Goal: Task Accomplishment & Management: Use online tool/utility

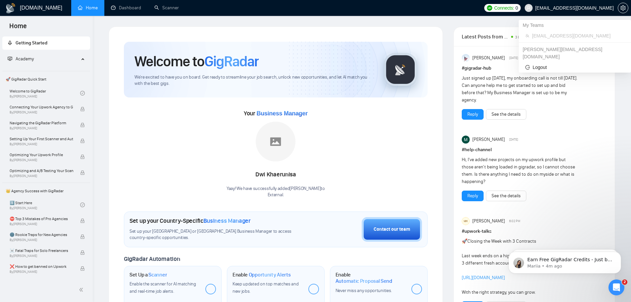
click at [567, 11] on span "[EMAIL_ADDRESS][DOMAIN_NAME]" at bounding box center [569, 7] width 97 height 21
click at [556, 52] on div "dave@pathfindermarketing.com.au" at bounding box center [575, 53] width 112 height 18
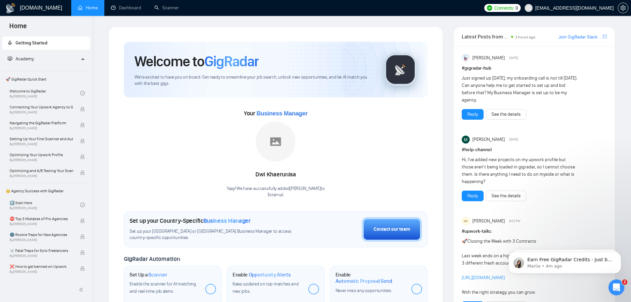
click at [622, 14] on div at bounding box center [623, 8] width 11 height 16
click at [624, 11] on button "button" at bounding box center [623, 8] width 11 height 11
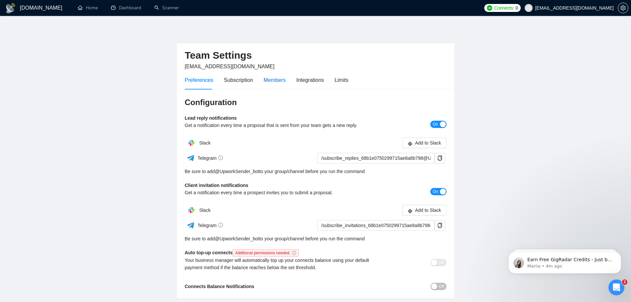
click at [264, 84] on div "Members" at bounding box center [275, 80] width 22 height 8
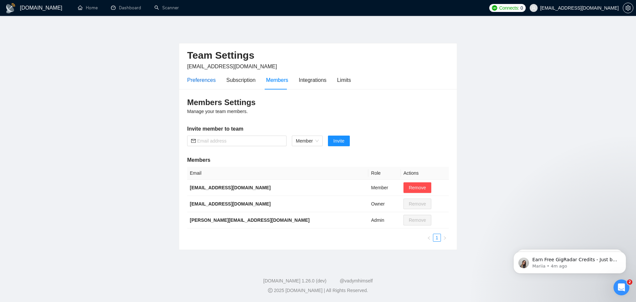
click at [205, 80] on div "Preferences" at bounding box center [201, 80] width 29 height 8
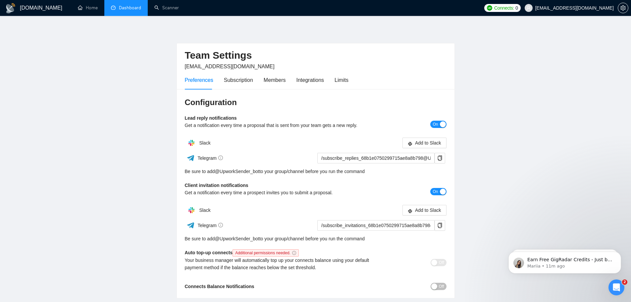
click at [111, 11] on link "Dashboard" at bounding box center [126, 8] width 30 height 6
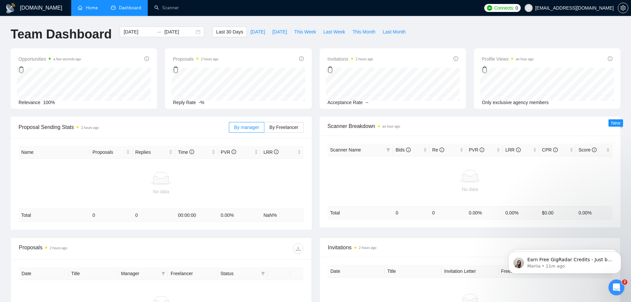
click at [89, 9] on link "Home" at bounding box center [88, 8] width 20 height 6
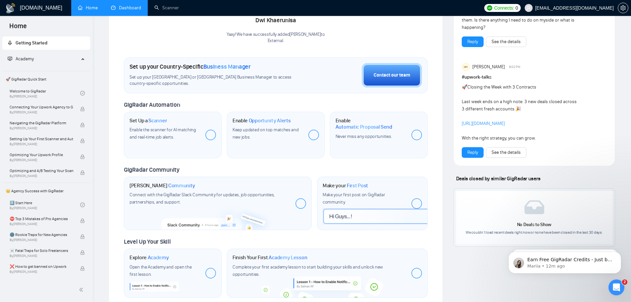
scroll to position [155, 0]
click at [48, 93] on link "Welcome to GigRadar By Vlad Timinsky" at bounding box center [45, 93] width 71 height 15
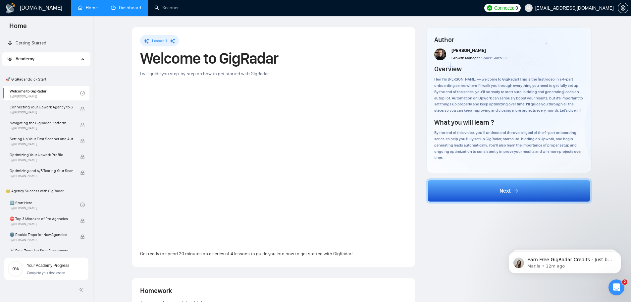
scroll to position [237, 0]
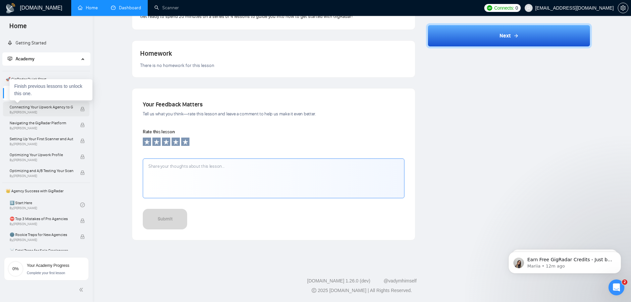
click at [47, 114] on span "By Vlad Timinsky" at bounding box center [42, 112] width 64 height 4
click at [46, 107] on span "Connecting Your Upwork Agency to GigRadar" at bounding box center [42, 107] width 64 height 7
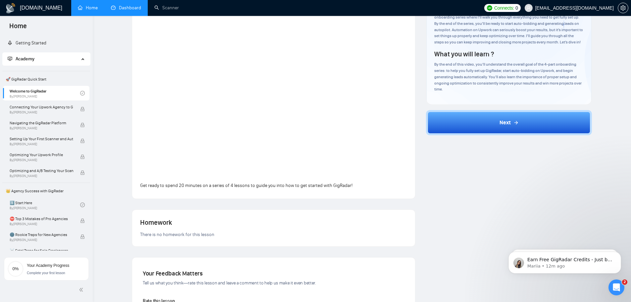
scroll to position [5, 0]
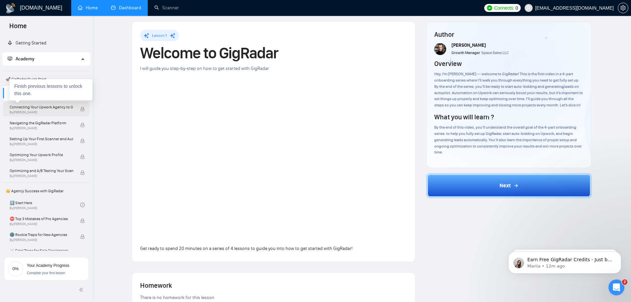
click at [58, 107] on span "Connecting Your Upwork Agency to GigRadar" at bounding box center [42, 107] width 64 height 7
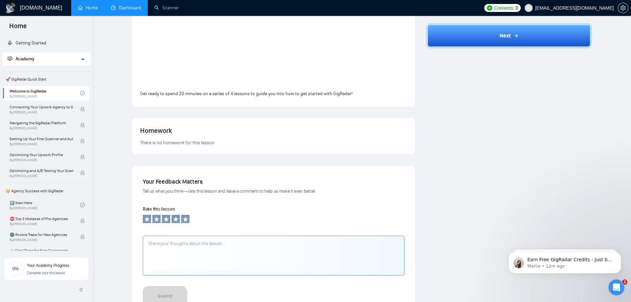
scroll to position [0, 0]
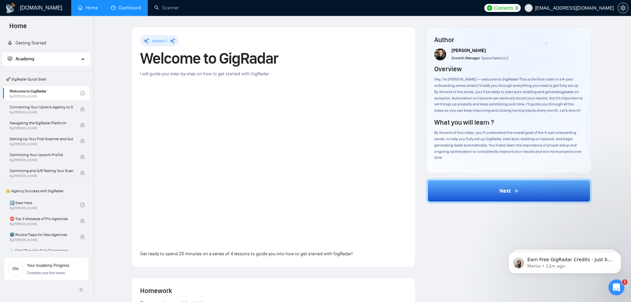
click at [40, 80] on span "🚀 GigRadar Quick Start" at bounding box center [46, 79] width 86 height 13
click at [40, 40] on link "Getting Started" at bounding box center [27, 43] width 39 height 6
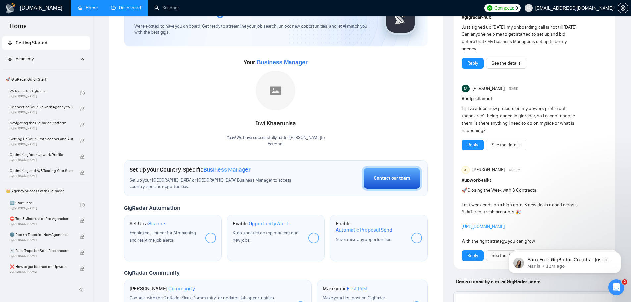
scroll to position [77, 0]
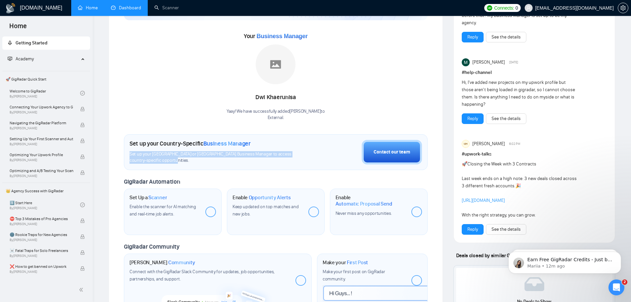
drag, startPoint x: 183, startPoint y: 158, endPoint x: 224, endPoint y: 148, distance: 42.5
click at [224, 148] on div "Set up your Country-Specific Business Manager Set up your United States or Unit…" at bounding box center [218, 152] width 176 height 24
click at [222, 154] on span "Set up your United States or United Kingdom Business Manager to access country-…" at bounding box center [218, 157] width 176 height 13
drag, startPoint x: 197, startPoint y: 142, endPoint x: 311, endPoint y: 147, distance: 114.1
click at [311, 147] on div "Set up your Country-Specific Business Manager Set up your United States or Unit…" at bounding box center [276, 152] width 304 height 36
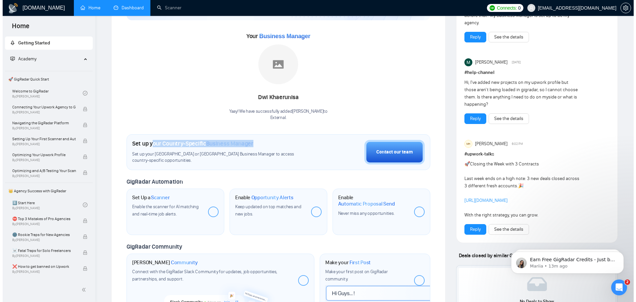
scroll to position [0, 0]
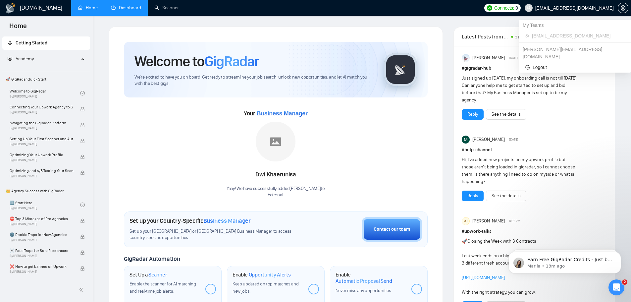
click at [597, 8] on span "[EMAIL_ADDRESS][DOMAIN_NAME]" at bounding box center [575, 8] width 79 height 0
click at [590, 8] on span "[EMAIL_ADDRESS][DOMAIN_NAME]" at bounding box center [575, 8] width 79 height 0
click at [549, 64] on span "Logout" at bounding box center [575, 67] width 99 height 7
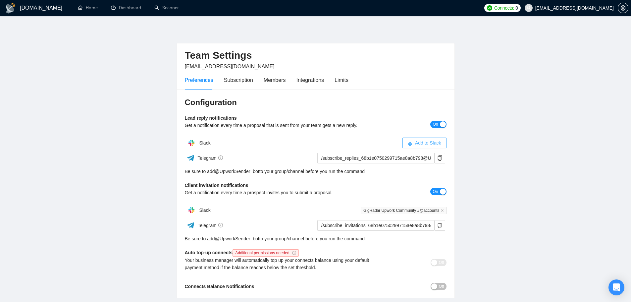
click at [433, 140] on span "Add to Slack" at bounding box center [428, 142] width 26 height 7
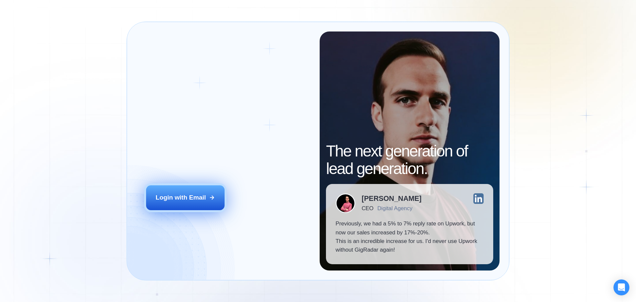
click at [195, 207] on button "Login with Email" at bounding box center [185, 197] width 79 height 25
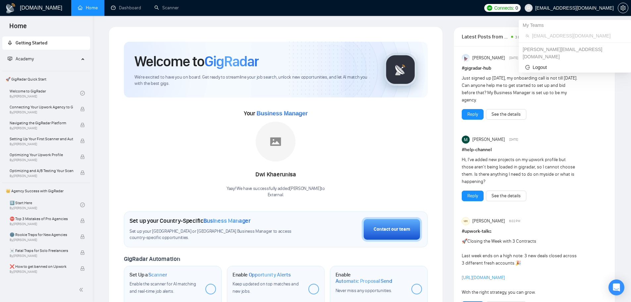
click at [566, 50] on div "[PERSON_NAME][EMAIL_ADDRESS][DOMAIN_NAME]" at bounding box center [575, 53] width 112 height 18
click at [554, 47] on div "[PERSON_NAME][EMAIL_ADDRESS][DOMAIN_NAME]" at bounding box center [575, 53] width 112 height 18
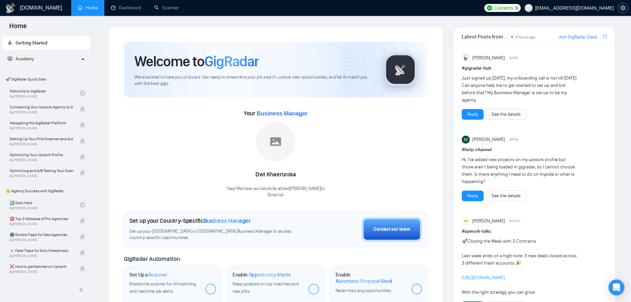
click at [624, 7] on icon "setting" at bounding box center [623, 7] width 5 height 5
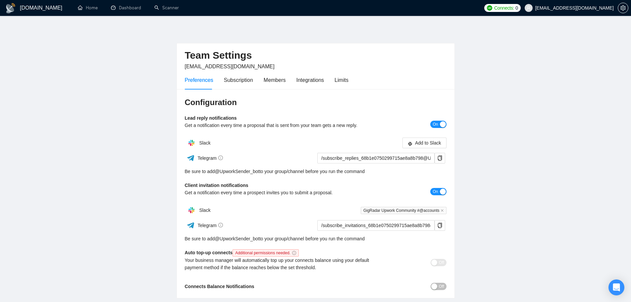
click at [284, 77] on div "Preferences Subscription Members Integrations Limits" at bounding box center [267, 80] width 164 height 19
click at [277, 86] on div "Members" at bounding box center [275, 80] width 22 height 19
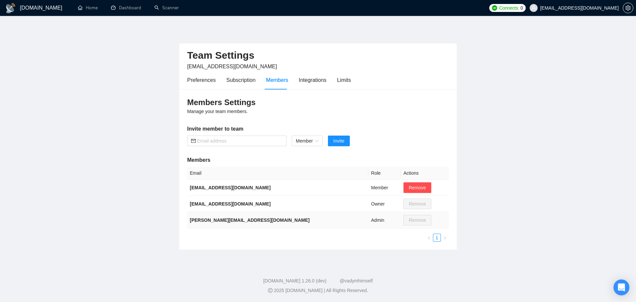
click at [193, 219] on b "[PERSON_NAME][EMAIL_ADDRESS][DOMAIN_NAME]" at bounding box center [250, 219] width 120 height 5
drag, startPoint x: 193, startPoint y: 219, endPoint x: 285, endPoint y: 219, distance: 91.5
click at [285, 219] on td "[PERSON_NAME][EMAIL_ADDRESS][DOMAIN_NAME]" at bounding box center [277, 220] width 181 height 16
click at [123, 11] on link "Dashboard" at bounding box center [126, 8] width 30 height 6
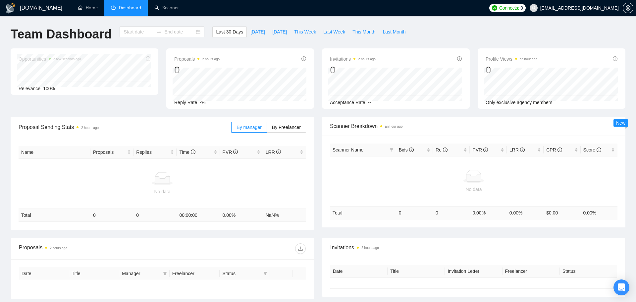
type input "2025-08-02"
type input "2025-09-01"
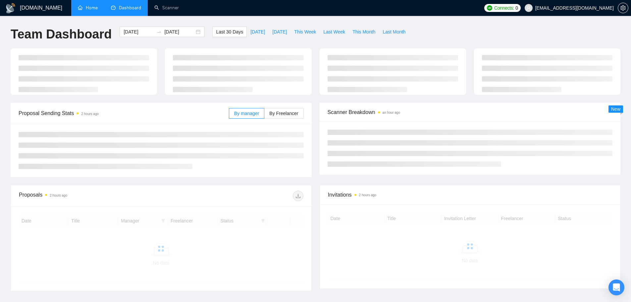
click at [95, 5] on link "Home" at bounding box center [88, 8] width 20 height 6
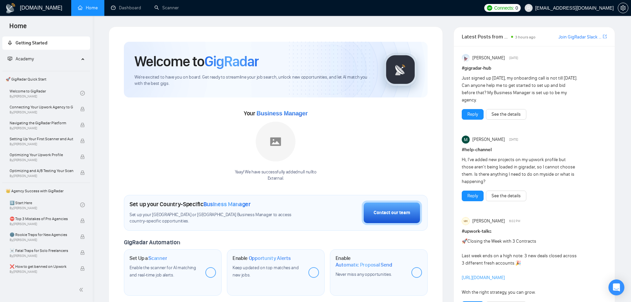
click at [586, 35] on link "Join GigRadar Slack Community" at bounding box center [580, 36] width 43 height 7
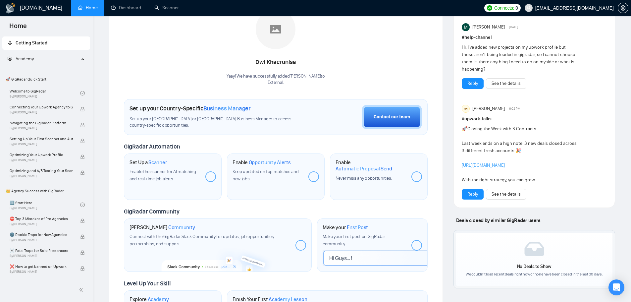
scroll to position [155, 0]
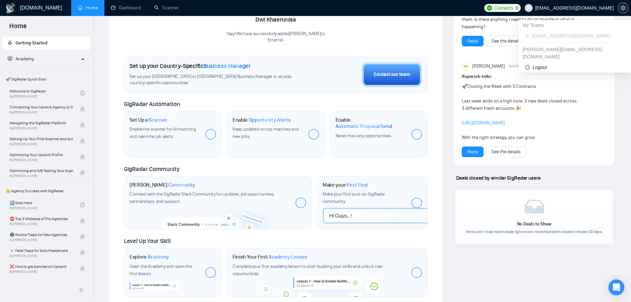
click at [574, 8] on span "[EMAIL_ADDRESS][DOMAIN_NAME]" at bounding box center [575, 8] width 79 height 0
click at [582, 8] on span "[EMAIL_ADDRESS][DOMAIN_NAME]" at bounding box center [575, 8] width 79 height 0
click at [545, 64] on span "Logout" at bounding box center [575, 67] width 99 height 7
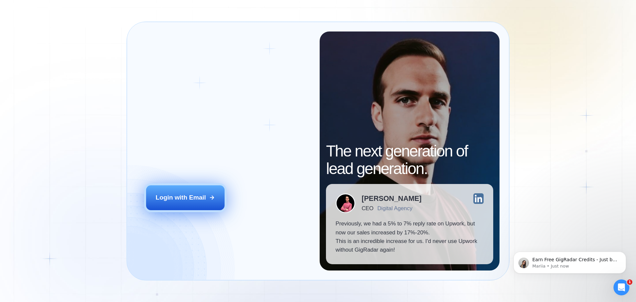
click at [202, 199] on div "Login with Email" at bounding box center [181, 197] width 50 height 9
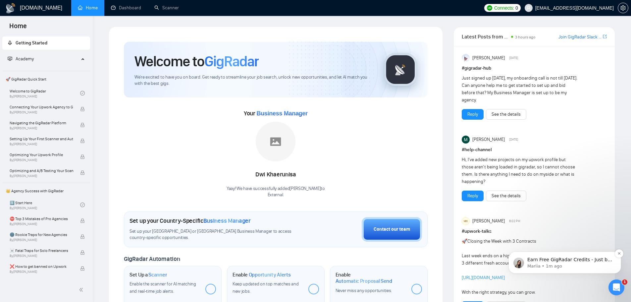
click at [571, 260] on p "Earn Free GigRadar Credits - Just by Sharing Your Story! 💬 Want more credits fo…" at bounding box center [571, 260] width 86 height 7
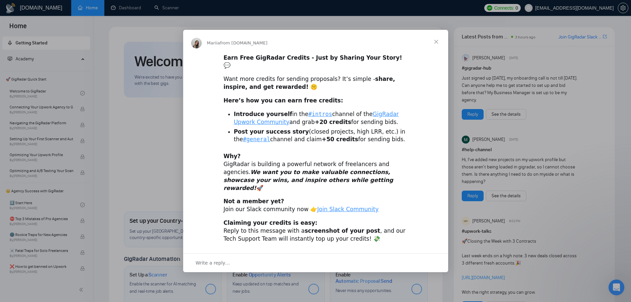
click at [434, 47] on span "Close" at bounding box center [437, 42] width 24 height 24
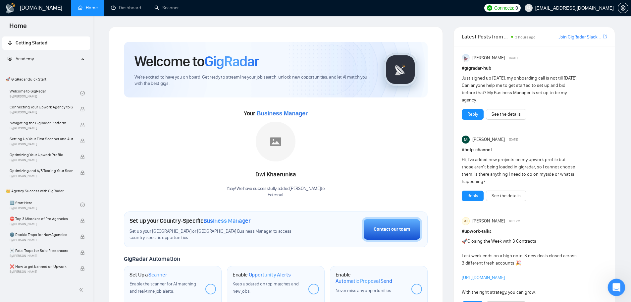
click at [615, 289] on icon "Open Intercom Messenger" at bounding box center [615, 286] width 11 height 11
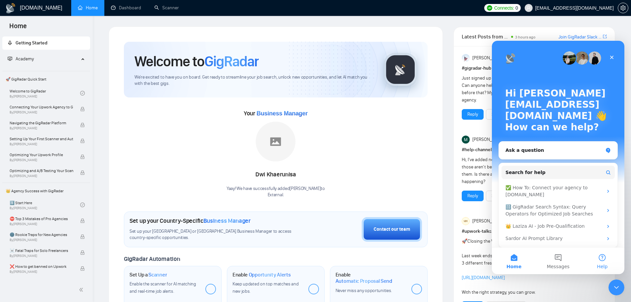
click at [603, 255] on button "Help" at bounding box center [603, 261] width 44 height 27
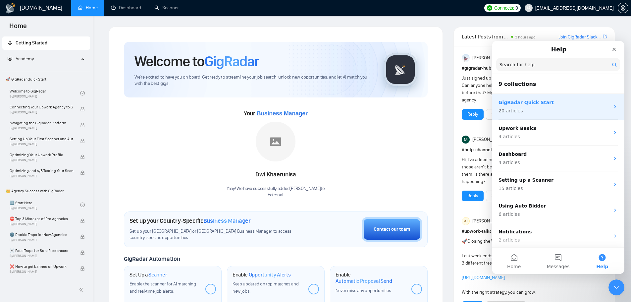
click at [543, 104] on p "GigRadar Quick Start" at bounding box center [554, 102] width 111 height 7
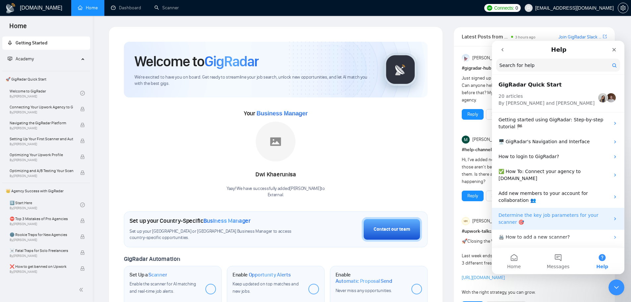
scroll to position [155, 0]
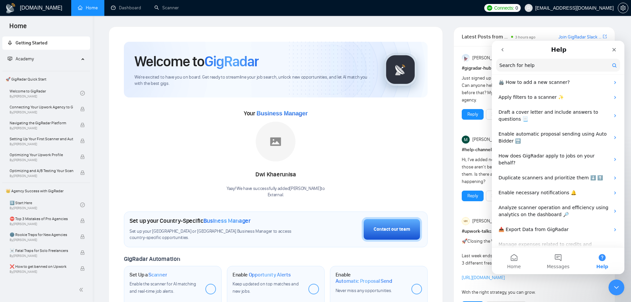
click at [503, 46] on button "go back" at bounding box center [502, 49] width 13 height 13
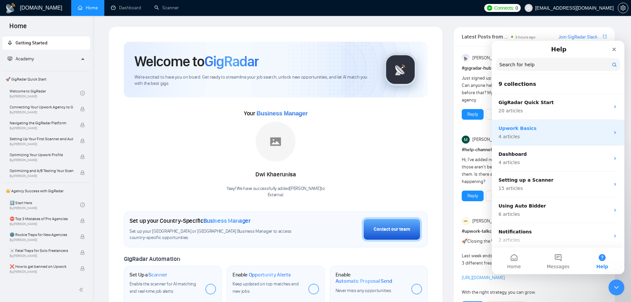
click at [550, 138] on p "4 articles" at bounding box center [554, 136] width 111 height 7
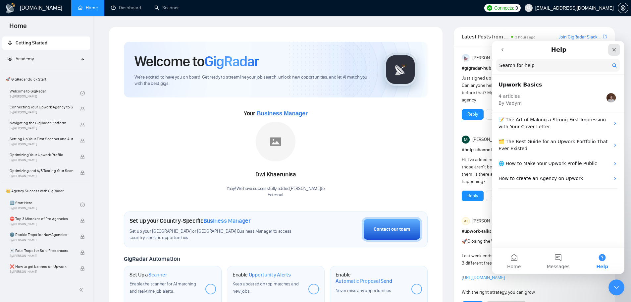
click at [616, 45] on div "Close" at bounding box center [614, 50] width 12 height 12
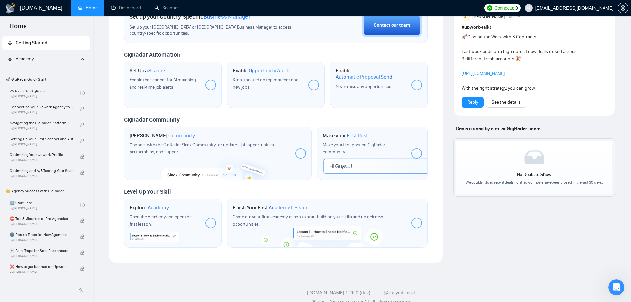
scroll to position [216, 0]
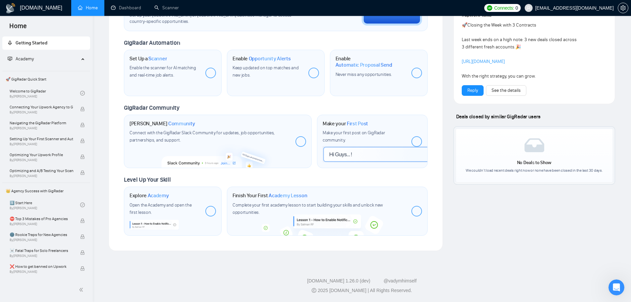
click at [212, 69] on div at bounding box center [210, 73] width 11 height 11
click at [139, 59] on h1 "Set Up a Scanner" at bounding box center [148, 58] width 37 height 7
click at [152, 59] on span "Scanner" at bounding box center [157, 58] width 19 height 7
click at [179, 68] on span "Enable the scanner for AI matching and real-time job alerts." at bounding box center [163, 71] width 67 height 13
drag, startPoint x: 179, startPoint y: 73, endPoint x: 185, endPoint y: 75, distance: 6.6
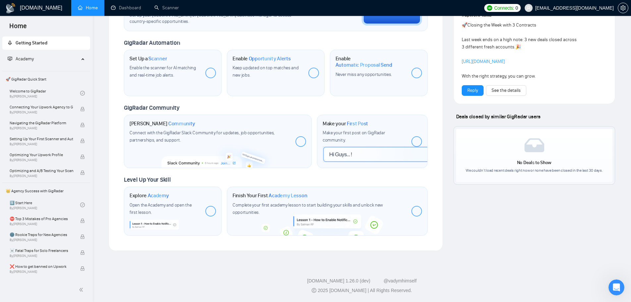
click at [179, 74] on div "Enable the scanner for AI matching and real-time job alerts." at bounding box center [165, 71] width 71 height 15
click at [206, 74] on div at bounding box center [210, 73] width 11 height 11
click at [263, 58] on span "Opportunity Alerts" at bounding box center [270, 58] width 42 height 7
click at [296, 75] on div "Keep updated on top matches and new jobs." at bounding box center [268, 71] width 71 height 15
click at [303, 73] on div "Keep updated on top matches and new jobs." at bounding box center [268, 71] width 71 height 15
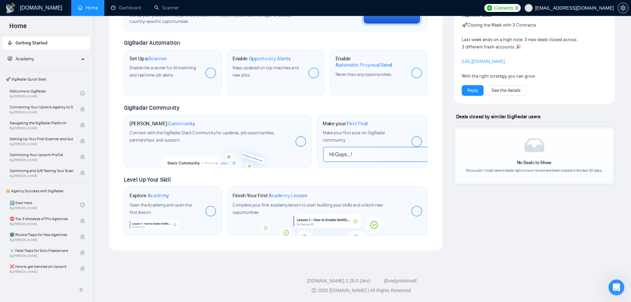
click at [369, 79] on div "Enable Automatic Proposal Send Never miss any opportunities." at bounding box center [379, 73] width 98 height 46
click at [31, 88] on link "Welcome to GigRadar By Vlad Timinsky" at bounding box center [45, 93] width 71 height 15
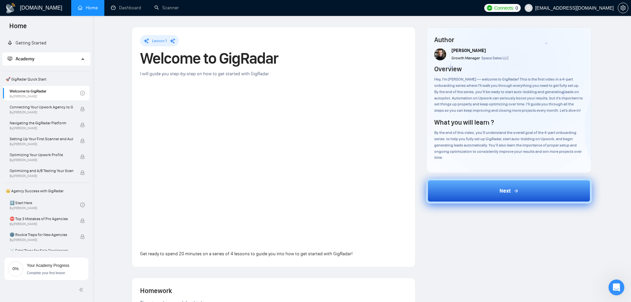
click at [478, 182] on button "Next" at bounding box center [509, 190] width 166 height 25
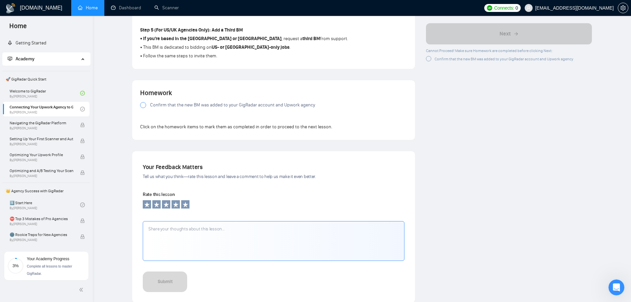
scroll to position [446, 0]
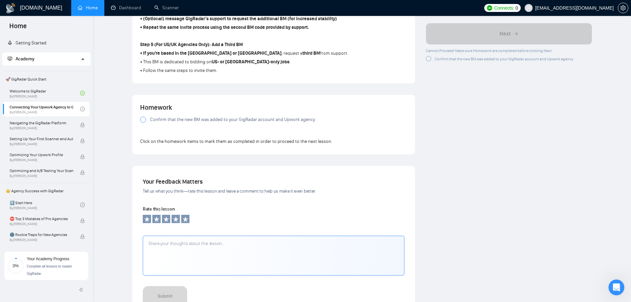
click at [145, 119] on div at bounding box center [143, 120] width 6 height 6
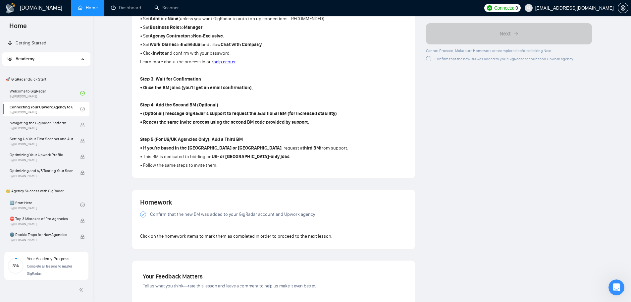
scroll to position [292, 0]
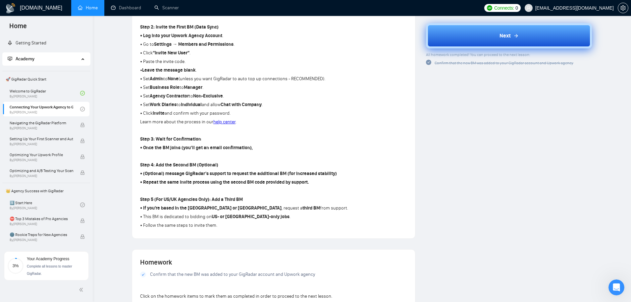
click at [475, 43] on button "Next" at bounding box center [509, 35] width 166 height 25
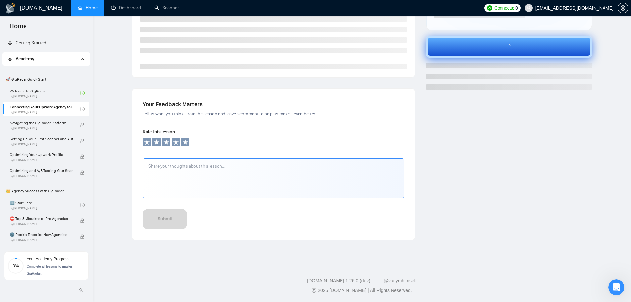
scroll to position [149, 0]
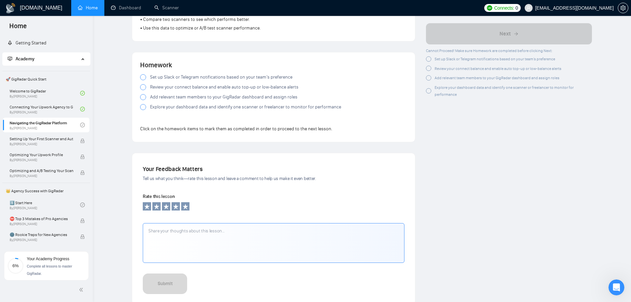
scroll to position [574, 0]
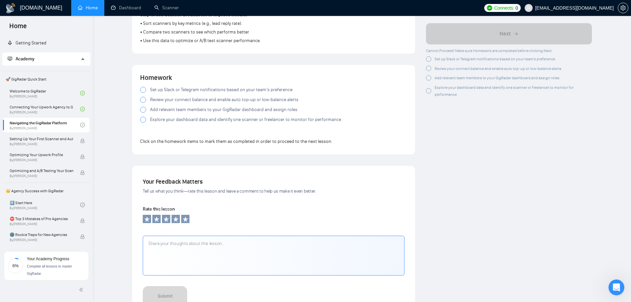
click at [145, 111] on div at bounding box center [143, 110] width 6 height 6
click at [143, 121] on div at bounding box center [143, 120] width 6 height 6
click at [173, 11] on link "Scanner" at bounding box center [166, 8] width 25 height 6
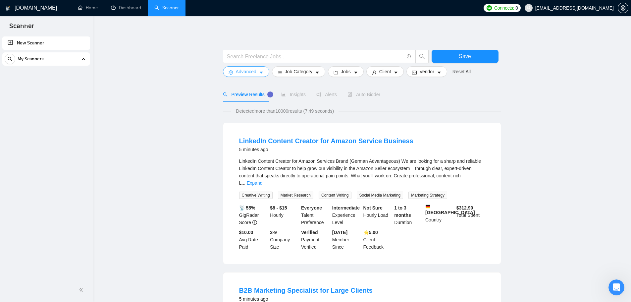
click at [254, 71] on span "Advanced" at bounding box center [246, 71] width 21 height 7
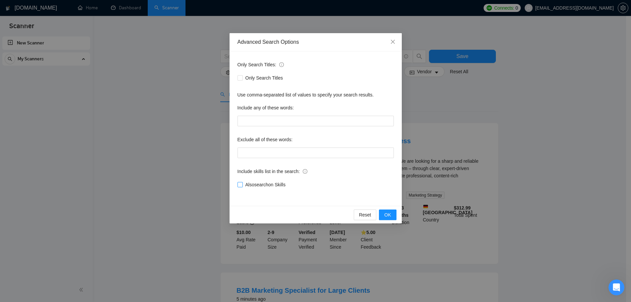
click at [279, 184] on span "Also search on Skills" at bounding box center [265, 184] width 45 height 7
click at [242, 184] on input "Also search on Skills" at bounding box center [240, 184] width 5 height 5
checkbox input "true"
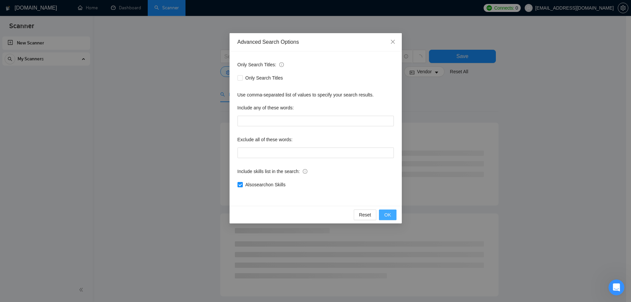
click at [382, 216] on button "OK" at bounding box center [387, 214] width 17 height 11
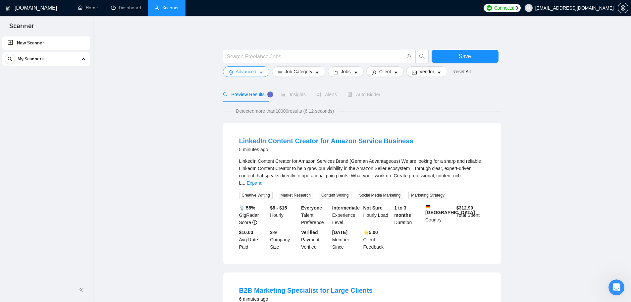
click at [257, 68] on button "Advanced" at bounding box center [246, 71] width 46 height 11
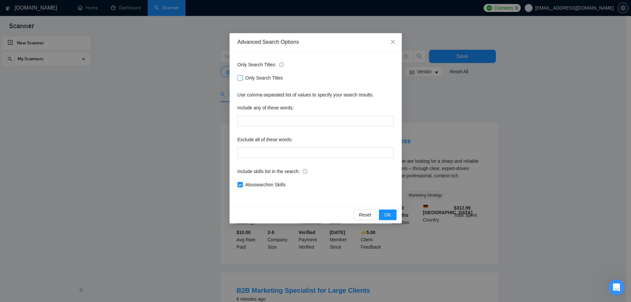
click at [262, 78] on span "Only Search Titles" at bounding box center [264, 77] width 43 height 7
click at [242, 78] on input "Only Search Titles" at bounding box center [240, 77] width 5 height 5
checkbox input "true"
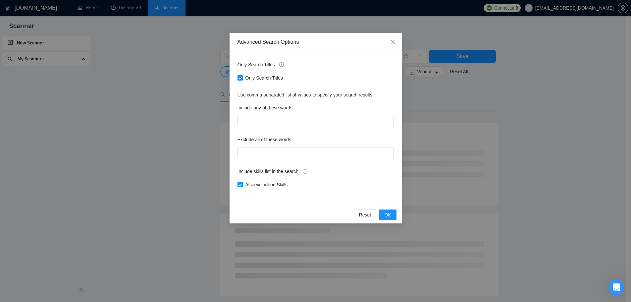
click at [248, 187] on span "Also exclude on Skills" at bounding box center [267, 184] width 48 height 7
click at [242, 187] on input "Also exclude on Skills" at bounding box center [240, 184] width 5 height 5
checkbox input "false"
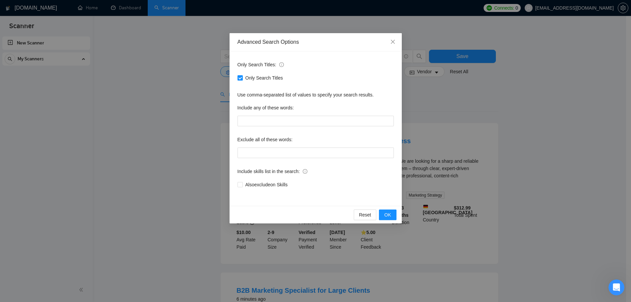
click at [238, 77] on input "Only Search Titles" at bounding box center [240, 77] width 5 height 5
click at [248, 80] on span "Only Search Titles" at bounding box center [264, 77] width 43 height 7
click at [242, 80] on input "Only Search Titles" at bounding box center [240, 77] width 5 height 5
checkbox input "true"
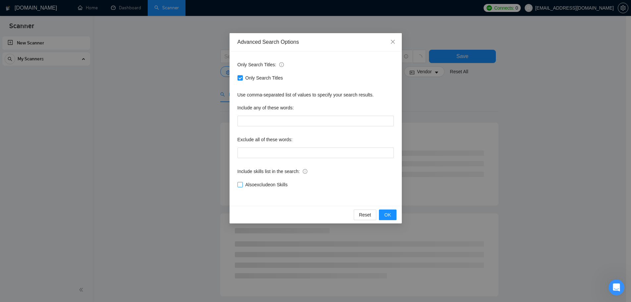
click at [248, 182] on span "Also exclude on Skills" at bounding box center [267, 184] width 48 height 7
click at [242, 182] on input "Also exclude on Skills" at bounding box center [240, 184] width 5 height 5
checkbox input "true"
click at [385, 214] on span "OK" at bounding box center [387, 214] width 7 height 7
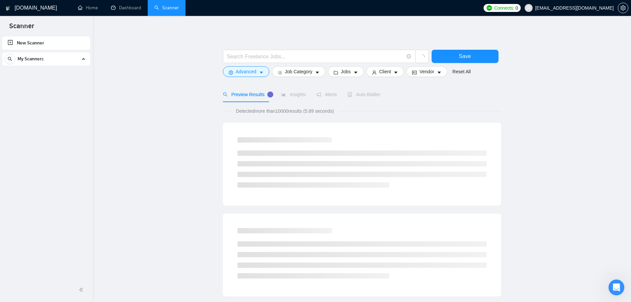
click at [251, 49] on div at bounding box center [362, 46] width 278 height 7
click at [252, 58] on input "text" at bounding box center [315, 56] width 177 height 8
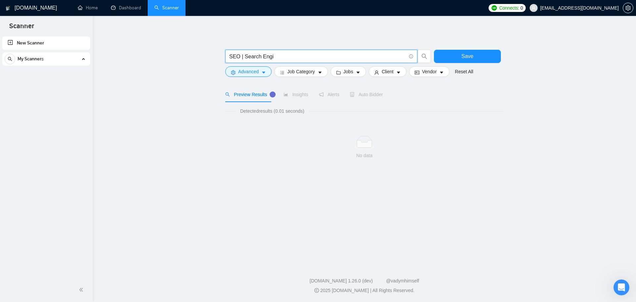
type input "SEO | Search Engi"
click at [615, 284] on div "Open Intercom Messenger" at bounding box center [621, 286] width 22 height 22
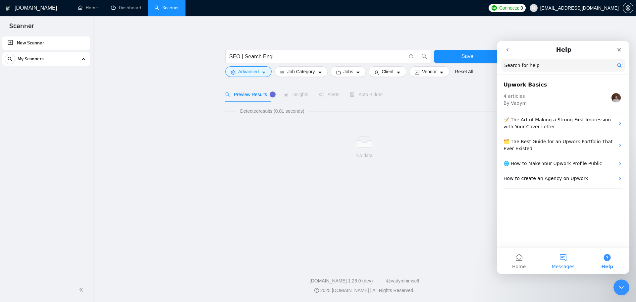
click at [559, 262] on button "Messages" at bounding box center [563, 261] width 44 height 27
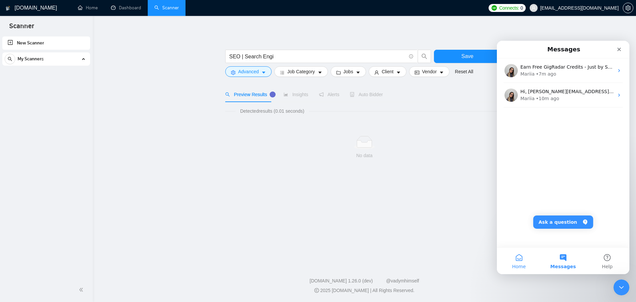
click at [523, 255] on button "Home" at bounding box center [519, 261] width 44 height 27
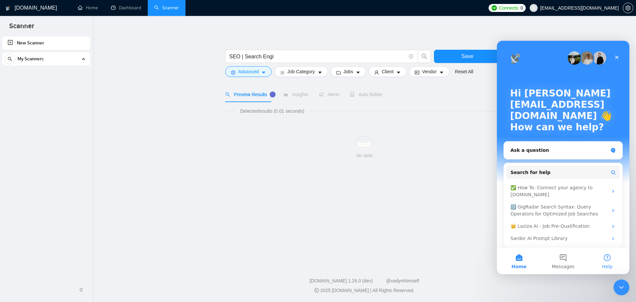
click at [616, 264] on button "Help" at bounding box center [608, 261] width 44 height 27
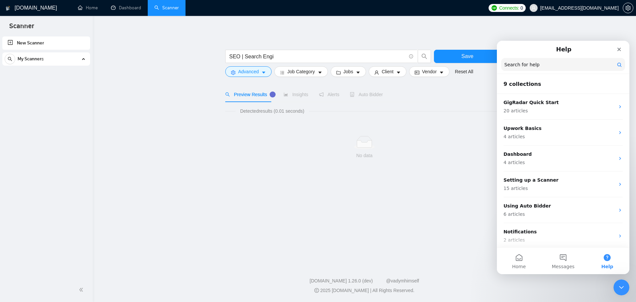
click at [539, 64] on input "Search for help" at bounding box center [563, 64] width 124 height 13
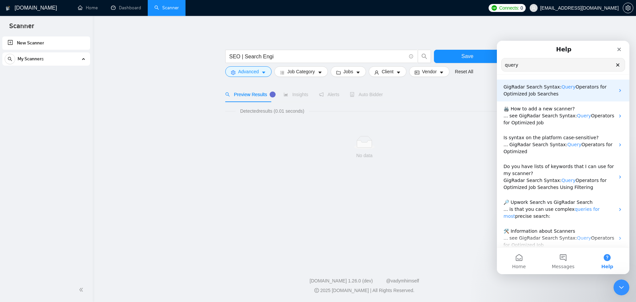
type input "query"
click at [562, 86] on span "Query" at bounding box center [569, 86] width 14 height 5
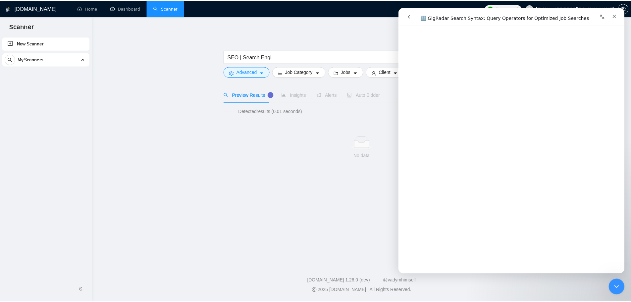
scroll to position [928, 0]
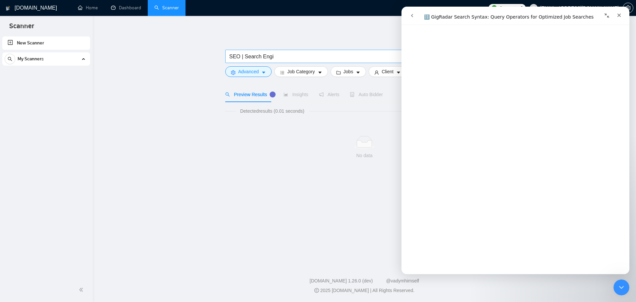
drag, startPoint x: 284, startPoint y: 55, endPoint x: 299, endPoint y: 55, distance: 14.3
click at [284, 55] on input "SEO | Search Engi" at bounding box center [317, 56] width 177 height 8
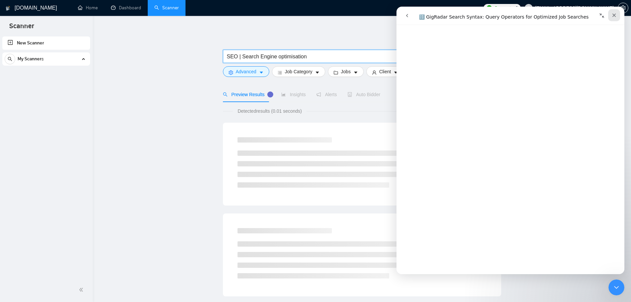
drag, startPoint x: 617, startPoint y: 14, endPoint x: 1012, endPoint y: 21, distance: 395.8
click at [616, 14] on icon "Close" at bounding box center [614, 15] width 5 height 5
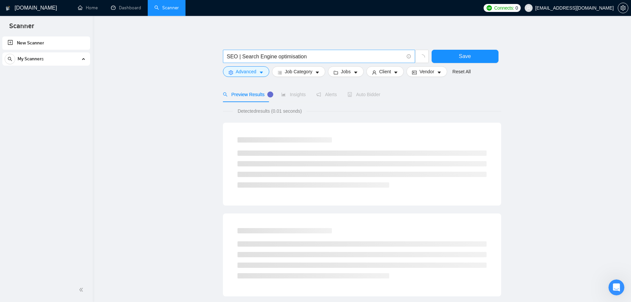
click at [236, 55] on input "SEO | Search Engine optimisation" at bounding box center [315, 56] width 177 height 8
type input "SEO* | Search Engine optimisation"
click at [284, 74] on button "Job Category" at bounding box center [298, 71] width 53 height 11
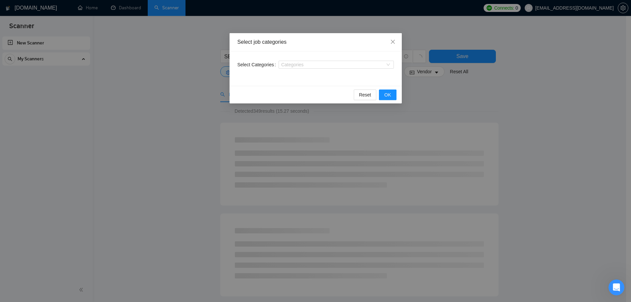
click at [296, 59] on div "Categories" at bounding box center [336, 64] width 115 height 11
click at [306, 65] on div at bounding box center [332, 64] width 105 height 5
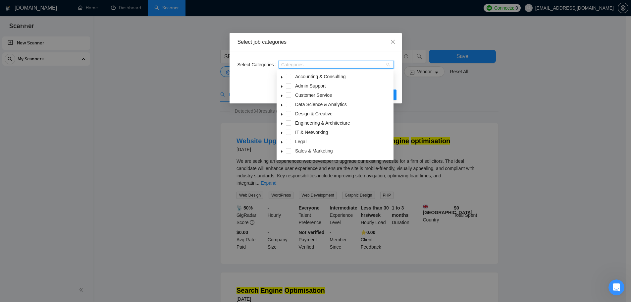
click at [285, 44] on div "Select job categories" at bounding box center [316, 41] width 156 height 7
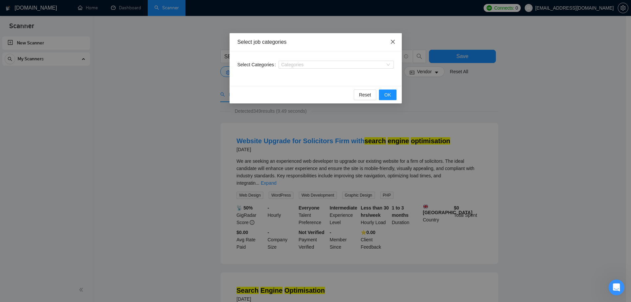
click at [391, 41] on icon "close" at bounding box center [392, 41] width 5 height 5
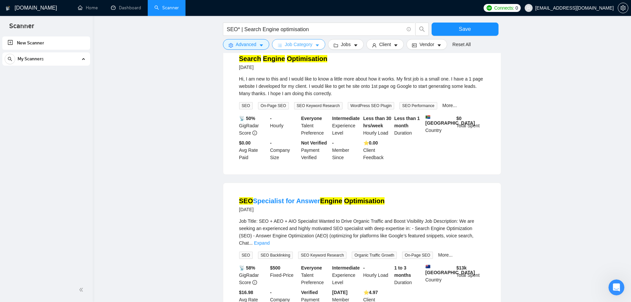
scroll to position [464, 0]
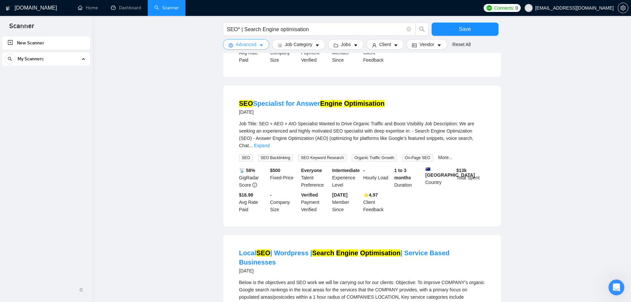
click at [254, 42] on span "Advanced" at bounding box center [246, 44] width 21 height 7
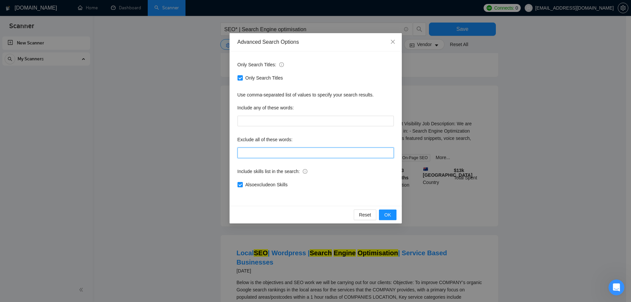
click at [301, 155] on input "text" at bounding box center [316, 152] width 156 height 11
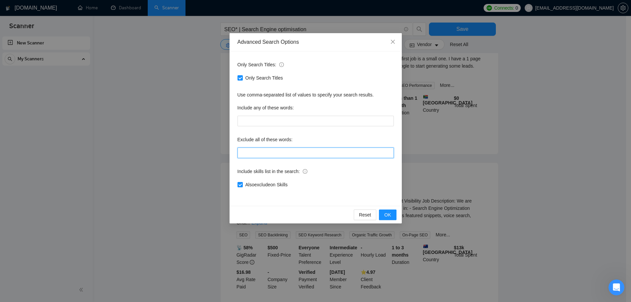
scroll to position [232, 0]
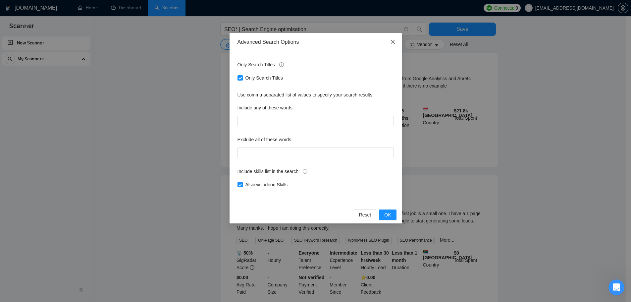
click at [389, 46] on span "Close" at bounding box center [393, 42] width 18 height 18
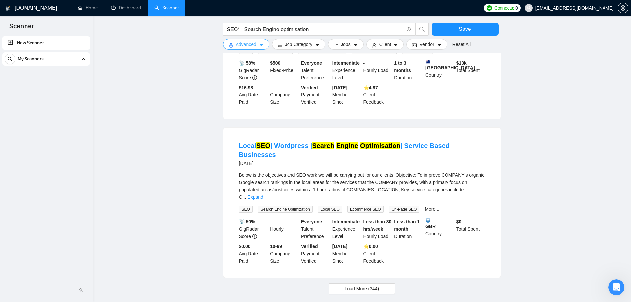
scroll to position [586, 0]
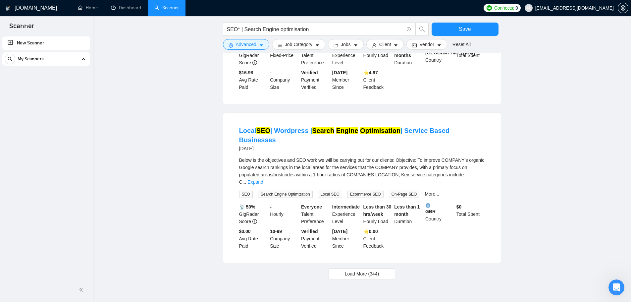
click at [365, 270] on span "Load More (344)" at bounding box center [362, 273] width 34 height 7
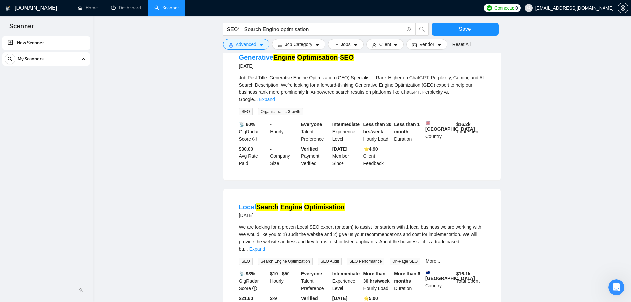
scroll to position [895, 0]
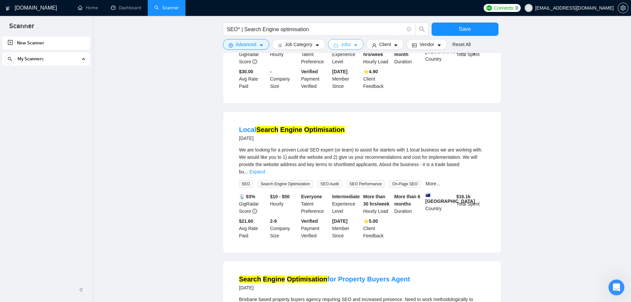
click at [354, 43] on icon "caret-down" at bounding box center [356, 45] width 5 height 5
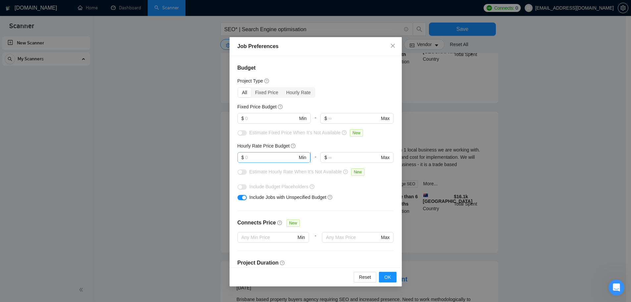
click at [253, 160] on input "text" at bounding box center [271, 157] width 52 height 7
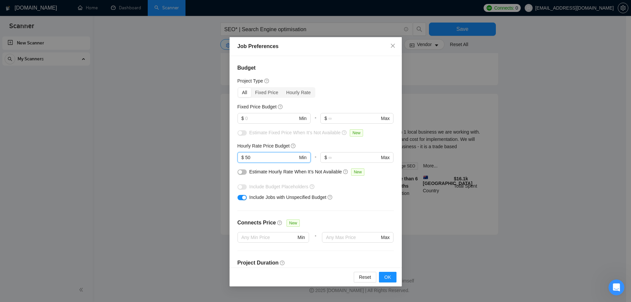
scroll to position [598, 0]
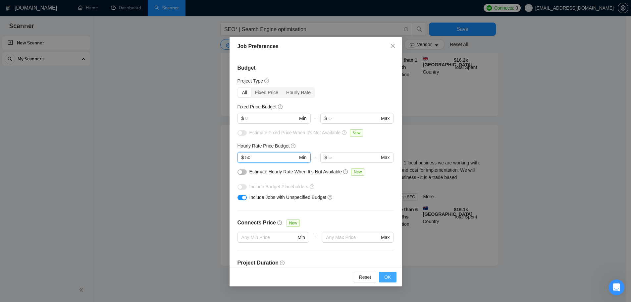
type input "50"
click at [387, 278] on span "OK" at bounding box center [387, 276] width 7 height 7
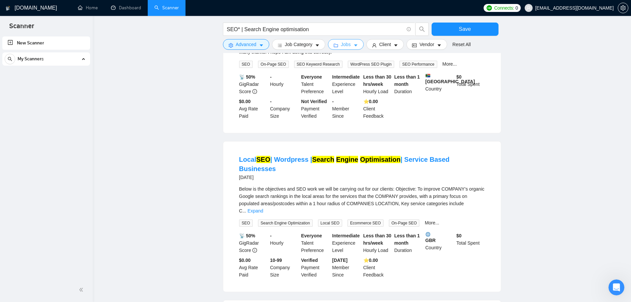
scroll to position [211, 0]
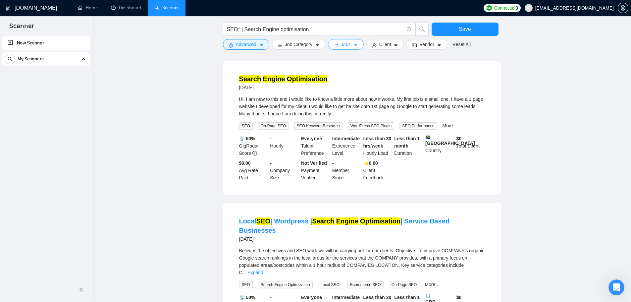
click at [344, 47] on span "Jobs" at bounding box center [346, 44] width 10 height 7
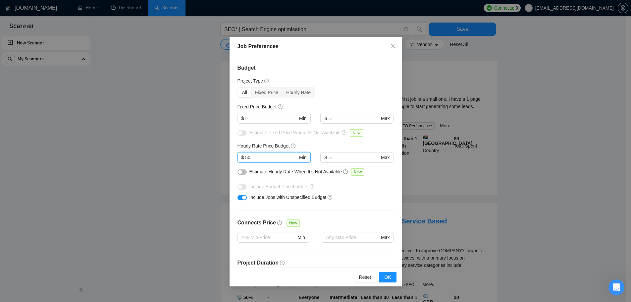
drag, startPoint x: 276, startPoint y: 157, endPoint x: 181, endPoint y: 150, distance: 94.7
click at [181, 150] on div "Job Preferences Budget Project Type All Fixed Price Hourly Rate Fixed Price Bud…" at bounding box center [315, 151] width 631 height 302
click at [364, 279] on span "Reset" at bounding box center [365, 276] width 12 height 7
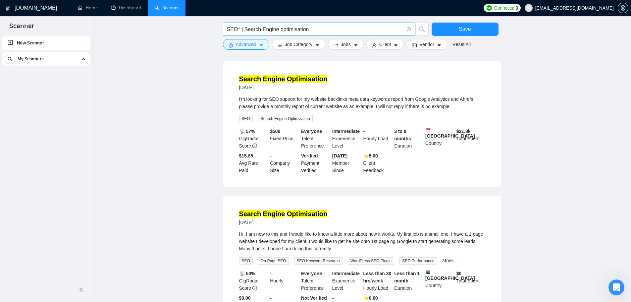
click at [313, 30] on input "SEO* | Search Engine optimisation" at bounding box center [315, 29] width 177 height 8
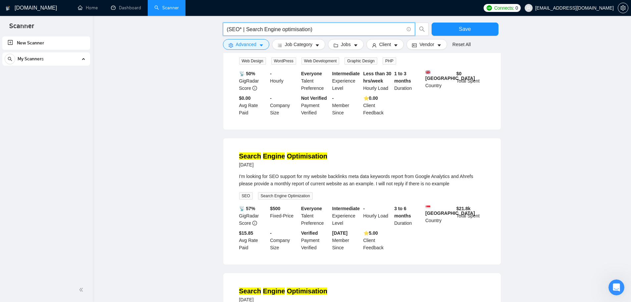
type input "(SEO* | Search Engine optimisation)"
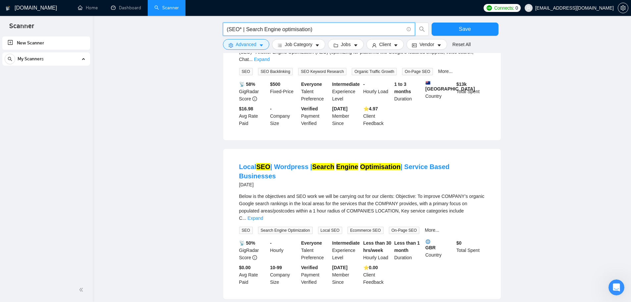
scroll to position [586, 0]
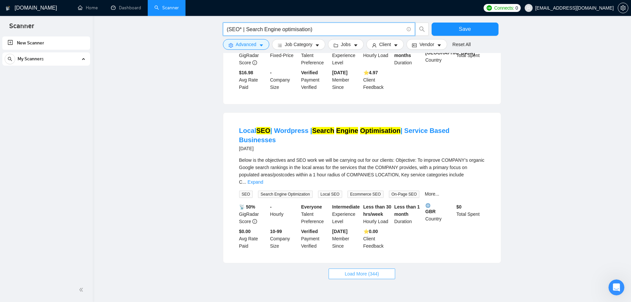
click at [368, 270] on span "Load More (344)" at bounding box center [362, 273] width 34 height 7
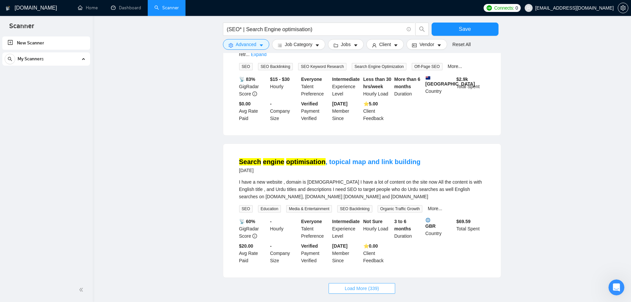
scroll to position [1297, 0]
click at [248, 47] on span "Advanced" at bounding box center [246, 44] width 21 height 7
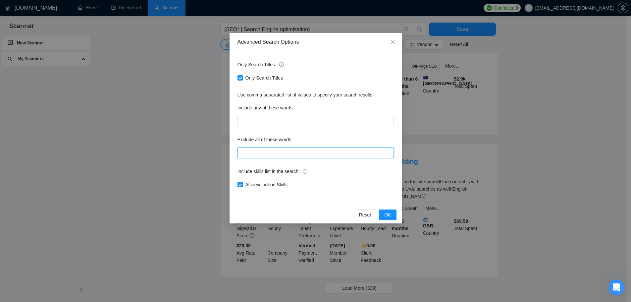
click at [273, 156] on input "text" at bounding box center [316, 152] width 156 height 11
type input "Generative"
click at [392, 211] on button "OK" at bounding box center [387, 214] width 17 height 11
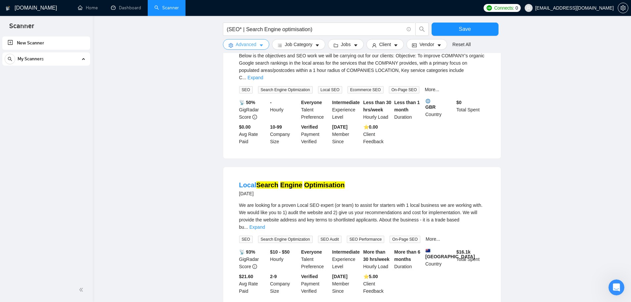
scroll to position [586, 0]
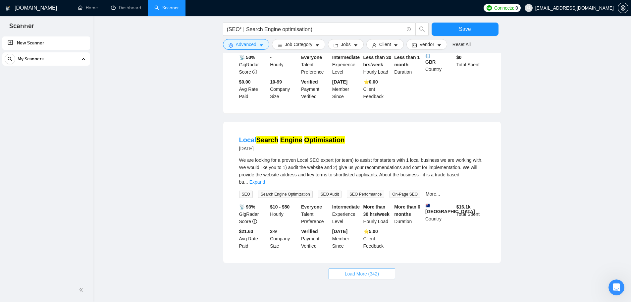
click at [378, 270] on span "Load More (342)" at bounding box center [362, 273] width 34 height 7
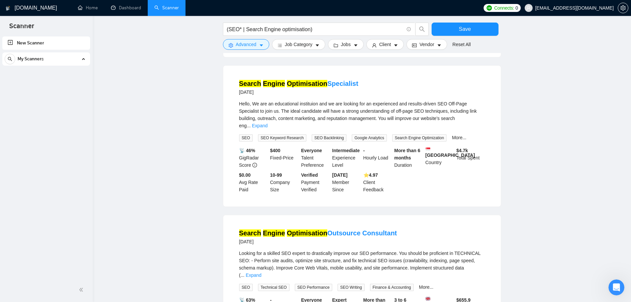
scroll to position [1282, 0]
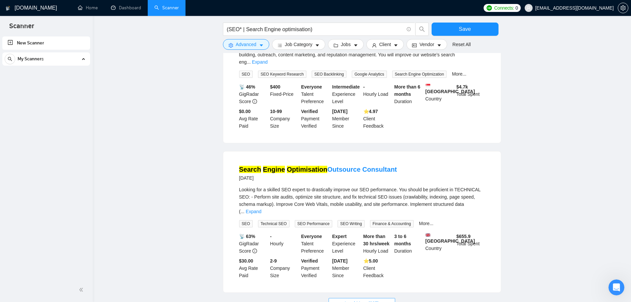
click at [372, 300] on span "Load More (337)" at bounding box center [362, 303] width 34 height 7
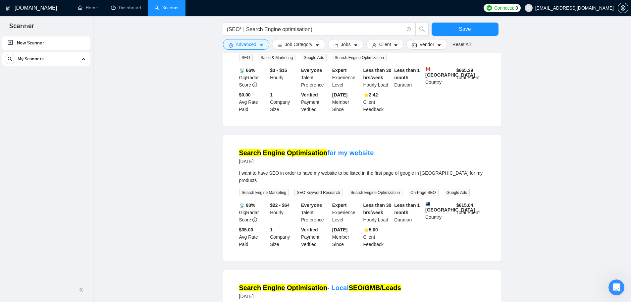
scroll to position [1839, 0]
click at [387, 44] on span "Client" at bounding box center [385, 44] width 12 height 7
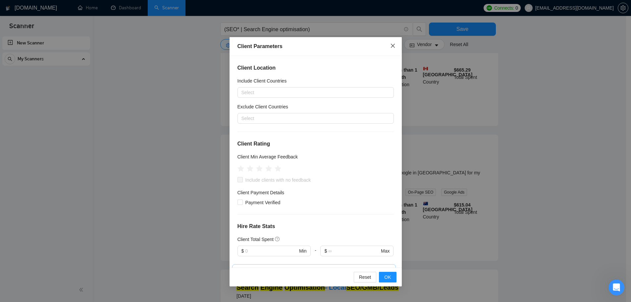
click at [395, 44] on icon "close" at bounding box center [392, 45] width 5 height 5
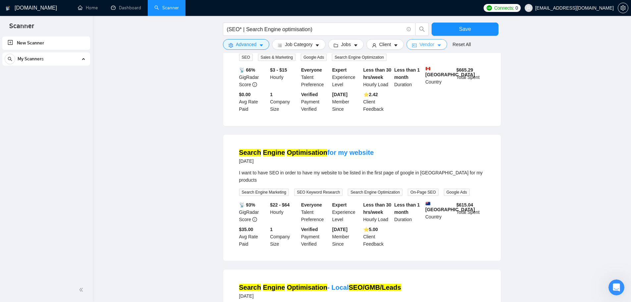
click at [424, 44] on span "Vendor" at bounding box center [427, 44] width 15 height 7
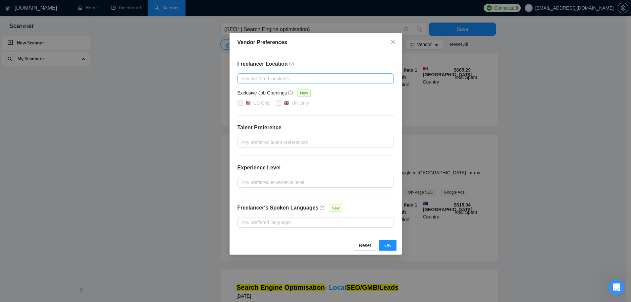
click at [254, 83] on div "Any preffered locations" at bounding box center [316, 78] width 156 height 11
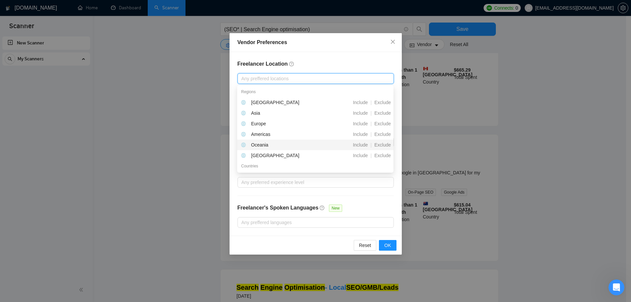
click at [273, 148] on div "Oceania Include | Exclude" at bounding box center [315, 145] width 156 height 11
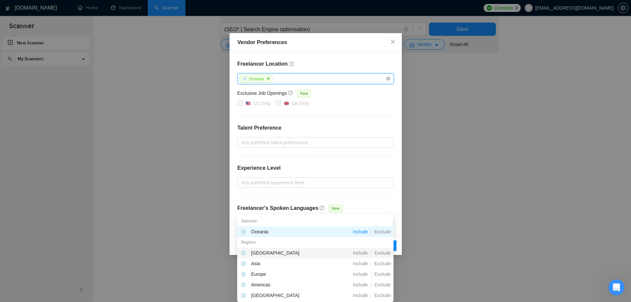
click at [329, 66] on h4 "Freelancer Location" at bounding box center [316, 64] width 156 height 8
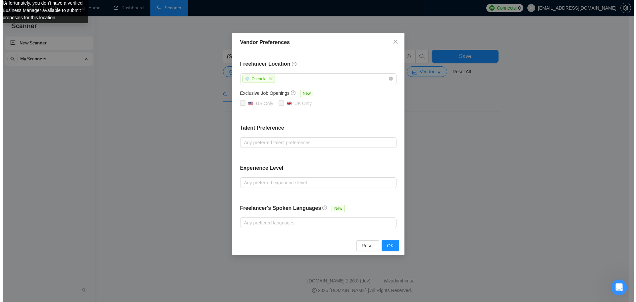
scroll to position [0, 0]
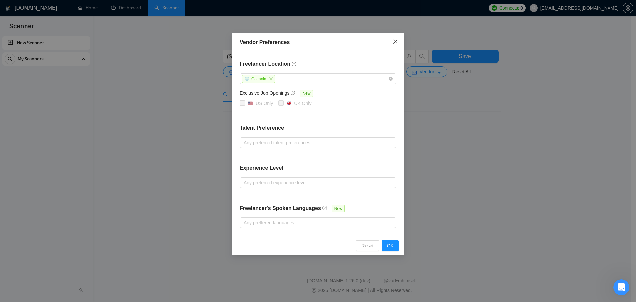
click at [398, 40] on icon "close" at bounding box center [395, 41] width 5 height 5
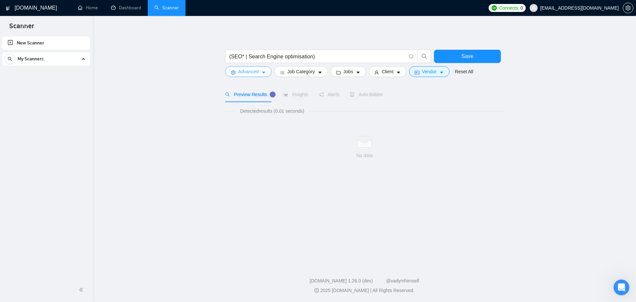
click at [236, 72] on button "Advanced" at bounding box center [248, 71] width 46 height 11
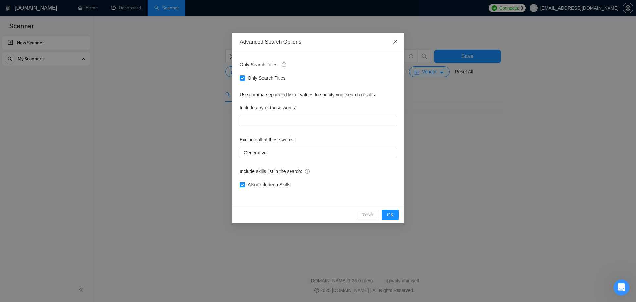
click at [393, 43] on icon "close" at bounding box center [395, 41] width 5 height 5
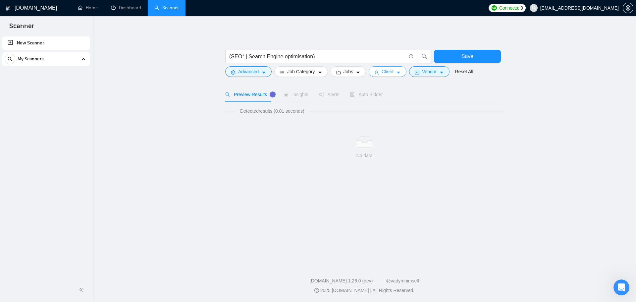
click at [385, 73] on span "Client" at bounding box center [388, 71] width 12 height 7
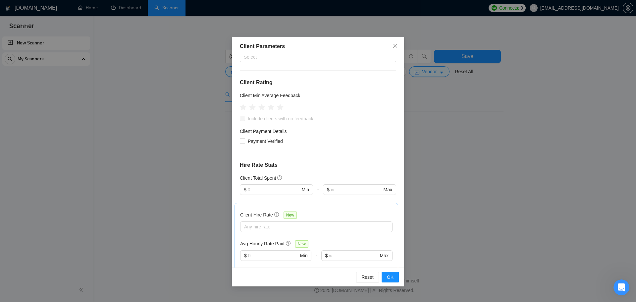
scroll to position [46, 0]
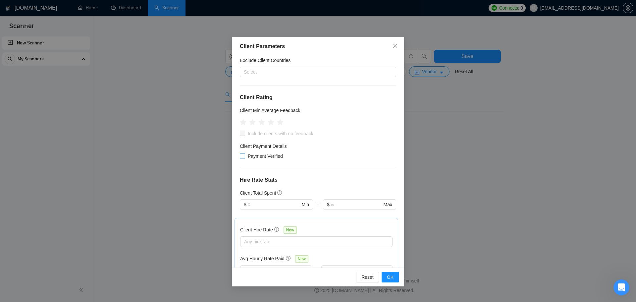
click at [252, 154] on span "Payment Verified" at bounding box center [265, 155] width 40 height 7
click at [245, 154] on input "Payment Verified" at bounding box center [242, 155] width 5 height 5
checkbox input "true"
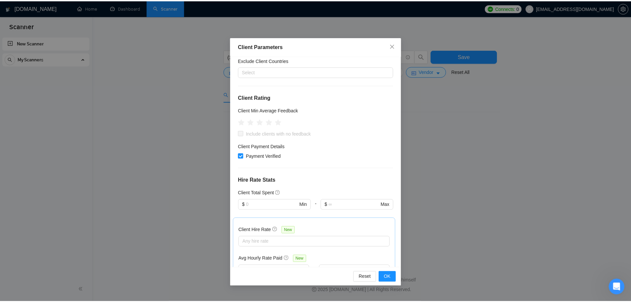
scroll to position [0, 0]
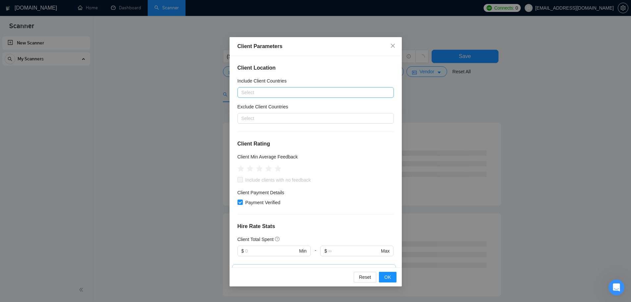
click at [290, 95] on div at bounding box center [312, 92] width 146 height 8
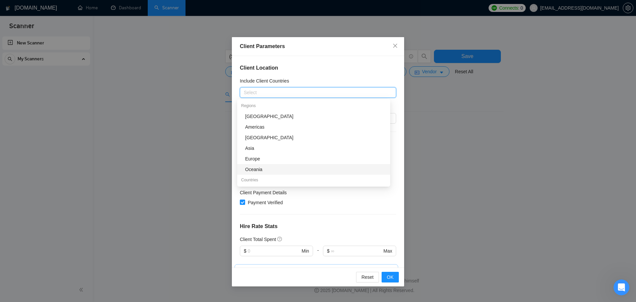
click at [273, 168] on div "Oceania" at bounding box center [315, 169] width 141 height 7
click at [326, 76] on div "Client Location Include Client Countries Oceania Exclude Client Countries Selec…" at bounding box center [318, 161] width 172 height 211
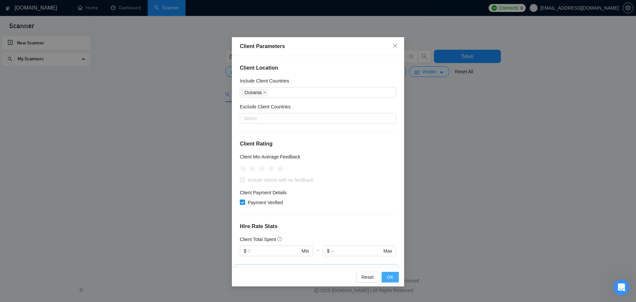
click at [385, 276] on button "OK" at bounding box center [390, 277] width 17 height 11
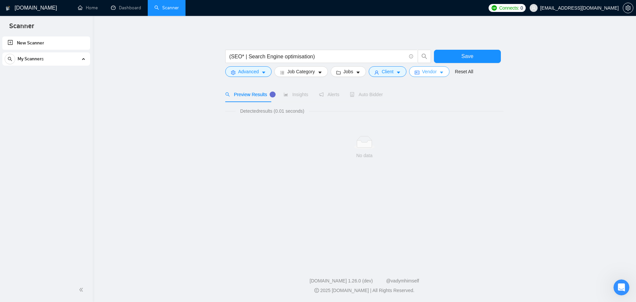
click at [440, 75] on icon "caret-down" at bounding box center [441, 72] width 5 height 5
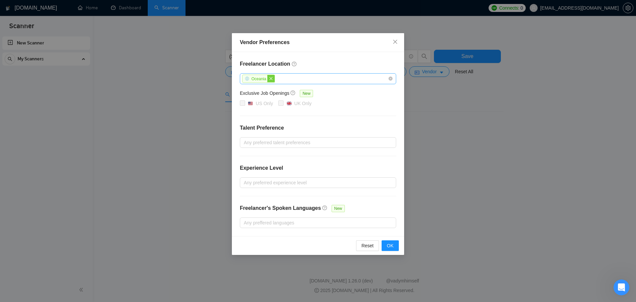
click at [270, 79] on icon "close" at bounding box center [271, 79] width 4 height 4
click at [396, 243] on button "OK" at bounding box center [390, 245] width 17 height 11
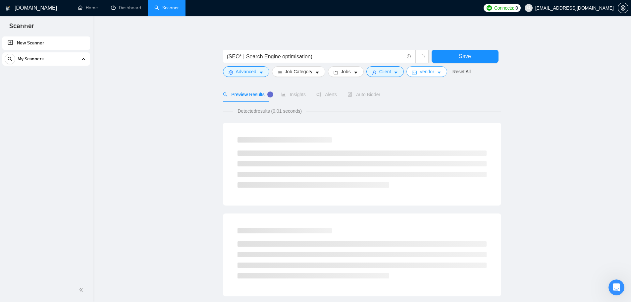
click at [428, 71] on span "Vendor" at bounding box center [427, 71] width 15 height 7
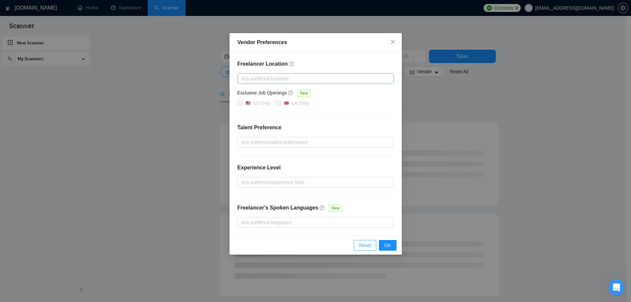
click at [366, 246] on span "Reset" at bounding box center [365, 245] width 12 height 7
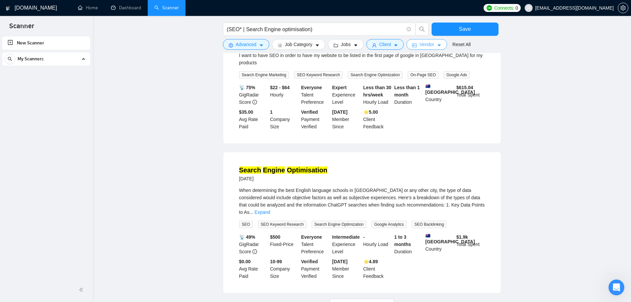
scroll to position [572, 0]
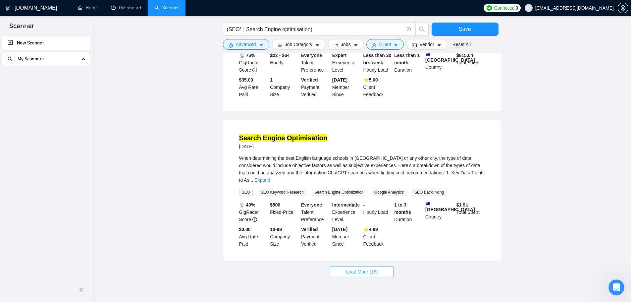
click at [368, 268] on span "Load More (16)" at bounding box center [362, 271] width 32 height 7
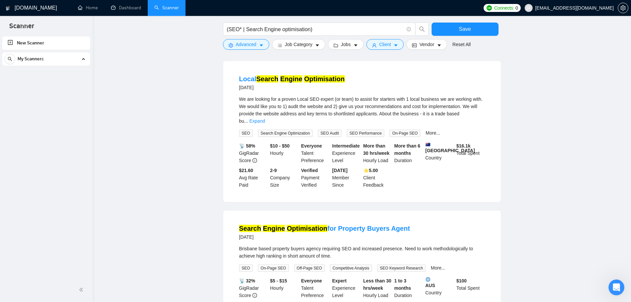
scroll to position [27, 0]
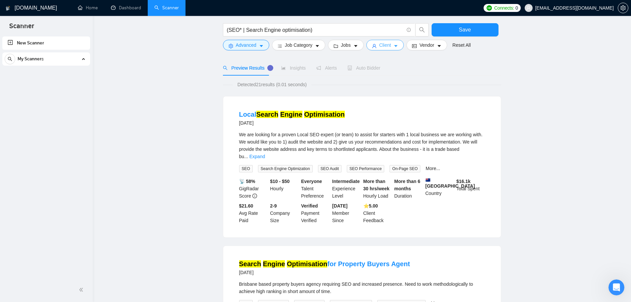
click at [376, 47] on button "Client" at bounding box center [386, 45] width 38 height 11
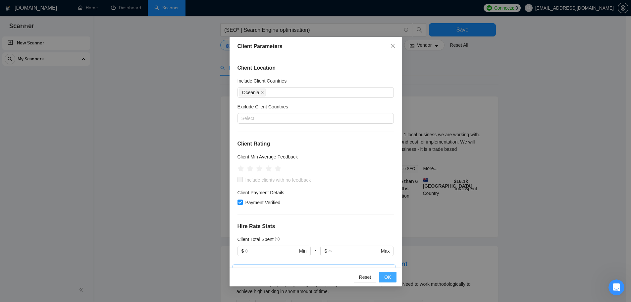
click at [392, 273] on button "OK" at bounding box center [387, 277] width 17 height 11
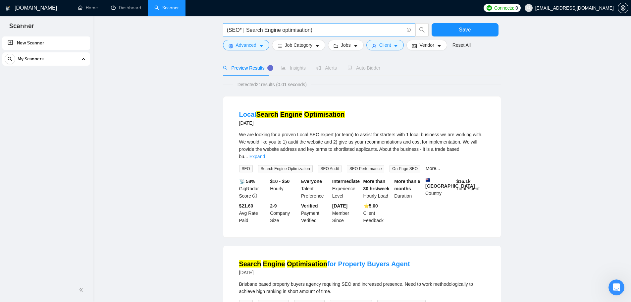
click at [318, 29] on input "(SEO* | Search Engine optimisation)" at bounding box center [315, 30] width 177 height 8
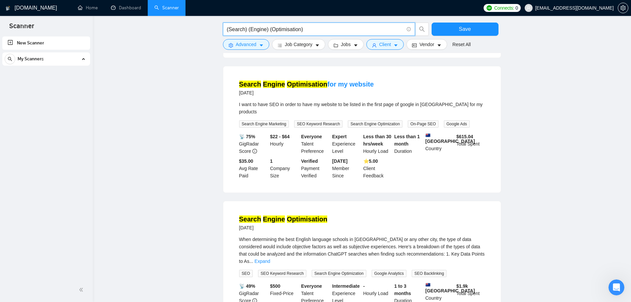
scroll to position [572, 0]
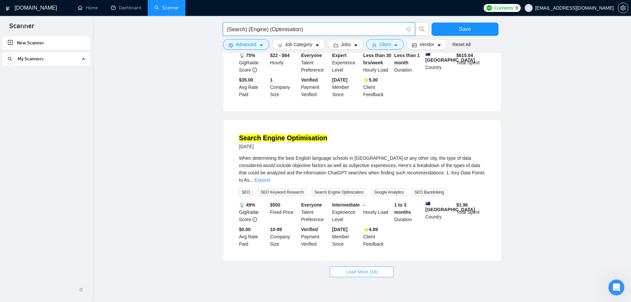
type input "(Search) (Engine) (Optimisation)"
click at [368, 268] on span "Load More (16)" at bounding box center [362, 271] width 32 height 7
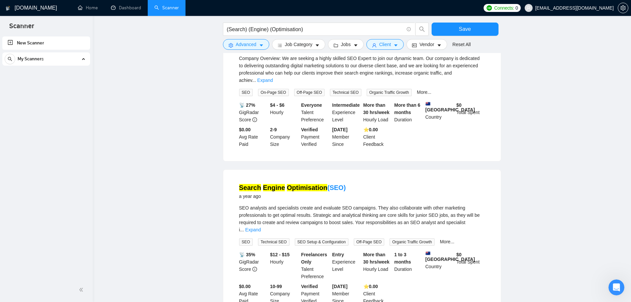
scroll to position [1264, 0]
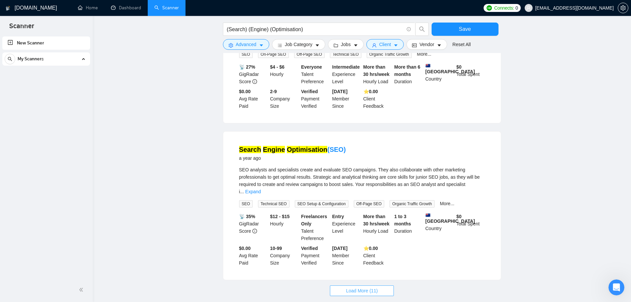
click at [374, 287] on span "Load More (11)" at bounding box center [362, 290] width 32 height 7
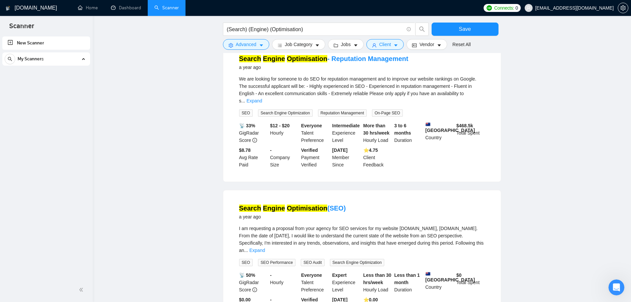
scroll to position [1960, 0]
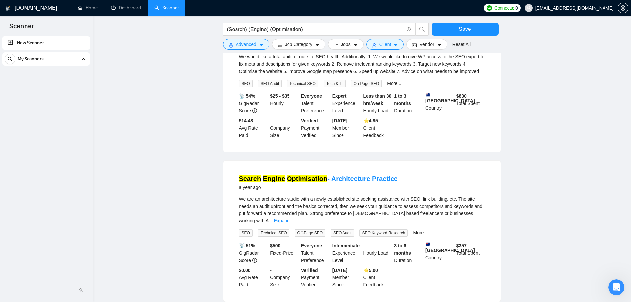
scroll to position [2684, 0]
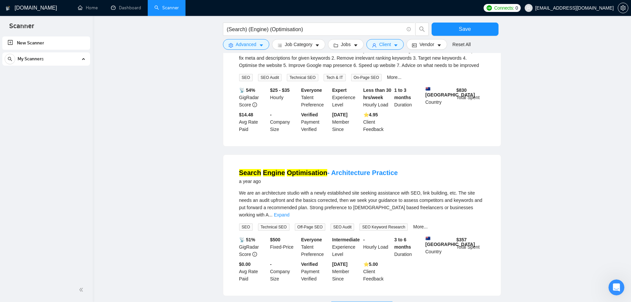
click at [359, 301] on button "Load More (1)" at bounding box center [362, 306] width 62 height 11
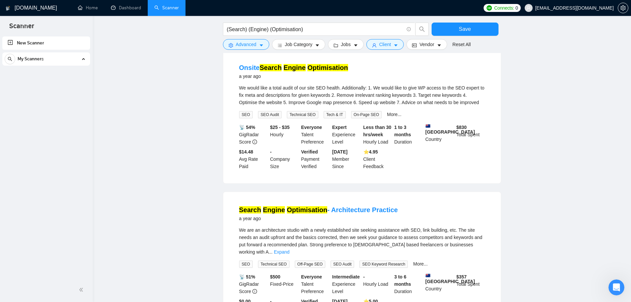
scroll to position [2596, 0]
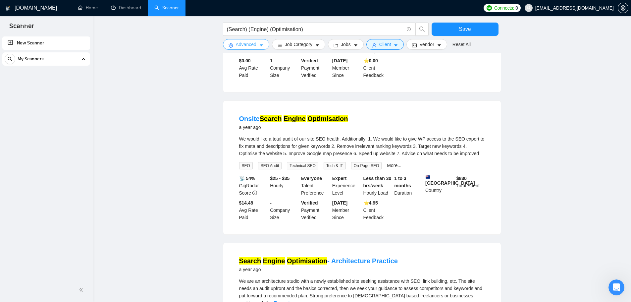
click at [253, 47] on span "Advanced" at bounding box center [246, 44] width 21 height 7
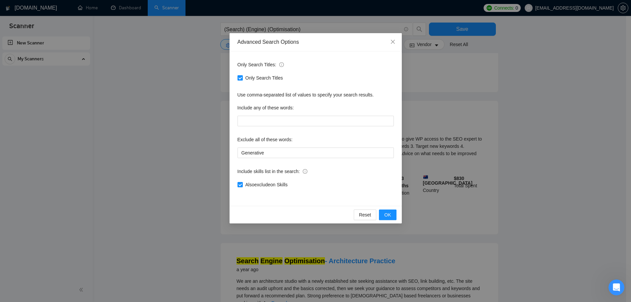
click at [266, 79] on span "Only Search Titles" at bounding box center [264, 77] width 43 height 7
click at [242, 79] on input "Only Search Titles" at bounding box center [240, 77] width 5 height 5
checkbox input "false"
click at [271, 185] on span "Also search on Skills" at bounding box center [265, 184] width 45 height 7
click at [242, 185] on input "Also search on Skills" at bounding box center [240, 184] width 5 height 5
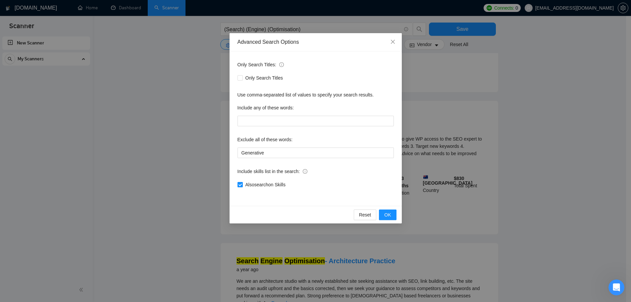
checkbox input "false"
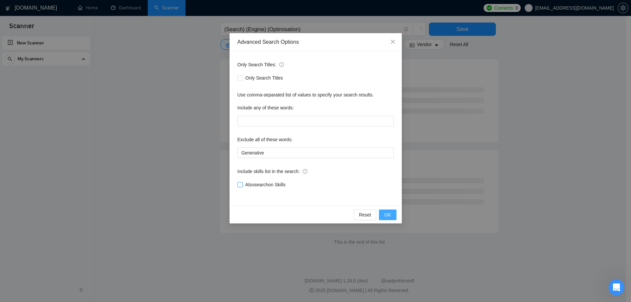
scroll to position [1789, 0]
click at [383, 216] on button "OK" at bounding box center [387, 214] width 17 height 11
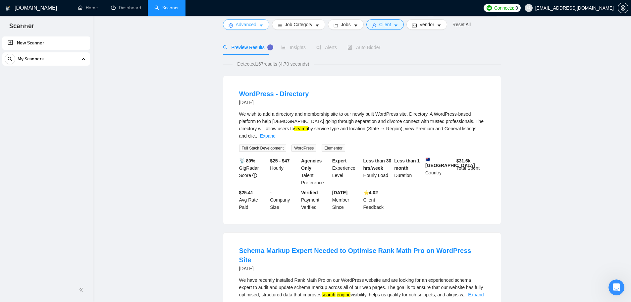
scroll to position [0, 0]
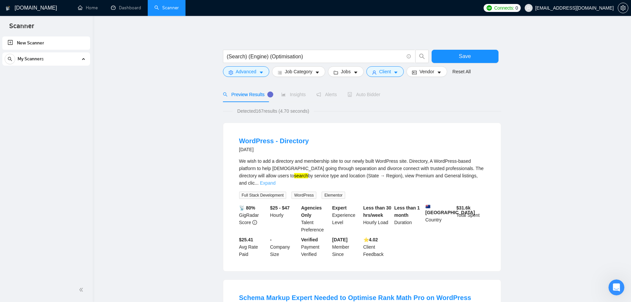
click at [276, 180] on link "Expand" at bounding box center [268, 182] width 16 height 5
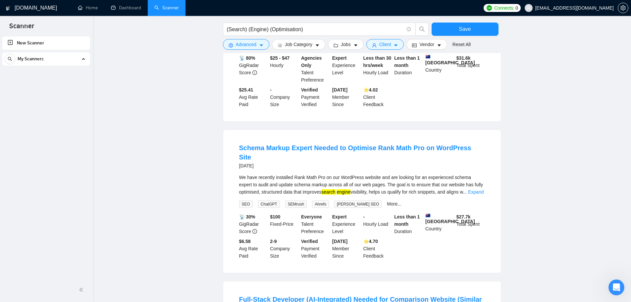
scroll to position [387, 0]
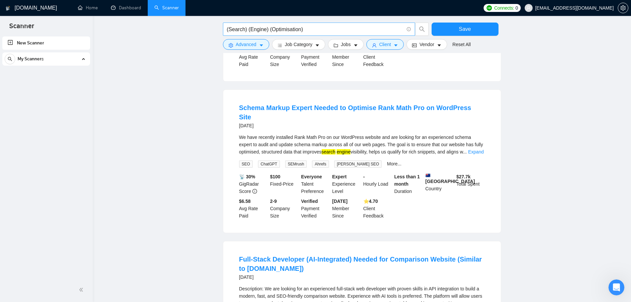
click at [290, 29] on input "(Search) (Engine) (Optimisation)" at bounding box center [315, 29] width 177 height 8
paste input "text"
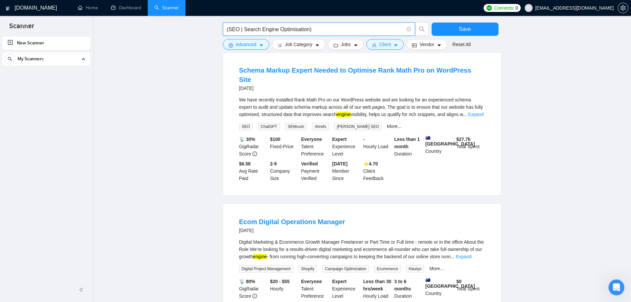
scroll to position [334, 0]
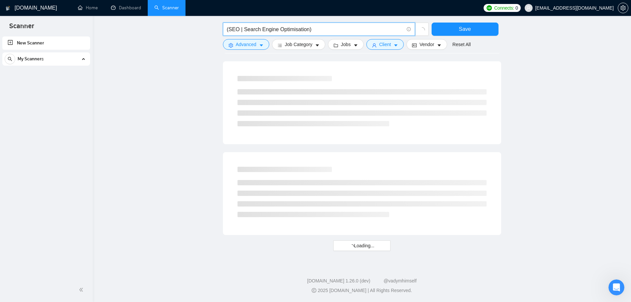
click at [237, 28] on input "(SEO | Search Engine Optimisation)" at bounding box center [315, 29] width 177 height 8
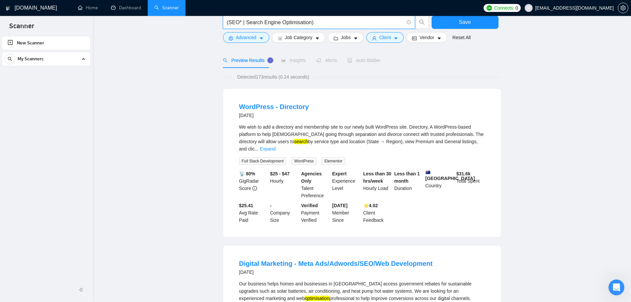
scroll to position [0, 0]
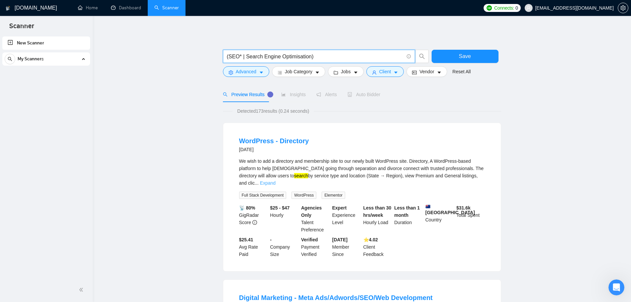
type input "(SEO* | Search Engine Optimisation)"
click at [276, 180] on link "Expand" at bounding box center [268, 182] width 16 height 5
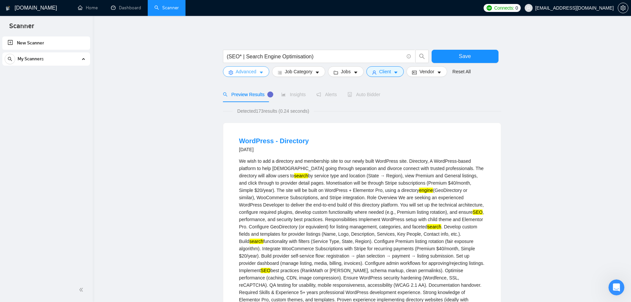
click at [254, 74] on span "Advanced" at bounding box center [246, 71] width 21 height 7
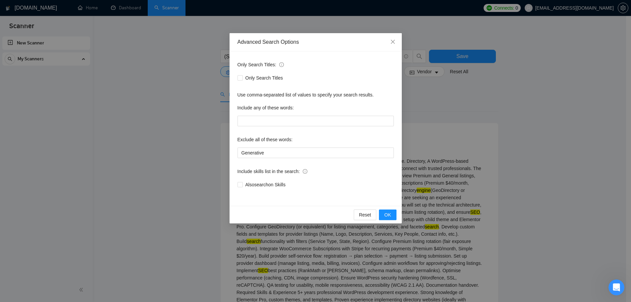
click at [261, 83] on div "Only Search Titles" at bounding box center [316, 78] width 156 height 11
click at [261, 78] on span "Only Search Titles" at bounding box center [264, 77] width 43 height 7
click at [242, 78] on input "Only Search Titles" at bounding box center [240, 77] width 5 height 5
checkbox input "true"
click at [383, 214] on button "OK" at bounding box center [387, 214] width 17 height 11
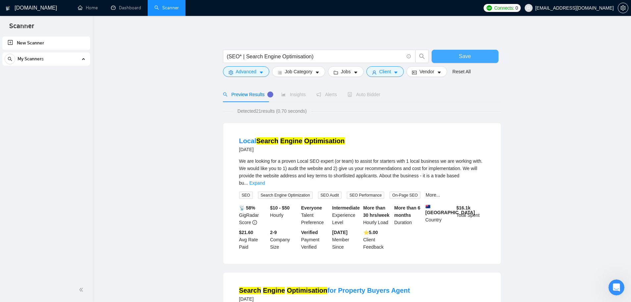
click at [468, 58] on span "Save" at bounding box center [465, 56] width 12 height 8
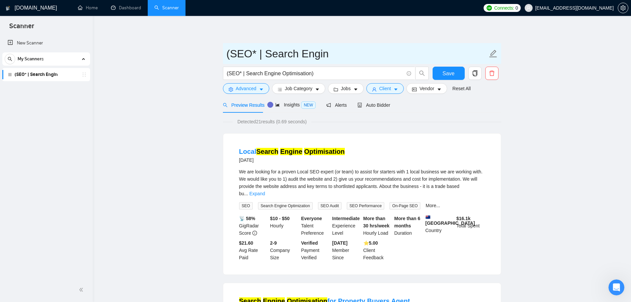
click at [495, 54] on icon "edit" at bounding box center [493, 53] width 9 height 9
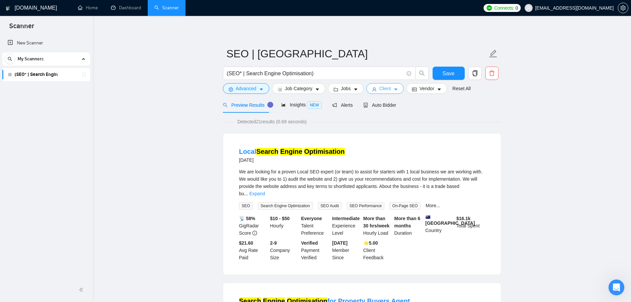
click at [397, 92] on button "Client" at bounding box center [386, 88] width 38 height 11
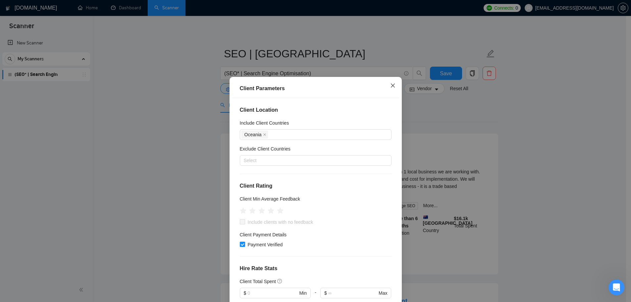
click at [390, 83] on icon "close" at bounding box center [392, 85] width 5 height 5
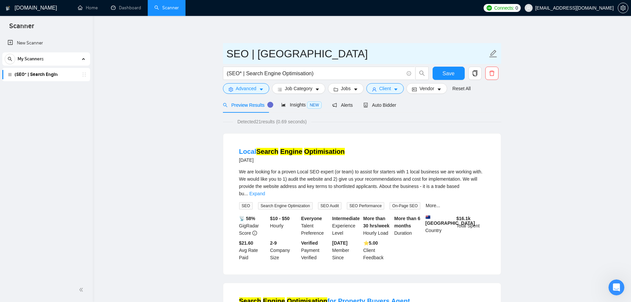
click at [342, 51] on input "SEO | Oceania" at bounding box center [357, 53] width 261 height 17
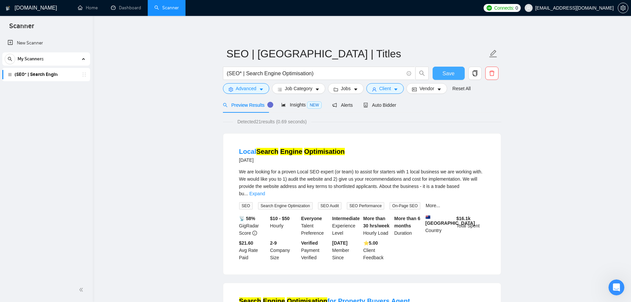
click at [451, 70] on span "Save" at bounding box center [449, 73] width 12 height 8
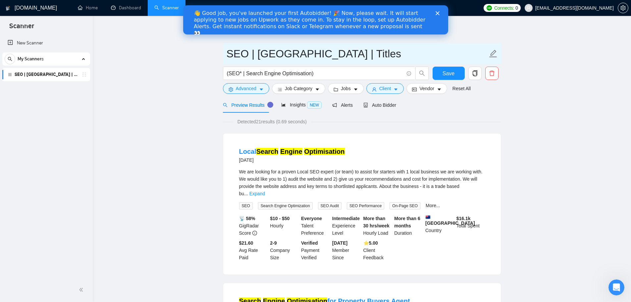
drag, startPoint x: 320, startPoint y: 56, endPoint x: 324, endPoint y: 56, distance: 4.3
click at [320, 56] on input "SEO | Oceania | Titles" at bounding box center [357, 53] width 261 height 17
drag, startPoint x: 330, startPoint y: 56, endPoint x: 349, endPoint y: 56, distance: 18.9
click at [331, 56] on input "SEO | Oceania | Titles" at bounding box center [357, 53] width 261 height 17
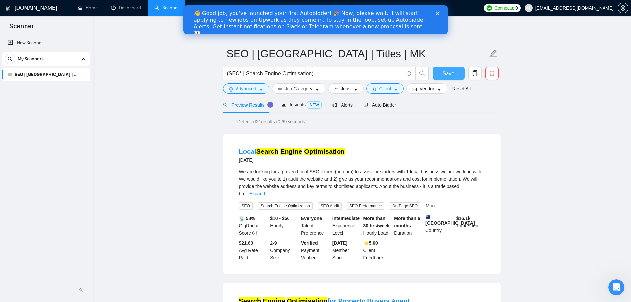
click at [452, 74] on span "Save" at bounding box center [449, 73] width 12 height 8
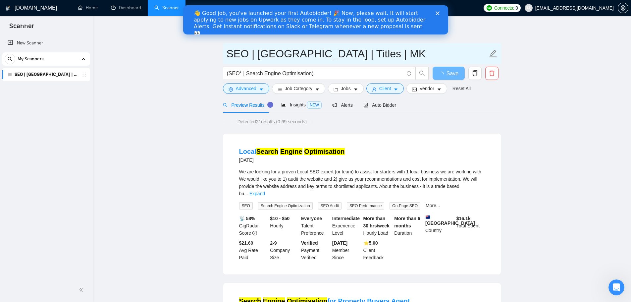
click at [344, 47] on input "SEO | Oceania | Titles | MK" at bounding box center [357, 53] width 261 height 17
type input "SEO | MK | [GEOGRAPHIC_DATA] | Titles"
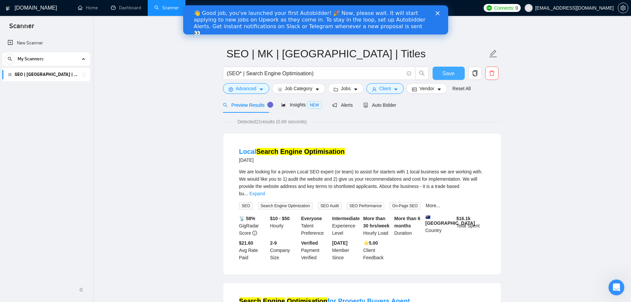
click at [453, 70] on span "Save" at bounding box center [449, 73] width 12 height 8
click at [371, 107] on span "Auto Bidder" at bounding box center [380, 104] width 33 height 5
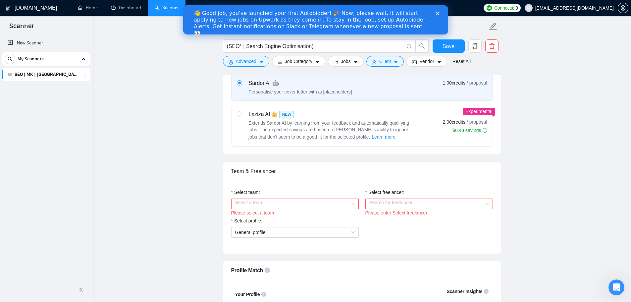
scroll to position [309, 0]
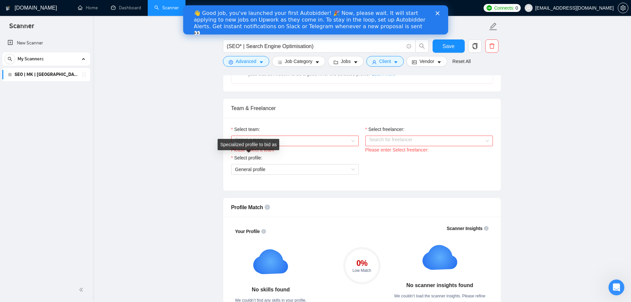
click at [263, 141] on div "Specialized profile to bid as" at bounding box center [249, 144] width 62 height 11
click at [353, 142] on div "Select a team" at bounding box center [295, 141] width 128 height 11
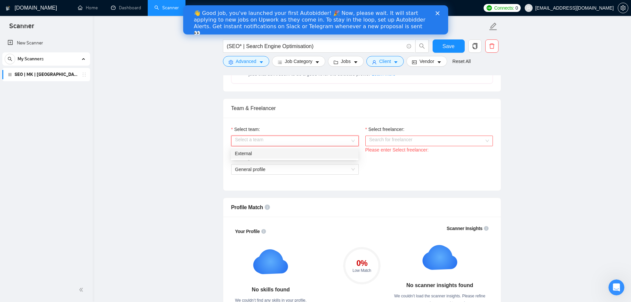
click at [295, 151] on div "External" at bounding box center [295, 153] width 120 height 7
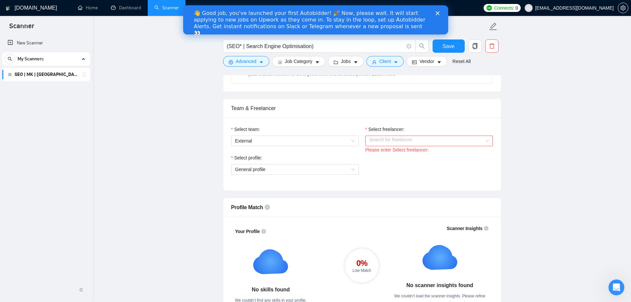
click at [397, 147] on div "Please enter Select freelancer:" at bounding box center [430, 149] width 128 height 7
click at [484, 141] on input "Select freelancer:" at bounding box center [427, 141] width 115 height 10
click at [442, 154] on div "[PERSON_NAME]" at bounding box center [429, 153] width 120 height 7
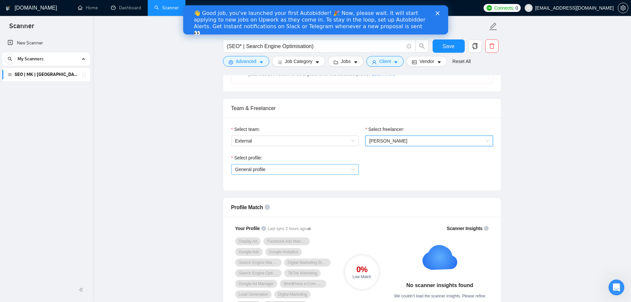
click at [260, 165] on span "General profile" at bounding box center [295, 169] width 120 height 10
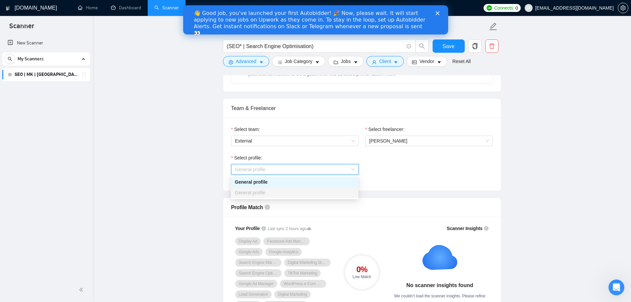
click at [260, 169] on span "General profile" at bounding box center [250, 169] width 30 height 5
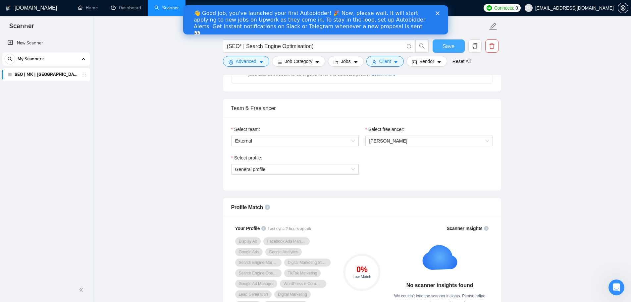
click at [452, 45] on span "Save" at bounding box center [449, 46] width 12 height 8
click at [396, 143] on span "[PERSON_NAME]" at bounding box center [389, 140] width 38 height 5
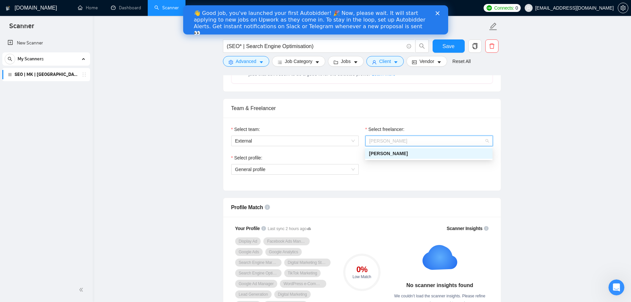
click at [383, 179] on div "Select profile: General profile" at bounding box center [362, 168] width 268 height 29
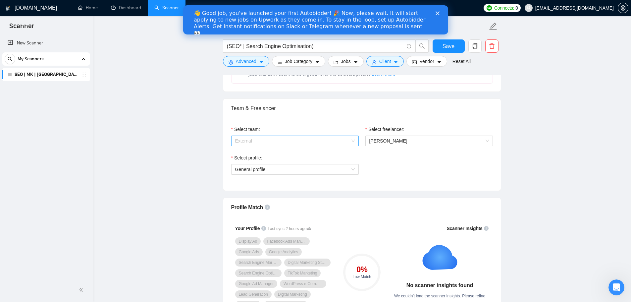
click at [325, 144] on span "External" at bounding box center [295, 141] width 120 height 10
click at [282, 160] on div "Select profile:" at bounding box center [295, 159] width 128 height 10
click at [273, 167] on span "General profile" at bounding box center [295, 169] width 120 height 10
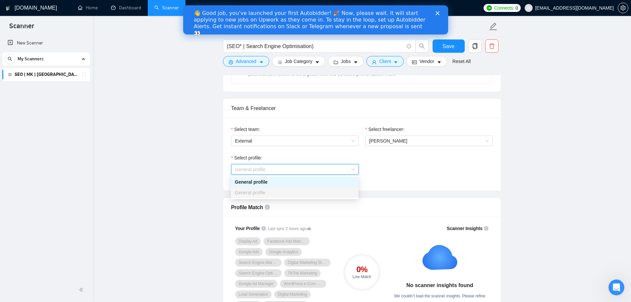
click at [266, 167] on span "General profile" at bounding box center [295, 169] width 120 height 10
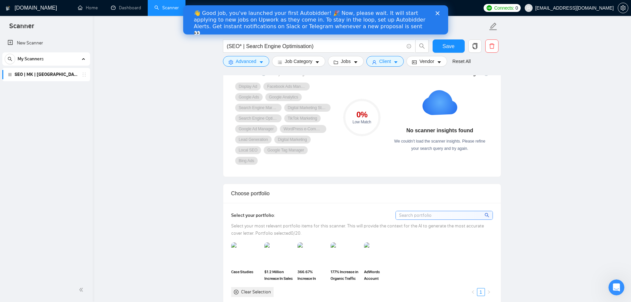
scroll to position [387, 0]
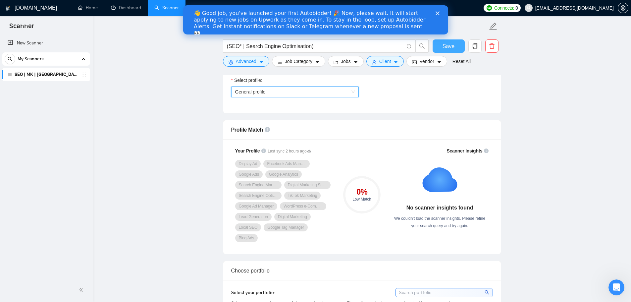
click at [451, 49] on span "Save" at bounding box center [449, 46] width 12 height 8
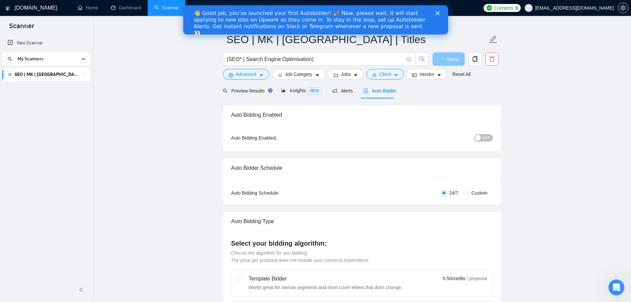
scroll to position [0, 0]
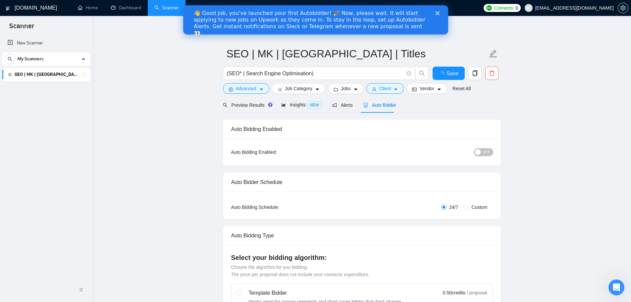
click at [486, 153] on span "OFF" at bounding box center [487, 151] width 8 height 7
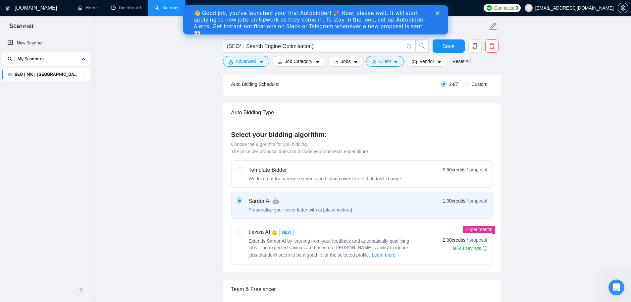
scroll to position [232, 0]
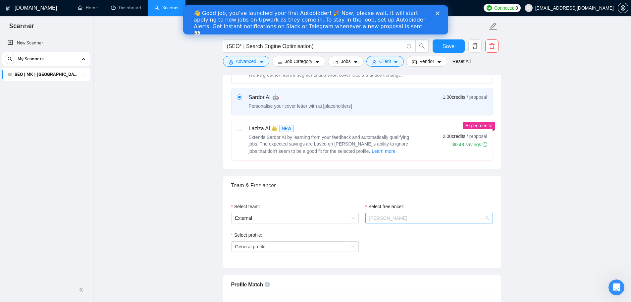
click at [372, 215] on span "[PERSON_NAME]" at bounding box center [389, 217] width 38 height 5
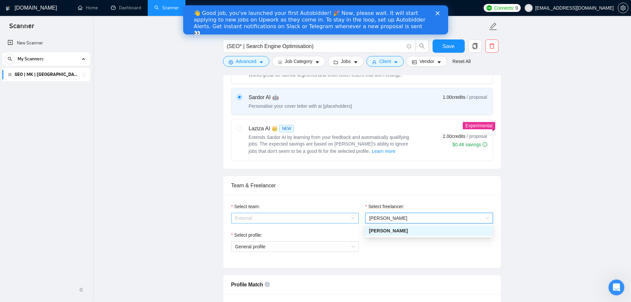
click at [338, 218] on span "External" at bounding box center [295, 218] width 120 height 10
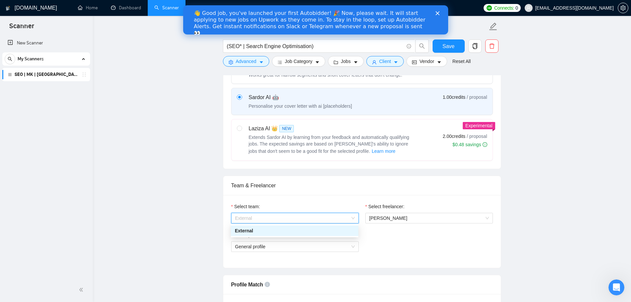
click at [338, 218] on span "External" at bounding box center [295, 218] width 120 height 10
click at [328, 240] on div "Select profile:" at bounding box center [295, 236] width 128 height 10
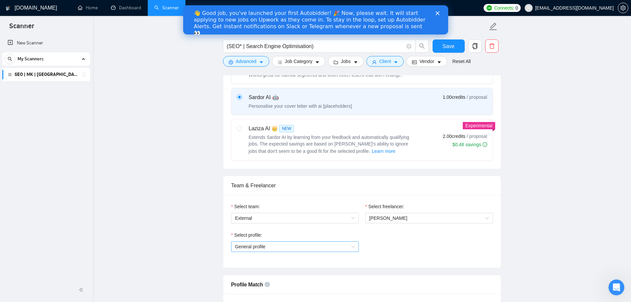
click at [332, 249] on span "General profile" at bounding box center [295, 247] width 120 height 10
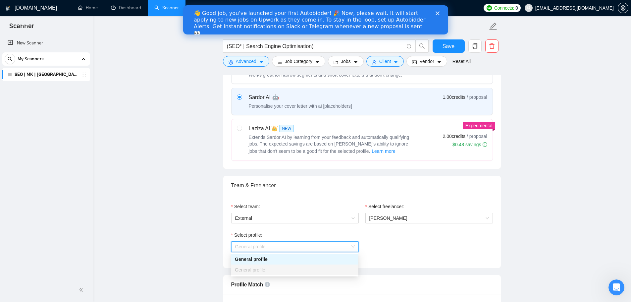
click at [332, 249] on span "General profile" at bounding box center [295, 247] width 120 height 10
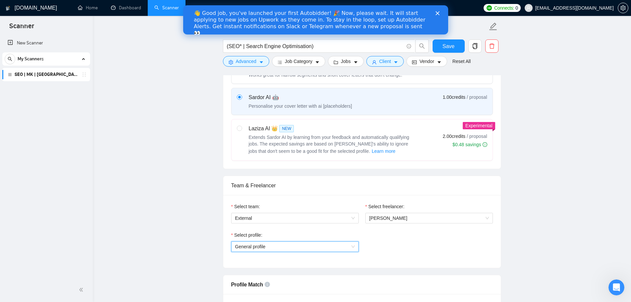
scroll to position [387, 0]
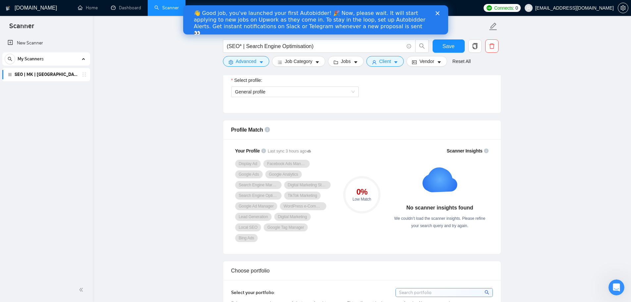
click at [442, 11] on div "👋 Good job, you've launched your first Autobidder! 🎉 Now, please wait. It will …" at bounding box center [315, 23] width 265 height 30
click at [433, 12] on div "👋 Good job, you've launched your first Autobidder! 🎉 Now, please wait. It will …" at bounding box center [316, 23] width 244 height 30
click at [438, 12] on icon "Close" at bounding box center [437, 13] width 4 height 4
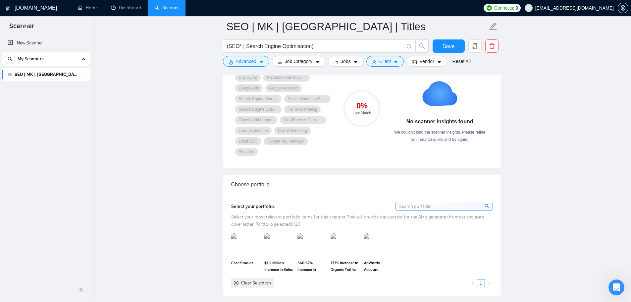
scroll to position [541, 0]
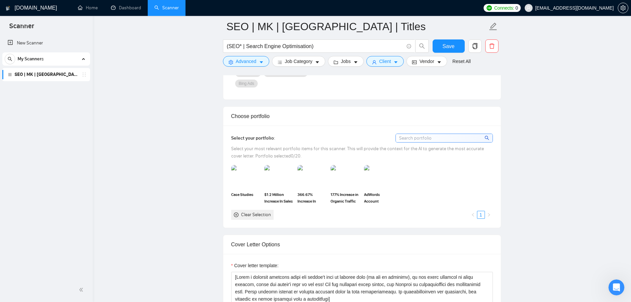
click at [447, 126] on div "Select your portfolio: Select your most relevant portfolio items for this scann…" at bounding box center [362, 177] width 278 height 102
click at [455, 134] on input at bounding box center [444, 138] width 97 height 8
click at [253, 167] on img at bounding box center [246, 177] width 28 height 22
click at [275, 167] on img at bounding box center [279, 177] width 28 height 22
click at [304, 168] on img at bounding box center [312, 177] width 28 height 22
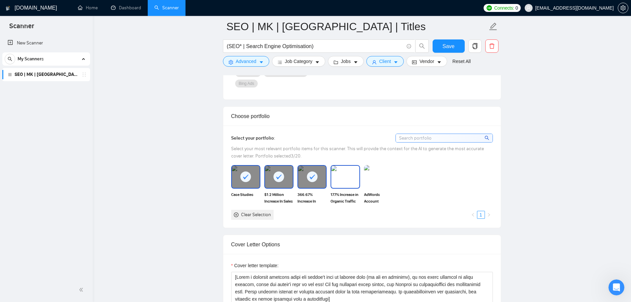
click at [341, 166] on img at bounding box center [345, 177] width 28 height 22
click at [376, 166] on img at bounding box center [379, 177] width 28 height 22
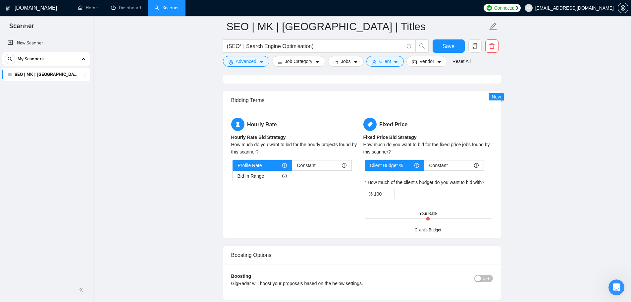
scroll to position [1083, 0]
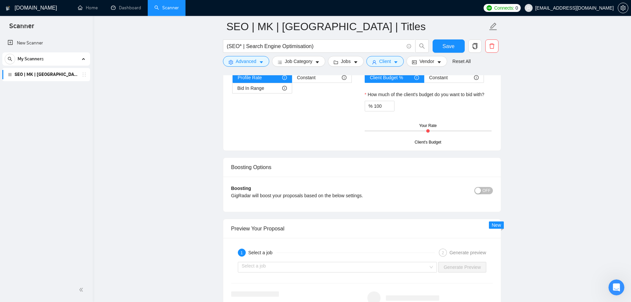
click at [479, 188] on div "button" at bounding box center [478, 191] width 6 height 6
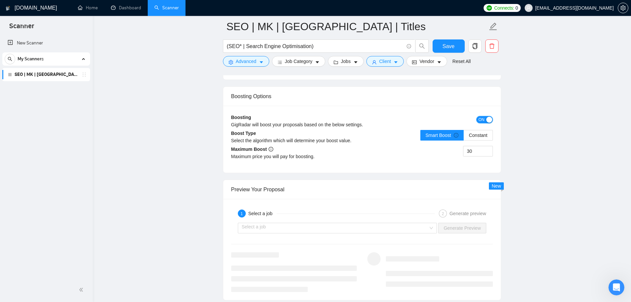
scroll to position [1237, 0]
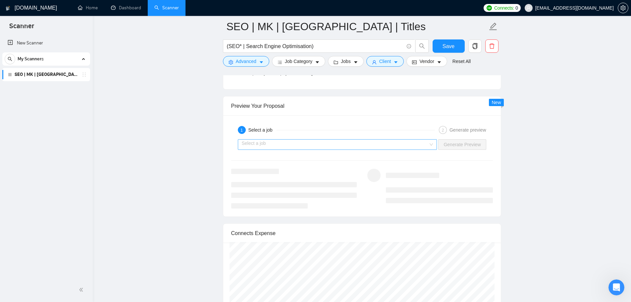
click at [312, 140] on input "search" at bounding box center [335, 145] width 187 height 10
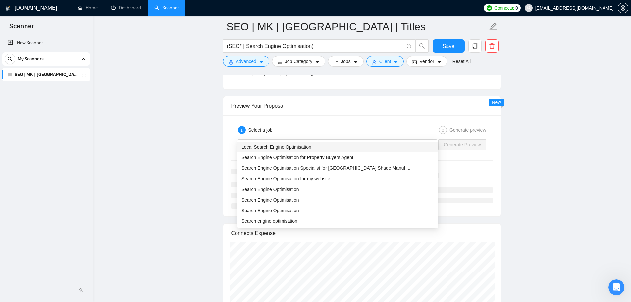
click at [285, 126] on div "1 Select a job" at bounding box center [336, 130] width 197 height 8
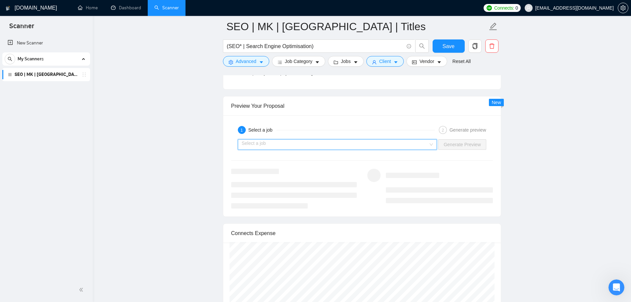
click at [298, 140] on input "search" at bounding box center [335, 145] width 187 height 10
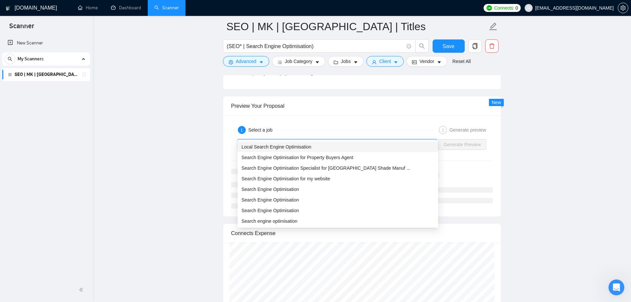
click at [275, 144] on span "Local Search Engine Optimisation" at bounding box center [277, 146] width 70 height 5
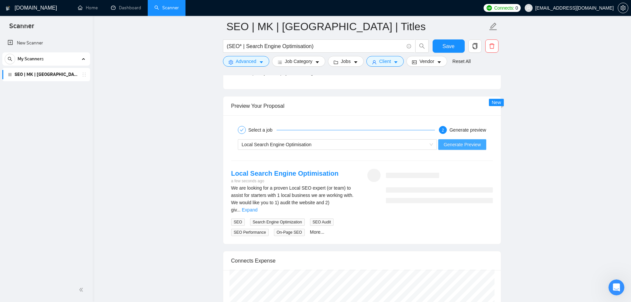
click at [456, 141] on span "Generate Preview" at bounding box center [462, 144] width 37 height 7
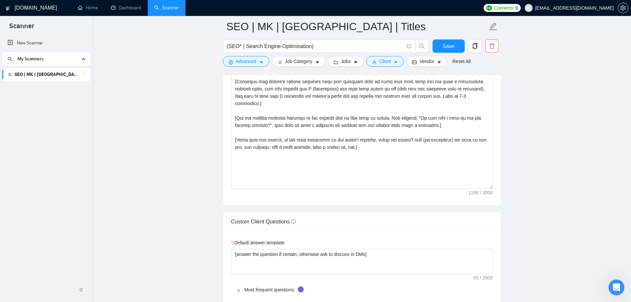
scroll to position [696, 0]
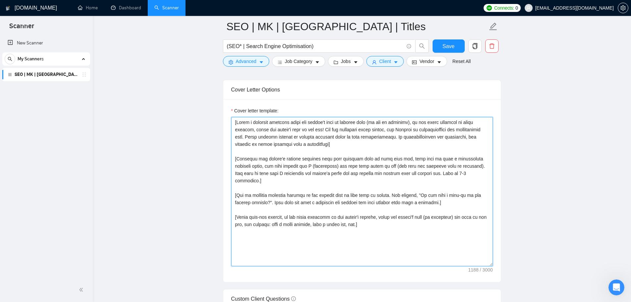
drag, startPoint x: 270, startPoint y: 131, endPoint x: 381, endPoint y: 131, distance: 110.7
click at [270, 131] on textarea "Cover letter template:" at bounding box center [362, 191] width 262 height 149
paste textarea "⚡️ We’re not your typical digital marketing agency - we’re performance marketer…"
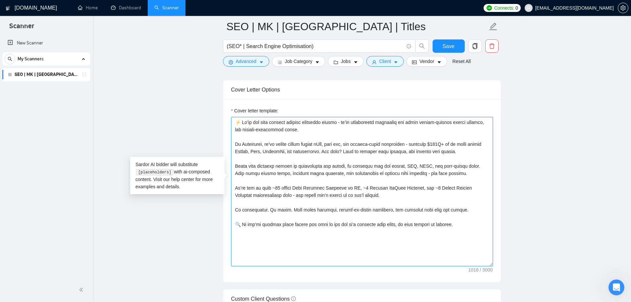
scroll to position [0, 0]
type textarea "⚡️ We’re not your typical digital marketing agency - we’re performance marketer…"
click at [452, 46] on span "Save" at bounding box center [449, 46] width 12 height 8
click at [312, 228] on textarea "Cover letter template:" at bounding box center [362, 191] width 262 height 149
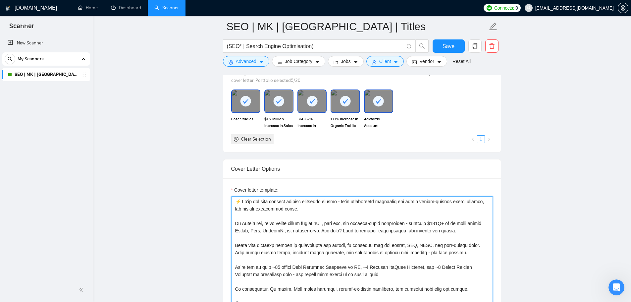
scroll to position [696, 0]
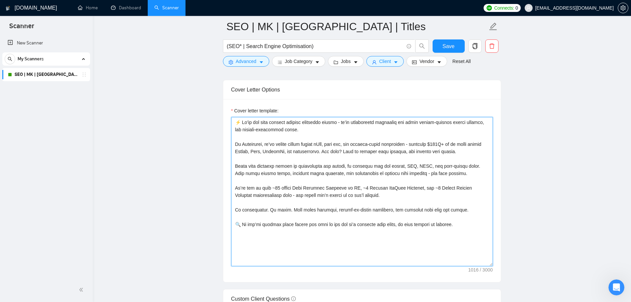
click at [301, 188] on textarea "Cover letter template:" at bounding box center [362, 191] width 262 height 149
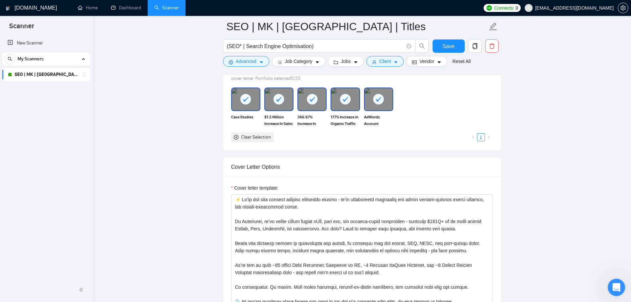
click html
click at [617, 290] on icon "Open Intercom Messenger" at bounding box center [615, 286] width 11 height 11
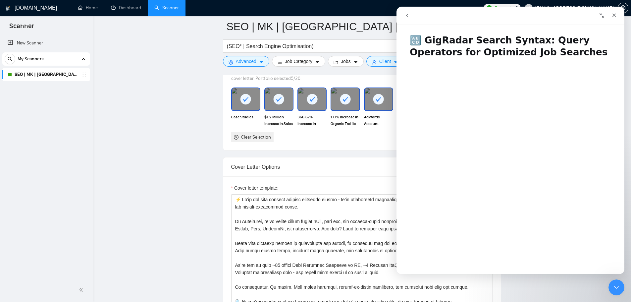
click at [440, 39] on h1 "🔠 GigRadar Search Syntax: Query Operators for Optimized Job Searches" at bounding box center [511, 44] width 228 height 32
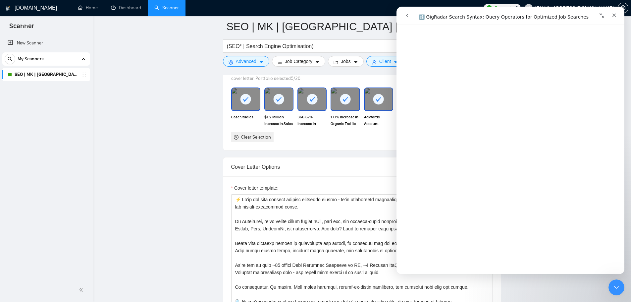
scroll to position [1933, 0]
click at [407, 12] on button "go back" at bounding box center [407, 15] width 13 height 13
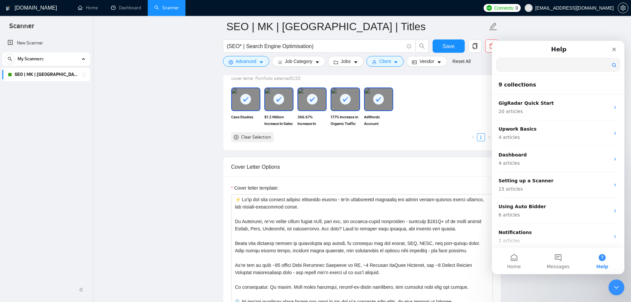
drag, startPoint x: 539, startPoint y: 70, endPoint x: 535, endPoint y: 71, distance: 3.3
click at [538, 71] on input "Search for help" at bounding box center [558, 64] width 123 height 13
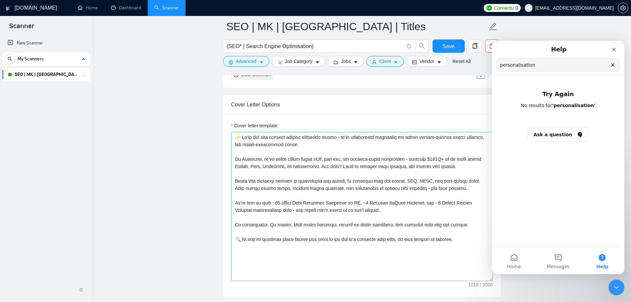
scroll to position [696, 0]
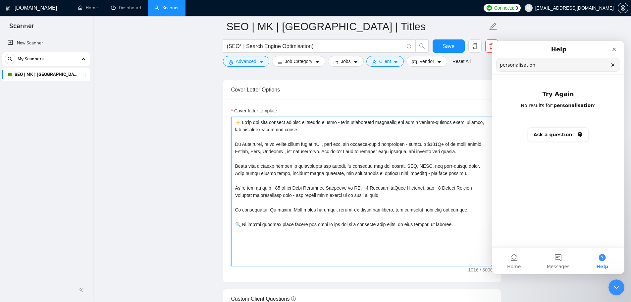
click at [316, 216] on textarea "Cover letter template:" at bounding box center [362, 191] width 262 height 149
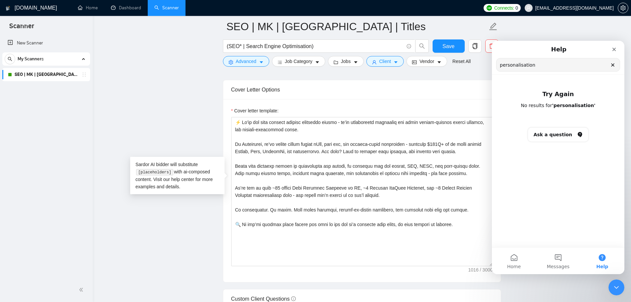
click at [157, 171] on code "[placeholders]" at bounding box center [154, 172] width 37 height 7
click at [528, 69] on input "personalisation" at bounding box center [558, 64] width 123 height 13
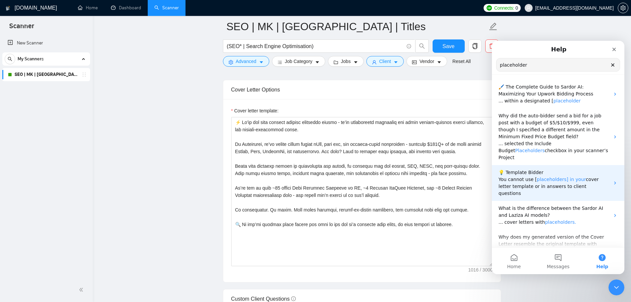
type input "placeholder"
click at [518, 177] on span "You cannot use [" at bounding box center [518, 179] width 38 height 5
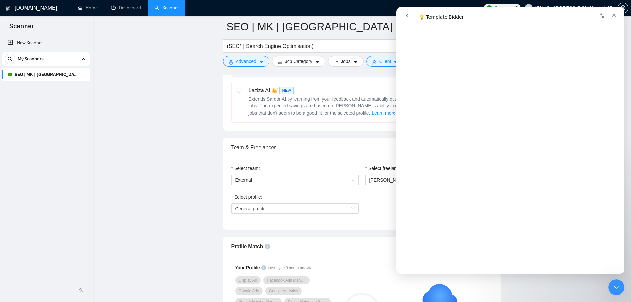
scroll to position [387, 0]
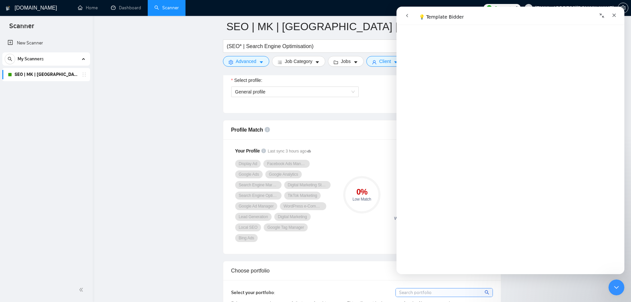
click at [410, 19] on button "go back" at bounding box center [407, 15] width 13 height 13
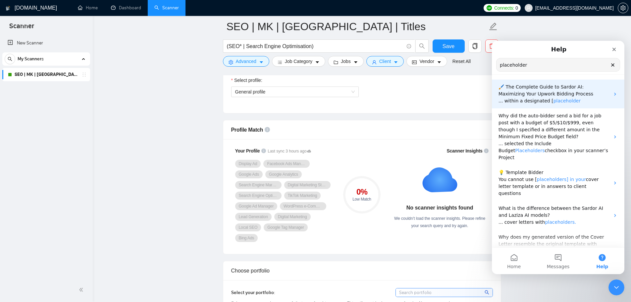
click at [568, 92] on p "🖌️ The Complete Guide to Sardor AI: Maximizing Your Upwork Bidding Process" at bounding box center [554, 91] width 111 height 14
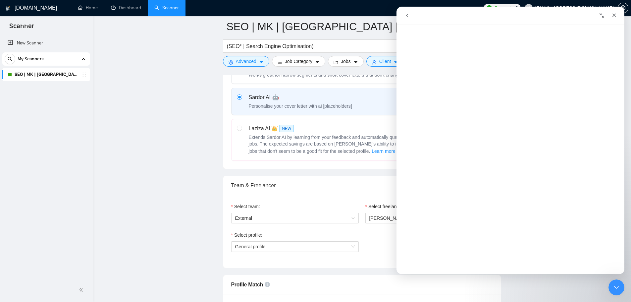
scroll to position [0, 0]
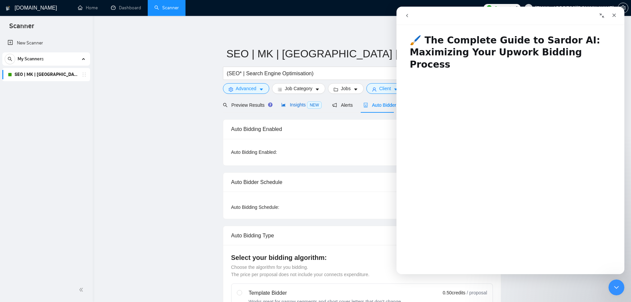
click at [301, 104] on span "Insights NEW" at bounding box center [301, 104] width 40 height 5
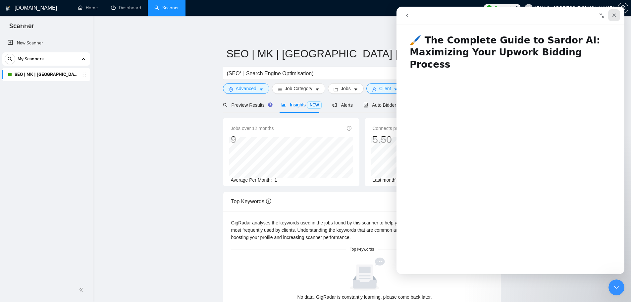
click at [612, 16] on icon "Close" at bounding box center [614, 15] width 5 height 5
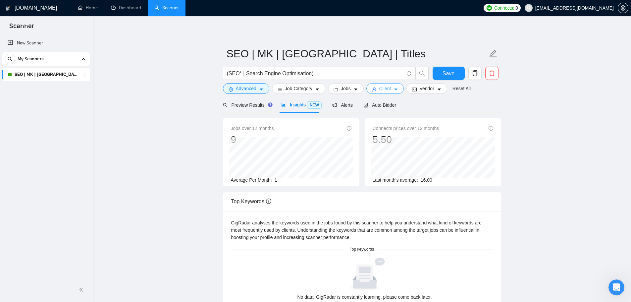
click at [386, 90] on span "Client" at bounding box center [385, 88] width 12 height 7
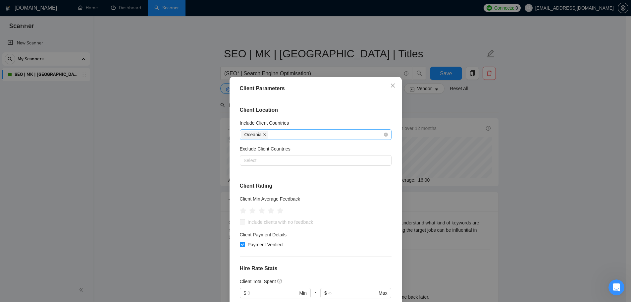
click at [263, 135] on icon "close" at bounding box center [264, 134] width 3 height 3
click at [392, 86] on icon "close" at bounding box center [392, 85] width 5 height 5
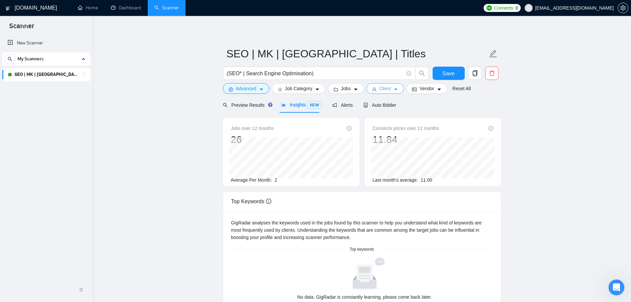
click at [383, 89] on span "Client" at bounding box center [385, 88] width 12 height 7
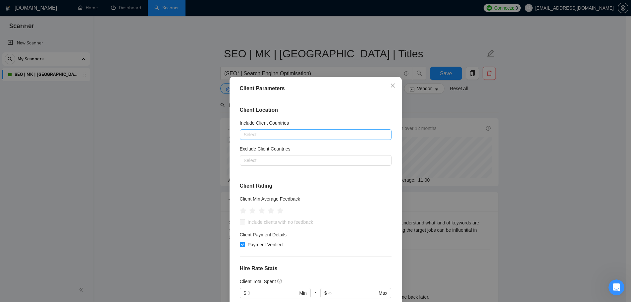
click at [292, 135] on div at bounding box center [313, 135] width 142 height 8
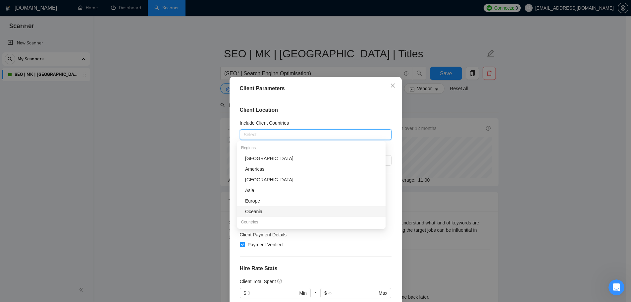
click at [270, 214] on div "Oceania" at bounding box center [313, 211] width 137 height 7
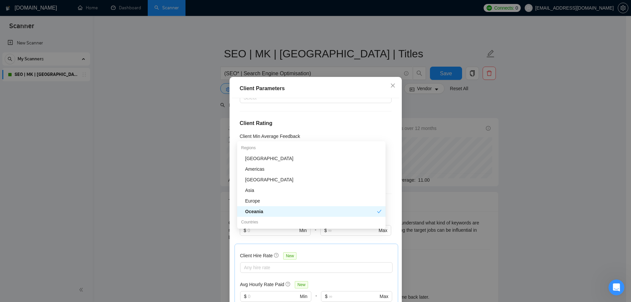
scroll to position [77, 0]
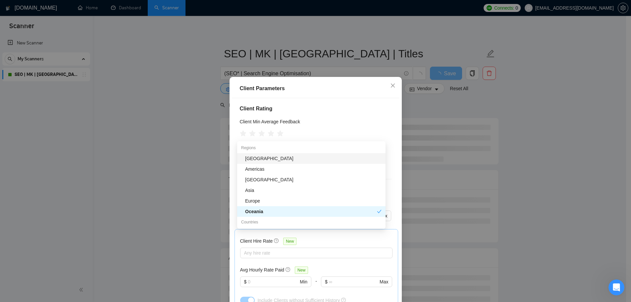
click at [321, 98] on div "Client Parameters" at bounding box center [316, 88] width 168 height 19
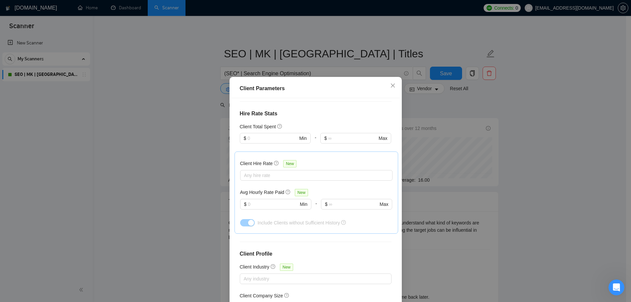
scroll to position [0, 0]
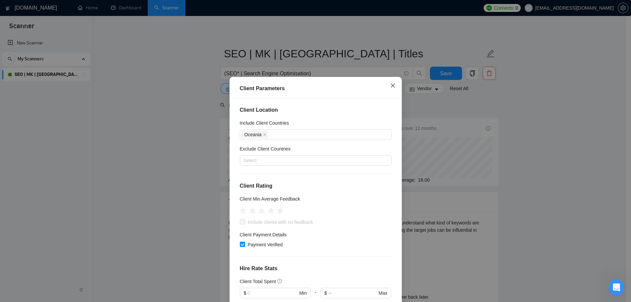
click at [388, 92] on span "Close" at bounding box center [393, 86] width 18 height 18
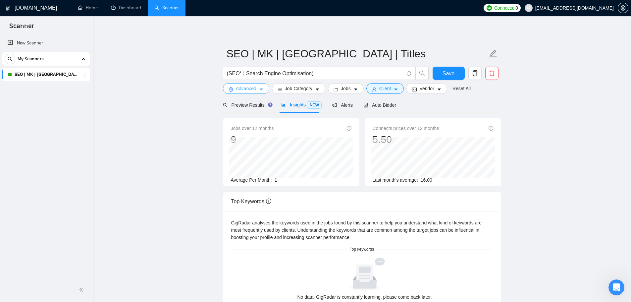
click at [249, 89] on span "Advanced" at bounding box center [246, 88] width 21 height 7
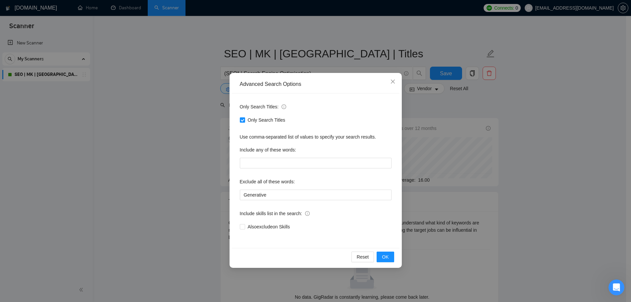
click at [264, 124] on div "Only Search Titles" at bounding box center [316, 120] width 152 height 11
click at [263, 121] on span "Only Search Titles" at bounding box center [266, 119] width 43 height 7
click at [245, 121] on input "Only Search Titles" at bounding box center [242, 119] width 5 height 5
checkbox input "false"
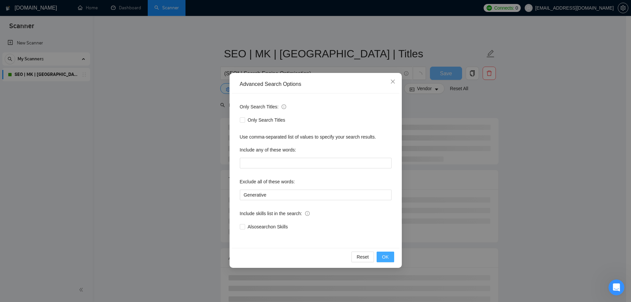
click at [386, 256] on span "OK" at bounding box center [385, 256] width 7 height 7
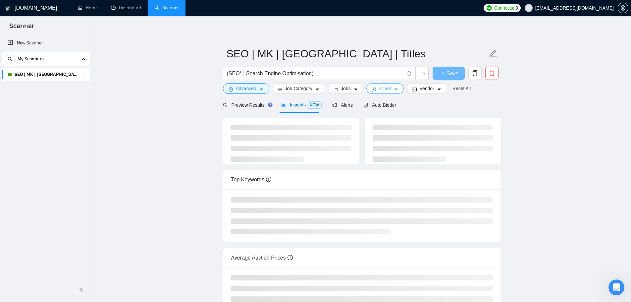
click at [380, 90] on span "Client" at bounding box center [385, 88] width 12 height 7
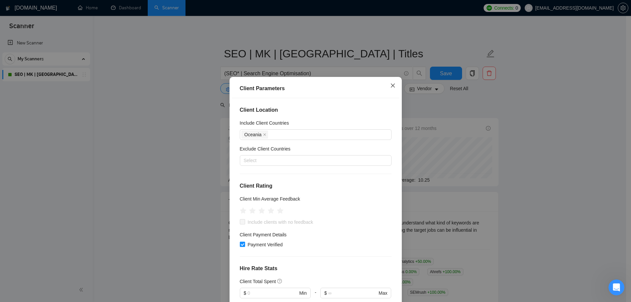
click at [384, 89] on span "Close" at bounding box center [393, 86] width 18 height 18
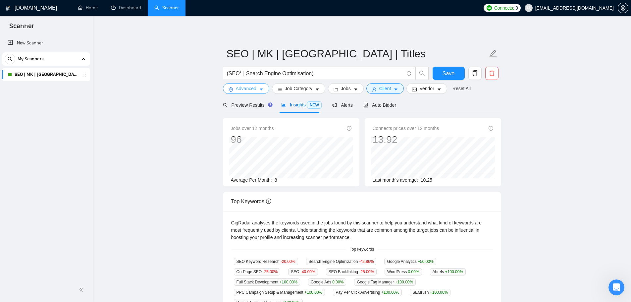
click at [249, 92] on span "Advanced" at bounding box center [246, 88] width 21 height 7
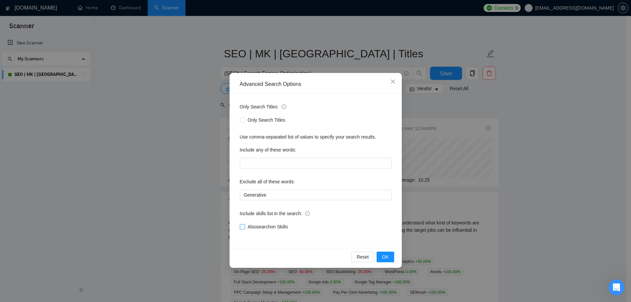
click at [265, 225] on span "Also search on Skills" at bounding box center [267, 226] width 45 height 7
click at [245, 225] on input "Also search on Skills" at bounding box center [242, 226] width 5 height 5
click at [388, 258] on button "OK" at bounding box center [385, 257] width 17 height 11
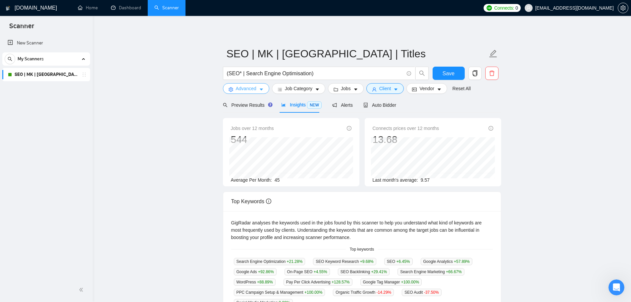
click at [240, 88] on span "Advanced" at bounding box center [246, 88] width 21 height 7
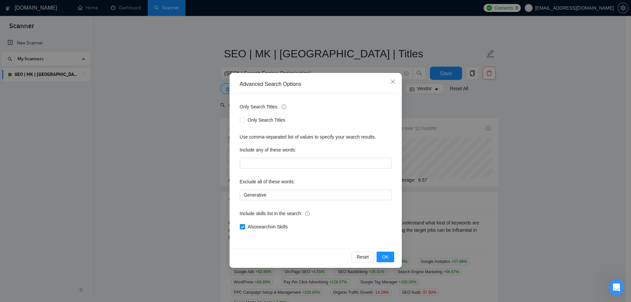
click at [256, 225] on span "Also search on Skills" at bounding box center [267, 226] width 45 height 7
click at [245, 225] on input "Also search on Skills" at bounding box center [242, 226] width 5 height 5
checkbox input "false"
click at [270, 121] on span "Only Search Titles" at bounding box center [266, 119] width 43 height 7
click at [245, 121] on input "Only Search Titles" at bounding box center [242, 119] width 5 height 5
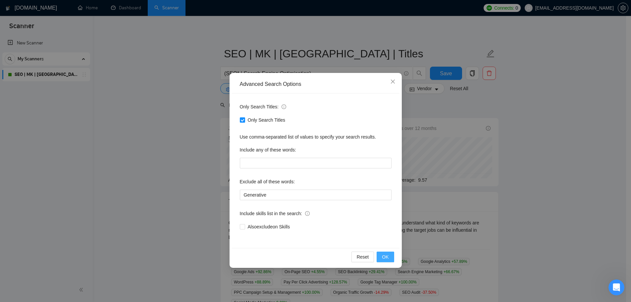
click at [386, 258] on span "OK" at bounding box center [385, 256] width 7 height 7
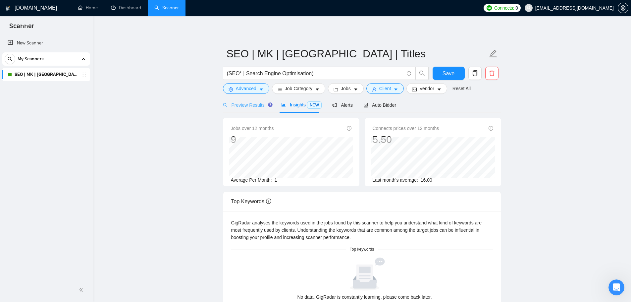
click at [256, 101] on div "Preview Results" at bounding box center [247, 105] width 48 height 16
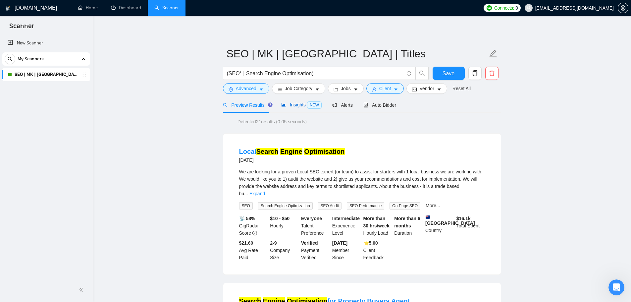
click at [289, 102] on span "Insights NEW" at bounding box center [301, 104] width 40 height 5
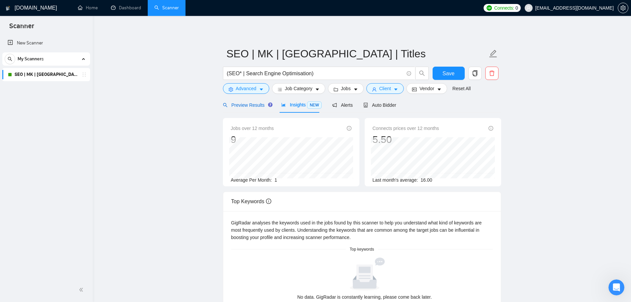
click at [256, 102] on span "Preview Results" at bounding box center [247, 104] width 48 height 5
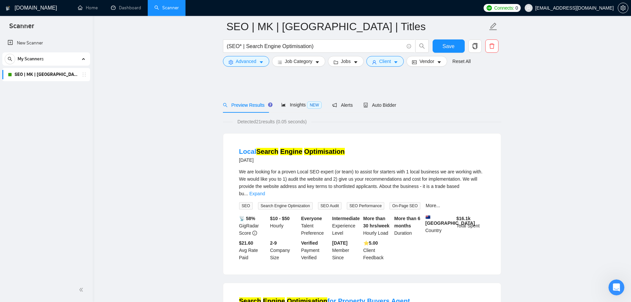
scroll to position [77, 0]
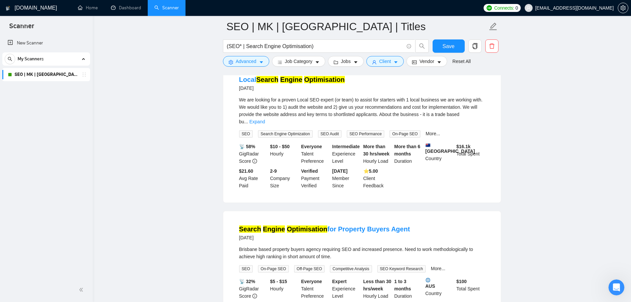
click at [249, 68] on form "SEO | MK | Oceania | Titles (SEO* | Search Engine Optimisation) Save Advanced J…" at bounding box center [362, 43] width 278 height 54
click at [250, 64] on span "Advanced" at bounding box center [246, 61] width 21 height 7
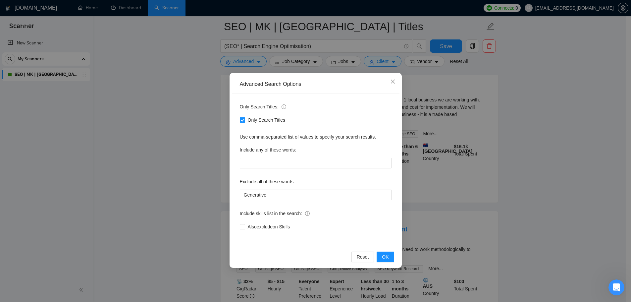
click at [268, 121] on span "Only Search Titles" at bounding box center [266, 119] width 43 height 7
click at [245, 121] on input "Only Search Titles" at bounding box center [242, 119] width 5 height 5
checkbox input "false"
click at [387, 255] on span "OK" at bounding box center [385, 256] width 7 height 7
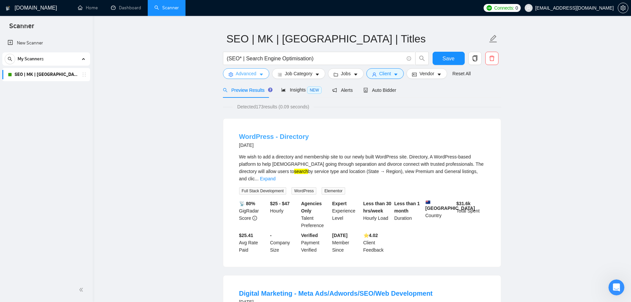
scroll to position [0, 0]
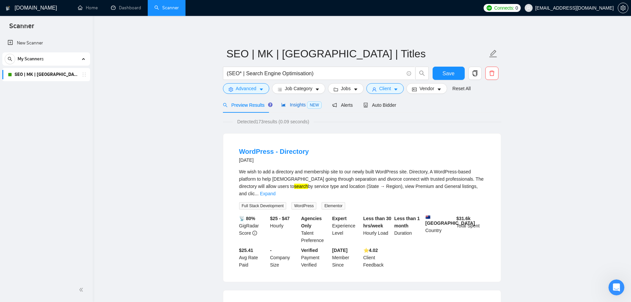
click at [295, 107] on span "Insights NEW" at bounding box center [301, 104] width 40 height 5
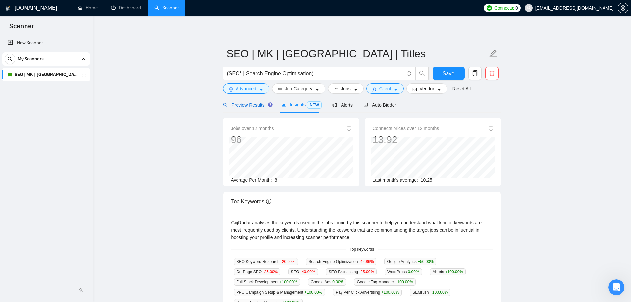
click at [246, 108] on div "Preview Results" at bounding box center [247, 104] width 48 height 7
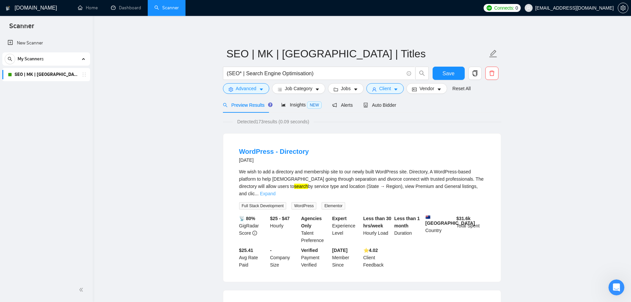
click at [276, 191] on link "Expand" at bounding box center [268, 193] width 16 height 5
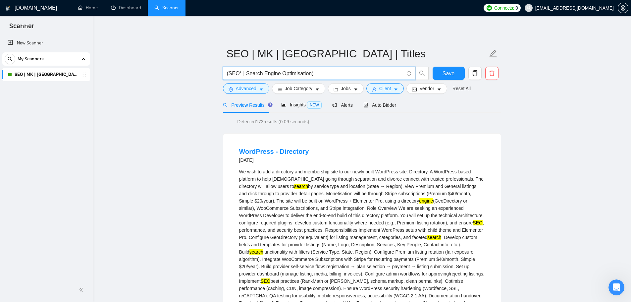
click at [246, 76] on input "(SEO* | Search Engine Optimisation)" at bounding box center [315, 73] width 177 height 8
click at [441, 69] on button "Save" at bounding box center [449, 73] width 32 height 13
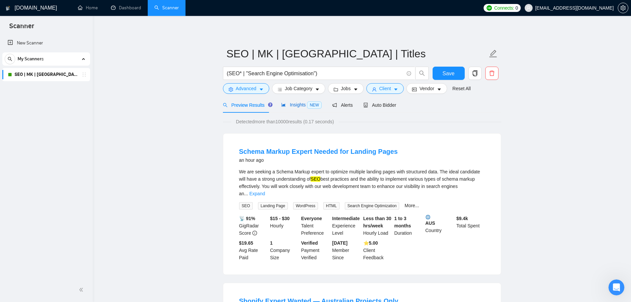
click at [292, 105] on span "Insights NEW" at bounding box center [301, 104] width 40 height 5
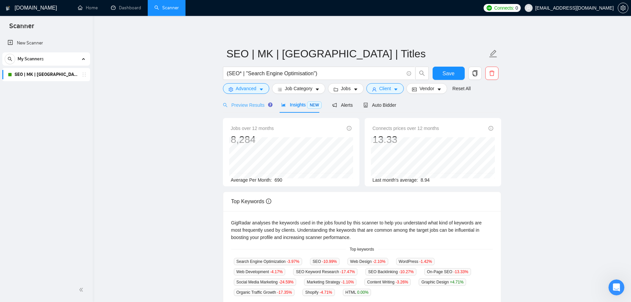
click at [255, 109] on div "Preview Results" at bounding box center [247, 105] width 48 height 16
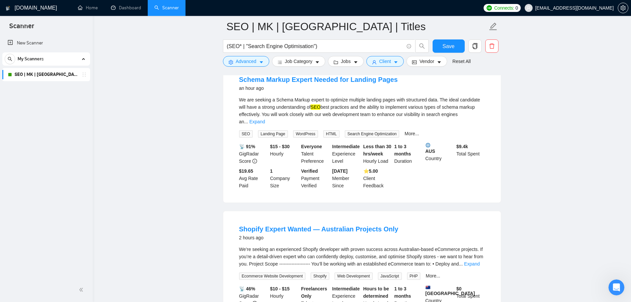
scroll to position [155, 0]
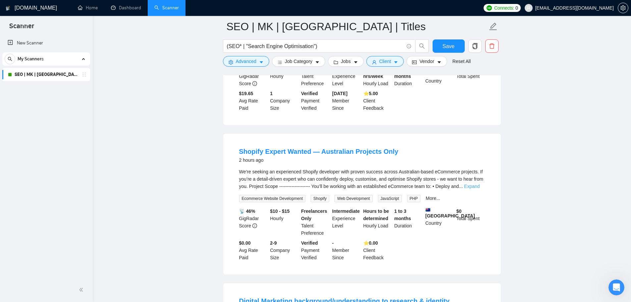
click at [474, 184] on link "Expand" at bounding box center [472, 186] width 16 height 5
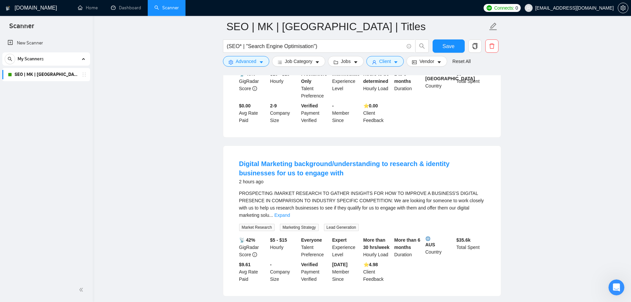
scroll to position [232, 0]
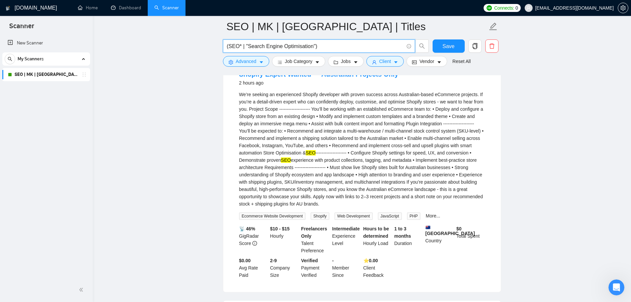
click at [336, 47] on input "(SEO* | "Search Engine Optimisation")" at bounding box center [315, 46] width 177 height 8
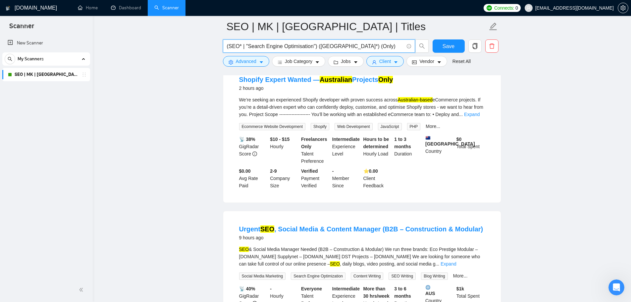
scroll to position [155, 0]
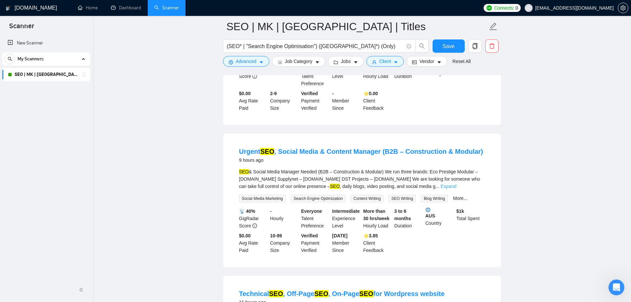
click at [456, 187] on link "Expand" at bounding box center [449, 186] width 16 height 5
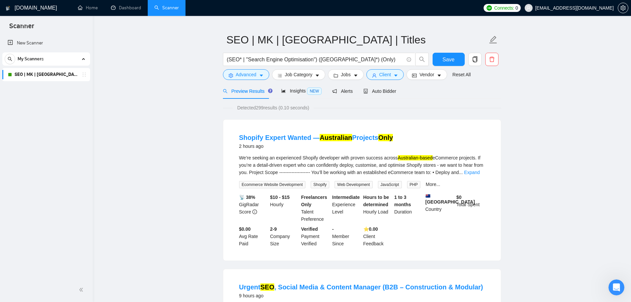
scroll to position [0, 0]
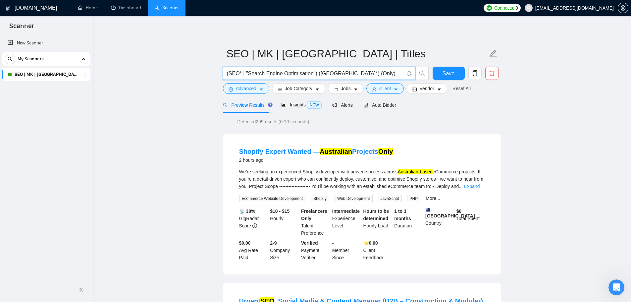
click at [340, 77] on input "(SEO* | "Search Engine Optimisation") (Australia*) (Only)" at bounding box center [315, 73] width 177 height 8
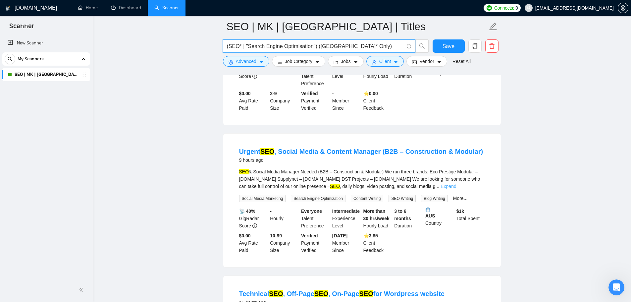
click at [456, 184] on link "Expand" at bounding box center [449, 186] width 16 height 5
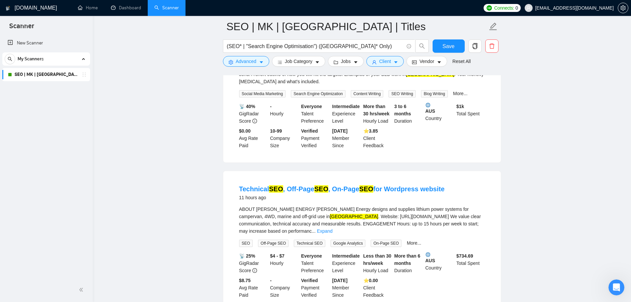
scroll to position [464, 0]
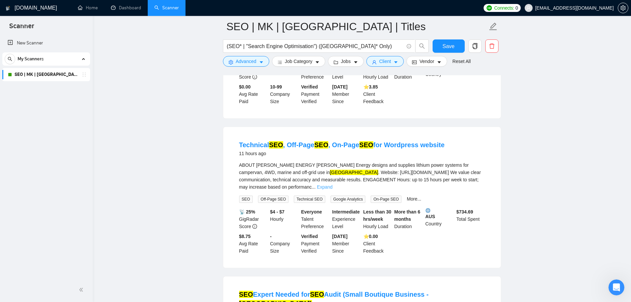
click at [333, 184] on link "Expand" at bounding box center [325, 186] width 16 height 5
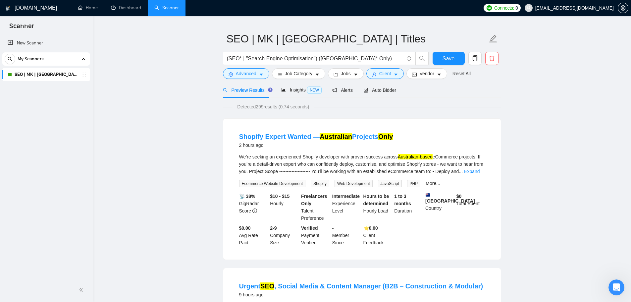
scroll to position [0, 0]
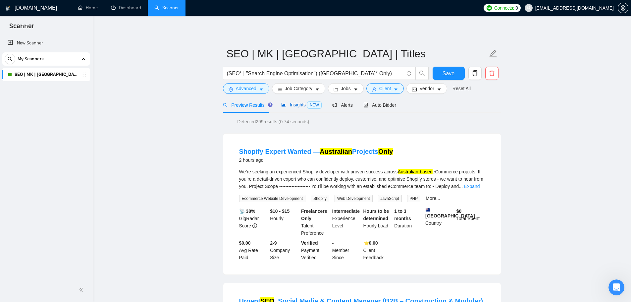
click at [299, 107] on span "Insights NEW" at bounding box center [301, 104] width 40 height 5
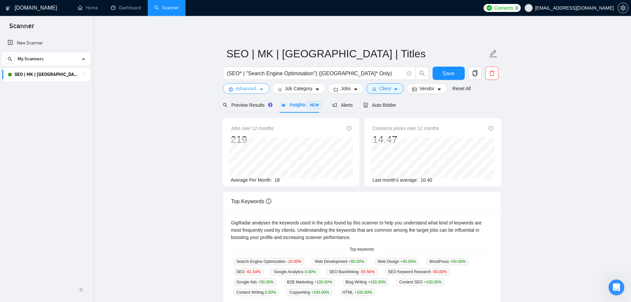
click at [258, 88] on button "Advanced" at bounding box center [246, 88] width 46 height 11
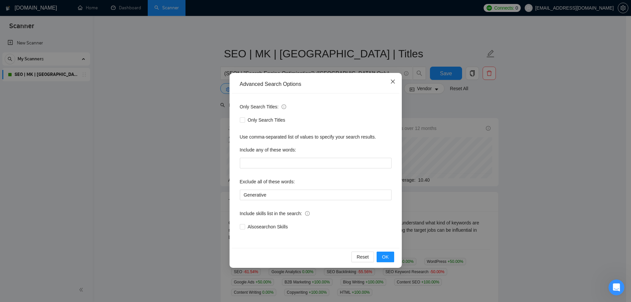
click at [394, 86] on span "Close" at bounding box center [393, 82] width 18 height 18
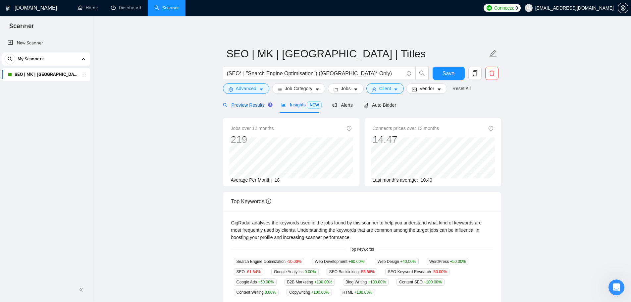
click at [256, 108] on div "Preview Results" at bounding box center [247, 104] width 48 height 7
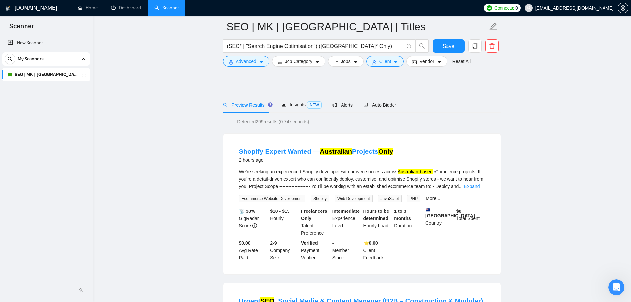
scroll to position [155, 0]
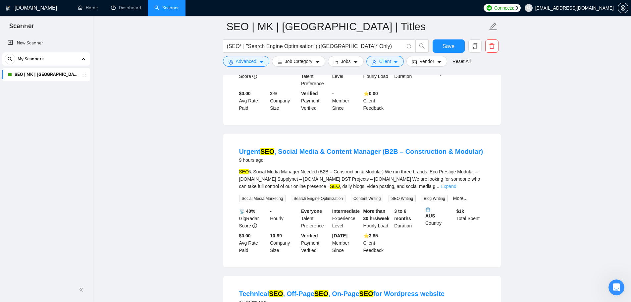
click at [456, 188] on link "Expand" at bounding box center [449, 186] width 16 height 5
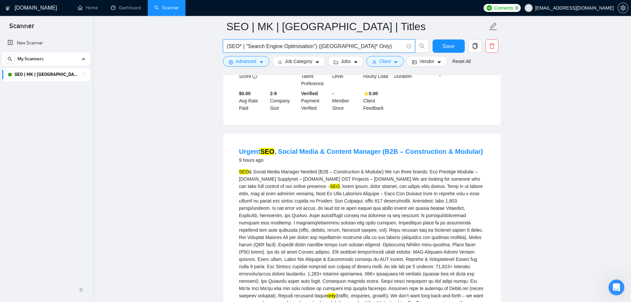
click at [336, 46] on input "(SEO* | "Search Engine Optimisation") (Australia* Only)" at bounding box center [315, 46] width 177 height 8
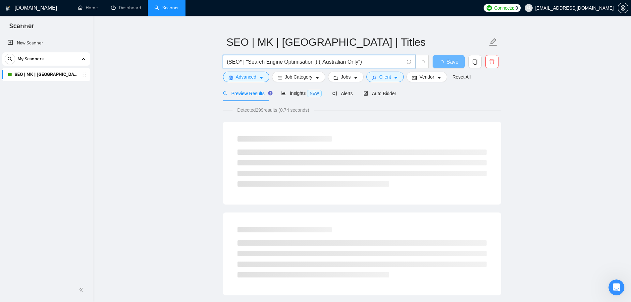
scroll to position [0, 0]
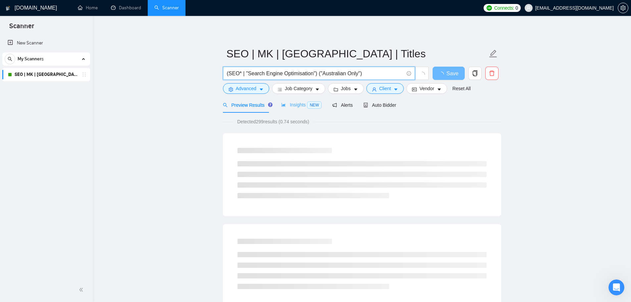
type input "(SEO* | "Search Engine Optimisation") ("Australian Only")"
drag, startPoint x: 289, startPoint y: 104, endPoint x: 248, endPoint y: 102, distance: 40.5
click at [288, 104] on span "Insights NEW" at bounding box center [301, 104] width 40 height 5
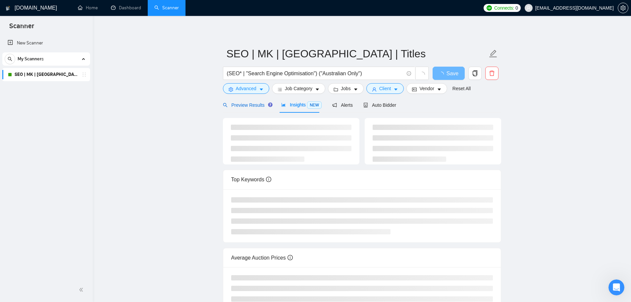
click at [245, 102] on span "Preview Results" at bounding box center [247, 104] width 48 height 5
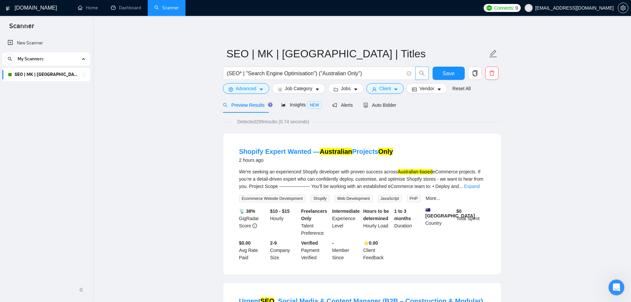
click at [418, 70] on button "button" at bounding box center [422, 73] width 13 height 13
click at [390, 71] on input "(SEO* | "Search Engine Optimisation") ("Australian Only")" at bounding box center [315, 73] width 177 height 8
click at [459, 70] on button "Save" at bounding box center [449, 73] width 32 height 13
click at [36, 70] on link "SEO | MK | [GEOGRAPHIC_DATA] | Titles" at bounding box center [46, 74] width 63 height 13
click at [36, 42] on link "New Scanner" at bounding box center [46, 42] width 77 height 13
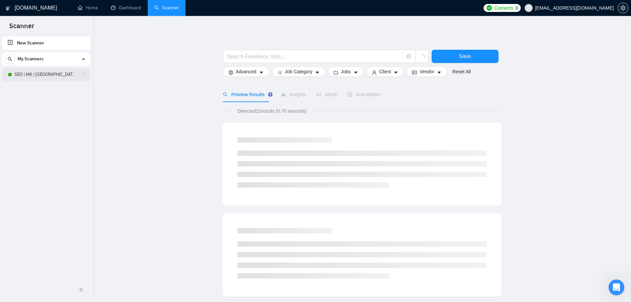
click at [36, 75] on link "SEO | MK | [GEOGRAPHIC_DATA] | Titles" at bounding box center [46, 74] width 63 height 13
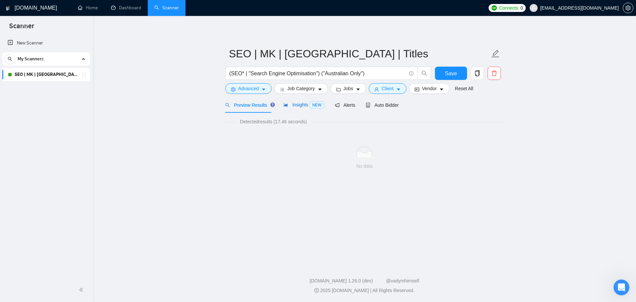
click at [299, 106] on span "Insights NEW" at bounding box center [304, 104] width 40 height 5
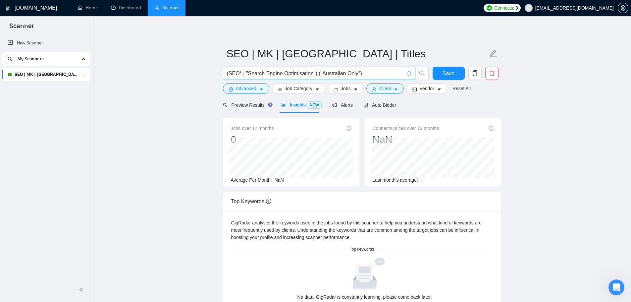
click at [346, 75] on input "(SEO* | "Search Engine Optimisation") ("Australian Only")" at bounding box center [315, 73] width 177 height 8
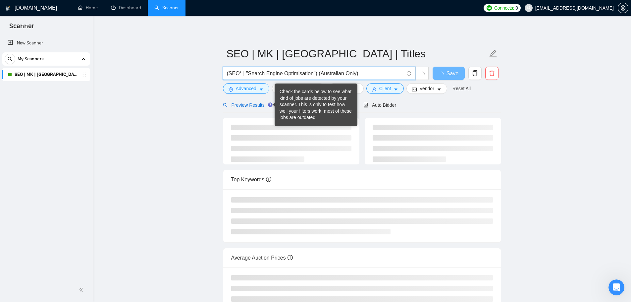
click at [241, 103] on span "Preview Results" at bounding box center [247, 104] width 48 height 5
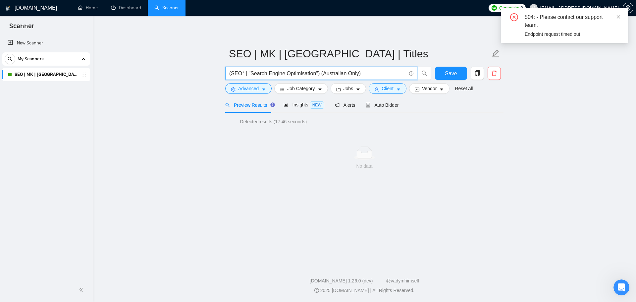
click at [318, 72] on input "(SEO* | "Search Engine Optimisation") (Australian Only)" at bounding box center [317, 73] width 177 height 8
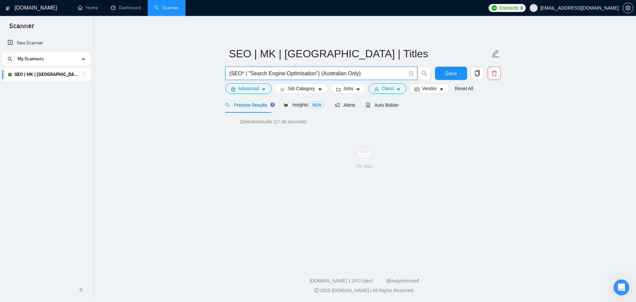
click at [343, 74] on input "(SEO* | "Search Engine Optimisation") (Australian Only)" at bounding box center [317, 73] width 177 height 8
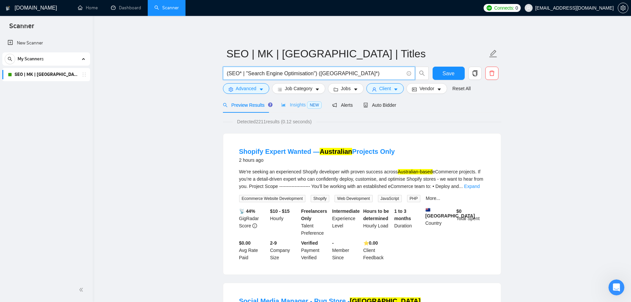
type input "(SEO* | "Search Engine Optimisation") ([GEOGRAPHIC_DATA]*)"
click at [307, 102] on span "NEW" at bounding box center [314, 104] width 15 height 7
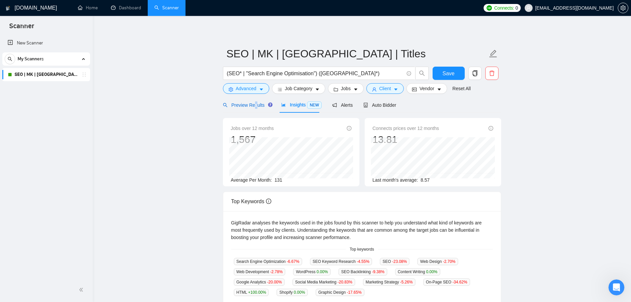
click at [256, 102] on span "Preview Results" at bounding box center [247, 104] width 48 height 5
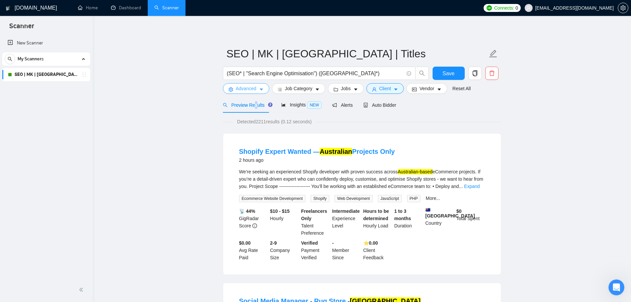
drag, startPoint x: 257, startPoint y: 91, endPoint x: 256, endPoint y: 98, distance: 7.2
click at [257, 91] on button "Advanced" at bounding box center [246, 88] width 46 height 11
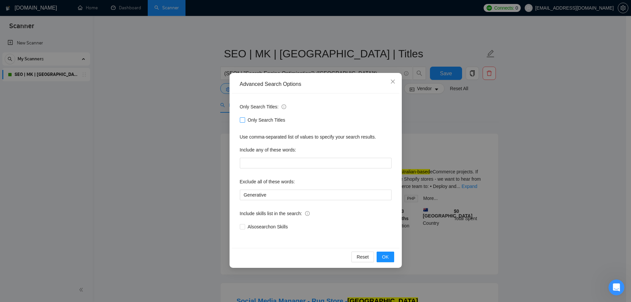
click at [273, 121] on span "Only Search Titles" at bounding box center [266, 119] width 43 height 7
click at [245, 121] on input "Only Search Titles" at bounding box center [242, 119] width 5 height 5
checkbox input "true"
drag, startPoint x: 390, startPoint y: 258, endPoint x: 390, endPoint y: 264, distance: 6.0
click at [389, 258] on button "OK" at bounding box center [385, 257] width 17 height 11
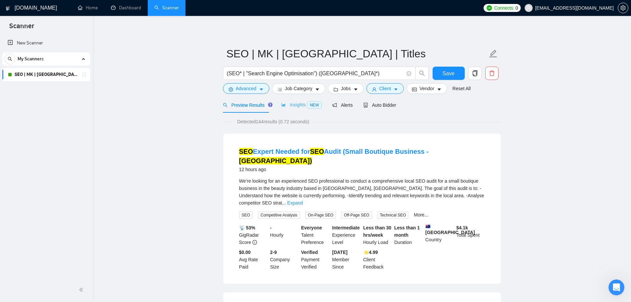
click at [284, 98] on div "Insights NEW" at bounding box center [301, 105] width 40 height 16
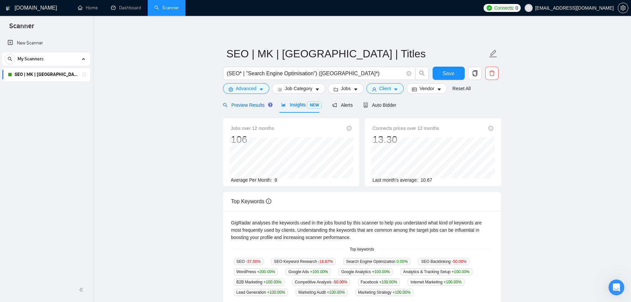
click at [254, 104] on span "Preview Results" at bounding box center [247, 104] width 48 height 5
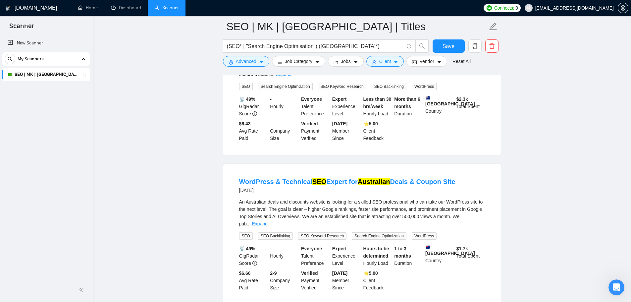
scroll to position [155, 0]
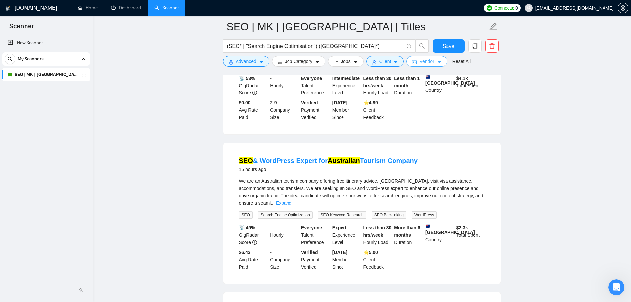
click at [427, 57] on button "Vendor" at bounding box center [427, 61] width 40 height 11
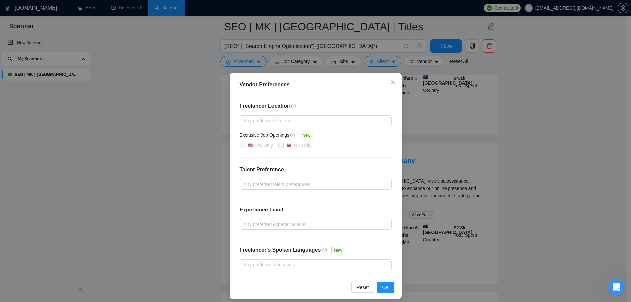
scroll to position [5, 0]
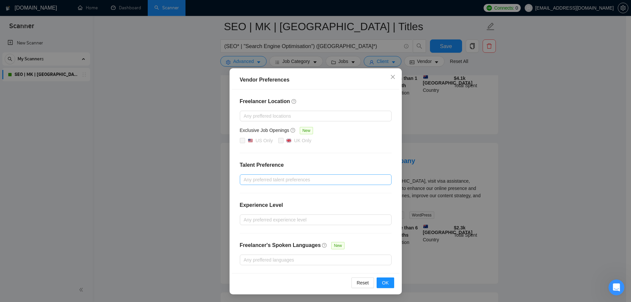
drag, startPoint x: 286, startPoint y: 185, endPoint x: 290, endPoint y: 179, distance: 7.1
click at [286, 185] on div "Freelancer Location Any preffered locations Exclusive Job Openings New US Only …" at bounding box center [316, 181] width 168 height 184
click at [290, 178] on div at bounding box center [313, 180] width 142 height 8
click at [299, 169] on div "Freelancer Location Any preffered locations Exclusive Job Openings New US Only …" at bounding box center [316, 181] width 168 height 184
click at [342, 224] on div "Any preferred experience level" at bounding box center [316, 219] width 152 height 11
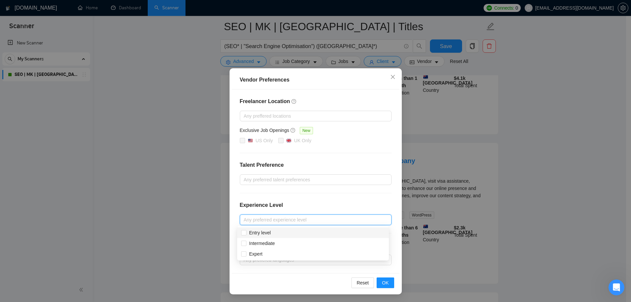
click at [333, 205] on div "Experience Level" at bounding box center [316, 207] width 152 height 13
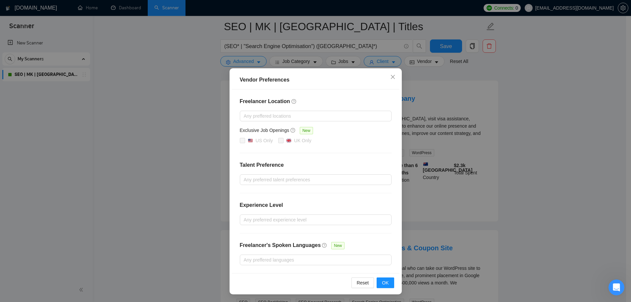
scroll to position [232, 0]
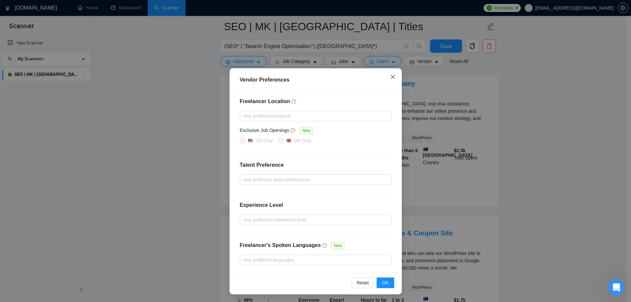
click at [391, 77] on icon "close" at bounding box center [393, 77] width 4 height 4
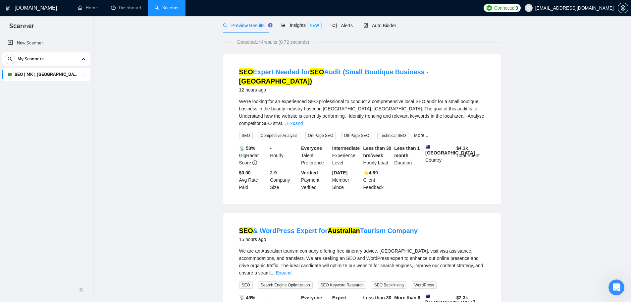
scroll to position [0, 0]
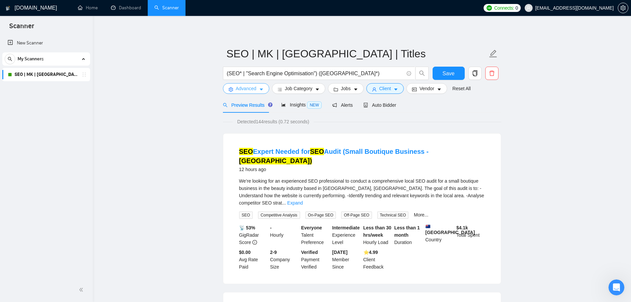
click at [255, 88] on span "Advanced" at bounding box center [246, 88] width 21 height 7
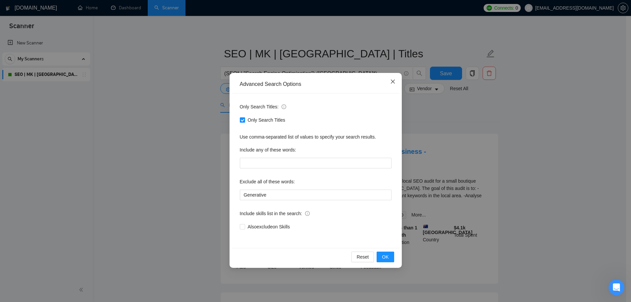
drag, startPoint x: 397, startPoint y: 78, endPoint x: 392, endPoint y: 80, distance: 5.8
click at [394, 79] on span "Close" at bounding box center [393, 82] width 18 height 18
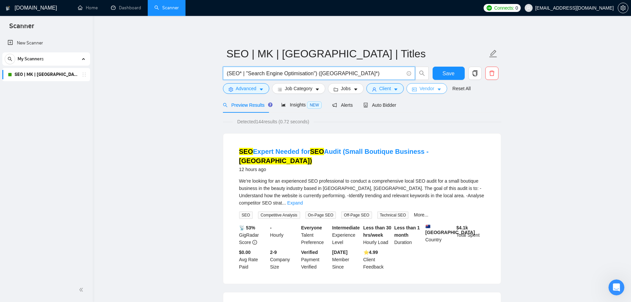
drag, startPoint x: 315, startPoint y: 75, endPoint x: 415, endPoint y: 86, distance: 101.0
click at [415, 86] on form "SEO | MK | Oceania | Titles (SEO* | "Search Engine Optimisation") (Australia*) …" at bounding box center [362, 70] width 278 height 54
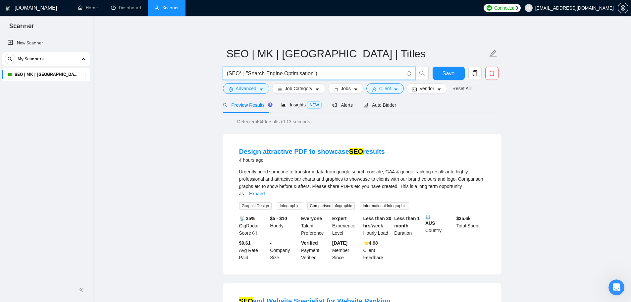
type input "(SEO* | "Search Engine Optimisation") ([GEOGRAPHIC_DATA]*)"
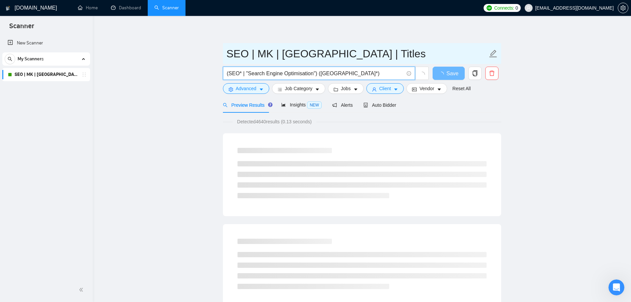
drag, startPoint x: 247, startPoint y: 57, endPoint x: 252, endPoint y: 57, distance: 4.6
click at [247, 57] on input "SEO | MK | [GEOGRAPHIC_DATA] | Titles" at bounding box center [357, 53] width 261 height 17
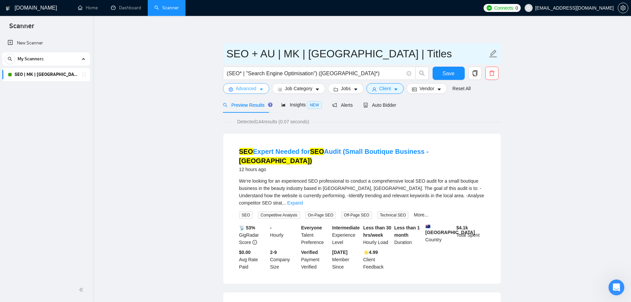
type input "SEO + AU | MK | [GEOGRAPHIC_DATA] | Titles"
click at [238, 88] on span "Advanced" at bounding box center [246, 88] width 21 height 7
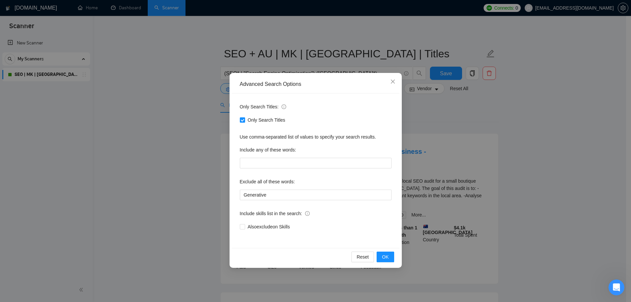
click at [391, 251] on div "Reset OK" at bounding box center [316, 257] width 168 height 18
click at [390, 260] on button "OK" at bounding box center [385, 257] width 17 height 11
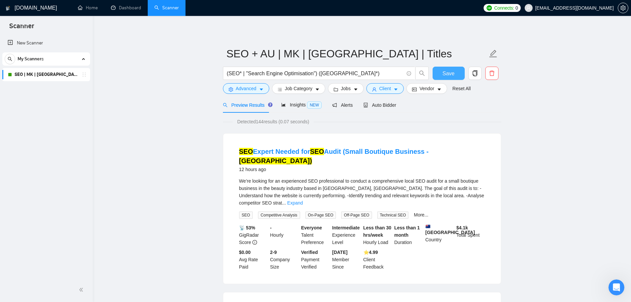
click at [447, 71] on span "Save" at bounding box center [449, 73] width 12 height 8
drag, startPoint x: 314, startPoint y: 77, endPoint x: 411, endPoint y: 83, distance: 97.6
click at [411, 83] on div "(SEO* | "Search Engine Optimisation") ([GEOGRAPHIC_DATA]*)" at bounding box center [326, 75] width 209 height 17
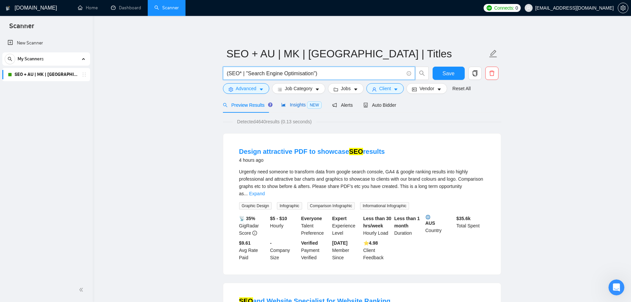
click at [288, 102] on span "Insights NEW" at bounding box center [301, 104] width 40 height 5
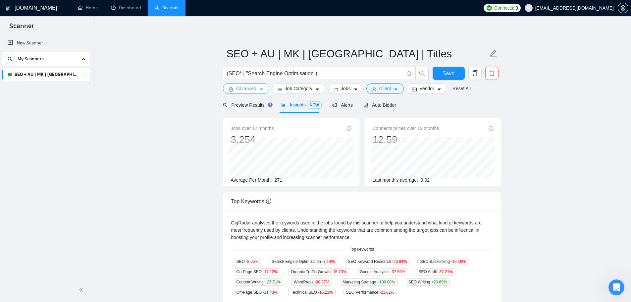
click at [259, 85] on button "Advanced" at bounding box center [246, 88] width 46 height 11
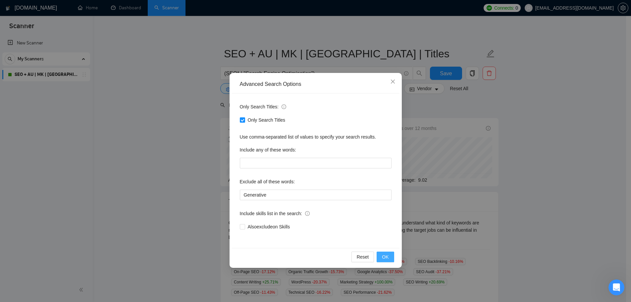
click at [381, 257] on button "OK" at bounding box center [385, 257] width 17 height 11
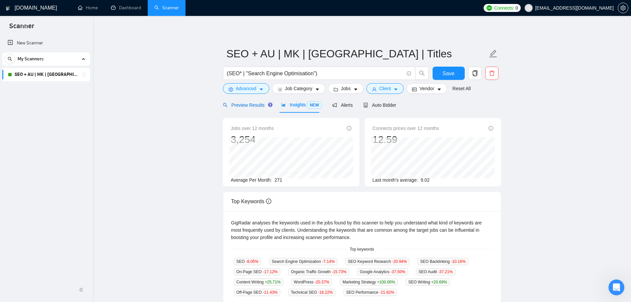
click at [258, 104] on span "Preview Results" at bounding box center [247, 104] width 48 height 5
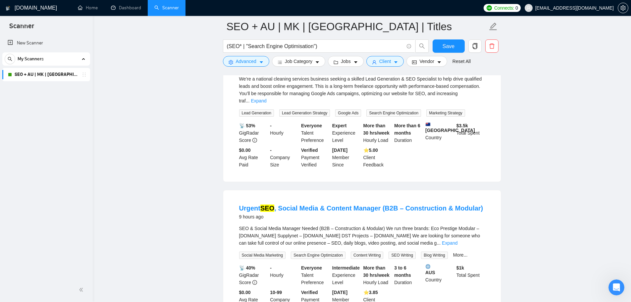
scroll to position [232, 0]
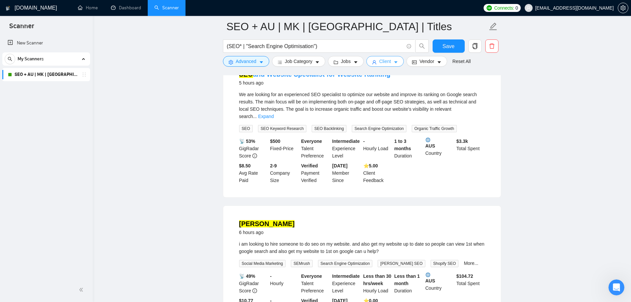
click at [385, 58] on span "Client" at bounding box center [385, 61] width 12 height 7
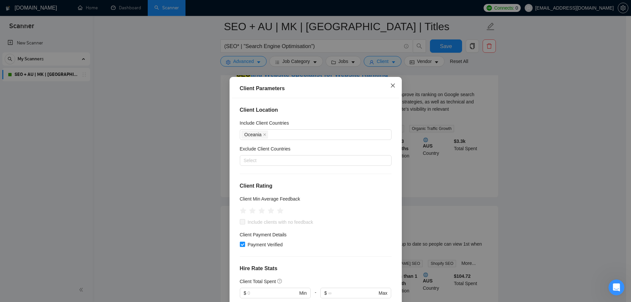
click at [386, 83] on span "Close" at bounding box center [393, 86] width 18 height 18
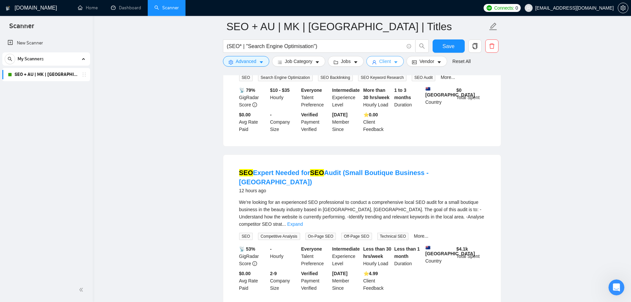
scroll to position [1316, 0]
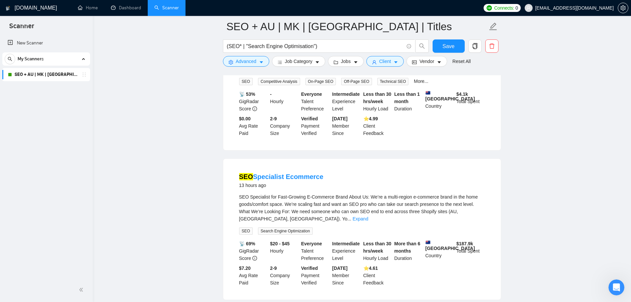
scroll to position [1780, 0]
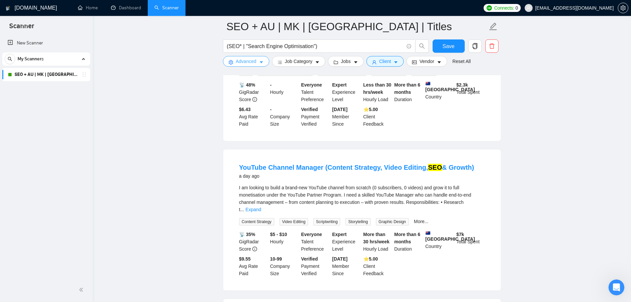
click at [250, 59] on span "Advanced" at bounding box center [246, 61] width 21 height 7
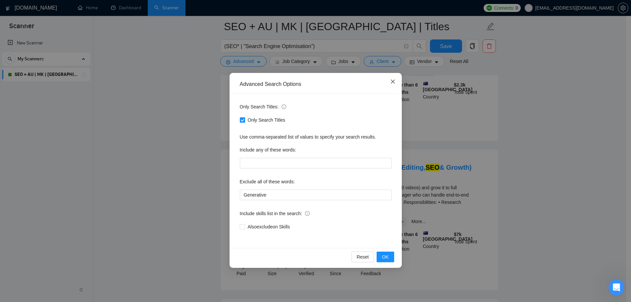
click at [393, 87] on span "Close" at bounding box center [393, 82] width 18 height 18
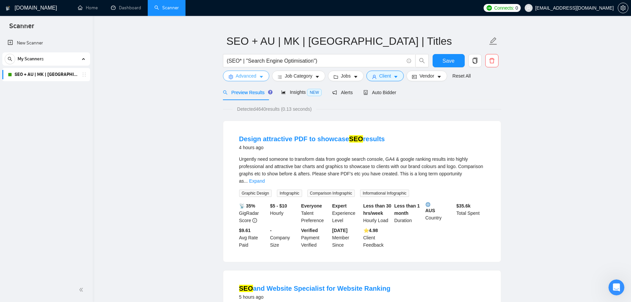
scroll to position [0, 0]
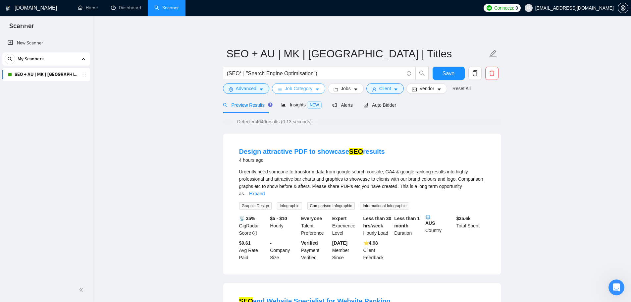
click at [298, 85] on span "Job Category" at bounding box center [299, 88] width 28 height 7
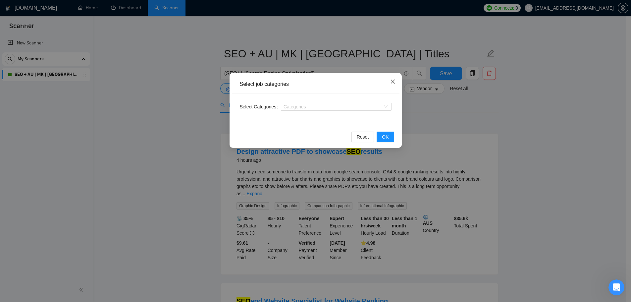
click at [391, 79] on icon "close" at bounding box center [392, 81] width 5 height 5
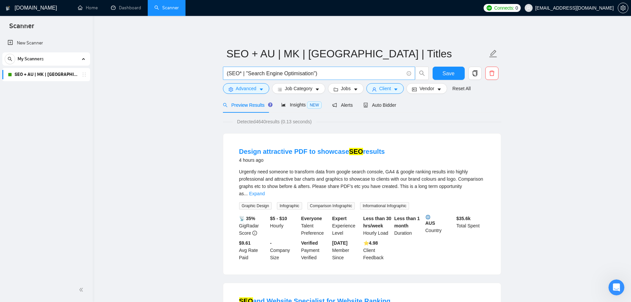
click at [348, 72] on input "(SEO* | "Search Engine Optimisation")" at bounding box center [315, 73] width 177 height 8
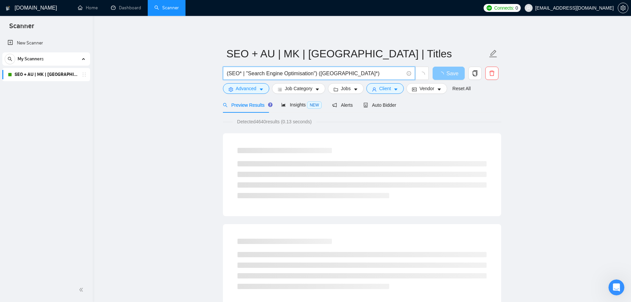
type input "(SEO* | "Search Engine Optimisation") ([GEOGRAPHIC_DATA]*)"
click at [440, 70] on span "button" at bounding box center [443, 73] width 8 height 8
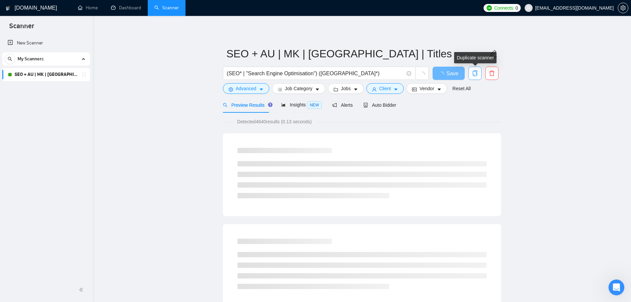
click at [478, 76] on icon "copy" at bounding box center [475, 73] width 6 height 6
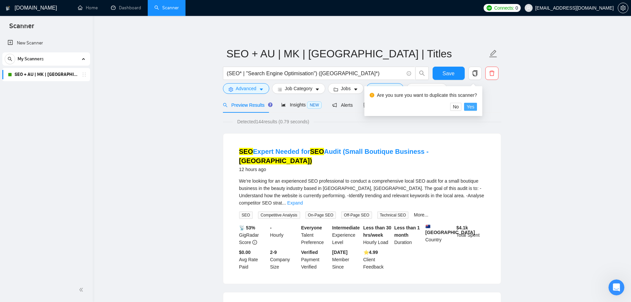
click at [472, 107] on span "Yes" at bounding box center [471, 106] width 8 height 7
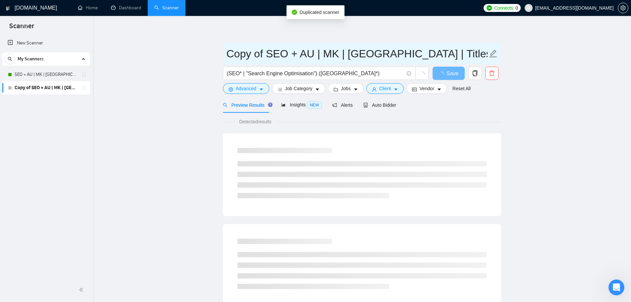
click at [280, 54] on input "Copy of SEO + AU | MK | Oceania | Titles" at bounding box center [357, 53] width 261 height 17
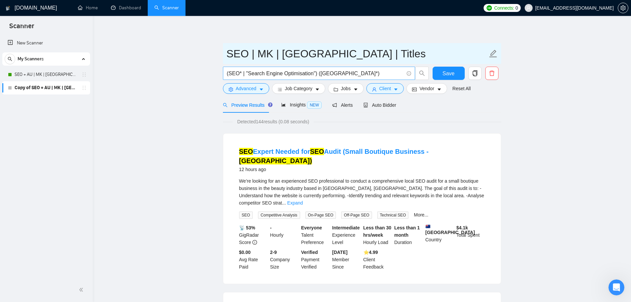
type input "SEO | MK | [GEOGRAPHIC_DATA] | Titles"
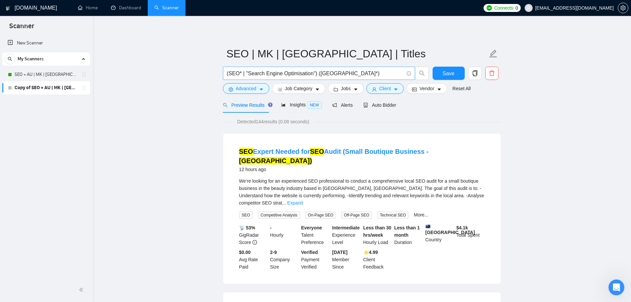
click at [319, 75] on input "(SEO* | "Search Engine Optimisation") ([GEOGRAPHIC_DATA]*)" at bounding box center [315, 73] width 177 height 8
type input "(SEO* | "Search Engine Optimisation")"
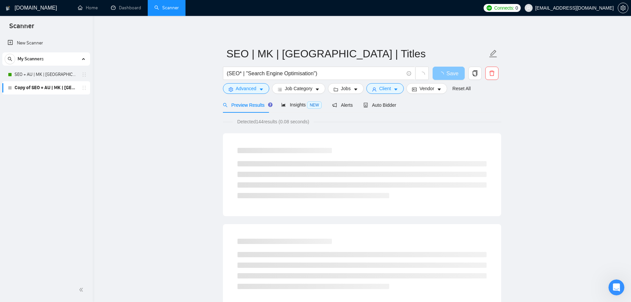
click at [451, 72] on span "Save" at bounding box center [453, 73] width 12 height 8
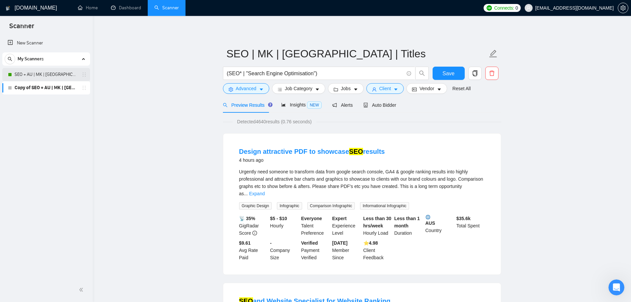
click at [23, 75] on link "SEO + AU | MK | [GEOGRAPHIC_DATA] | Titles" at bounding box center [46, 74] width 63 height 13
click at [447, 77] on span "Save" at bounding box center [449, 73] width 12 height 8
click at [33, 84] on link "SEO | MK | [GEOGRAPHIC_DATA] | Titles" at bounding box center [46, 87] width 63 height 13
click at [50, 71] on link "SEO + AU | MK | [GEOGRAPHIC_DATA] | Titles" at bounding box center [46, 74] width 63 height 13
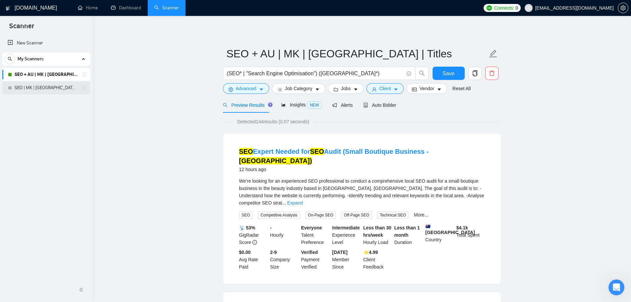
click at [52, 86] on link "SEO | MK | [GEOGRAPHIC_DATA] | Titles" at bounding box center [46, 87] width 63 height 13
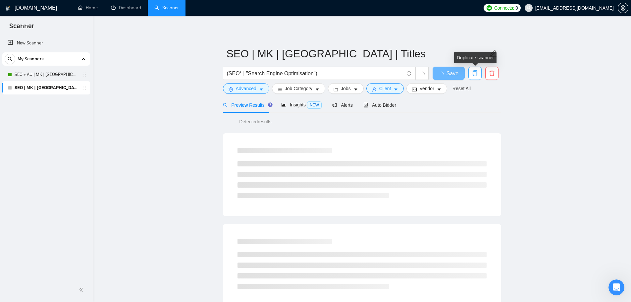
click at [474, 71] on icon "copy" at bounding box center [475, 73] width 5 height 6
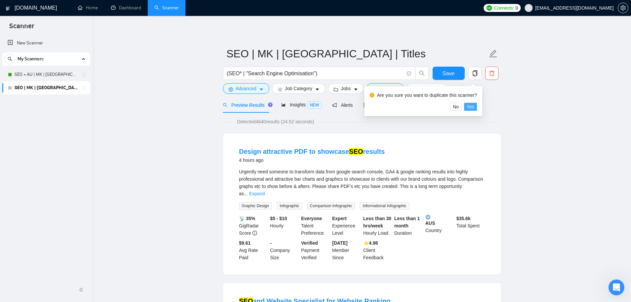
click at [471, 104] on span "Yes" at bounding box center [471, 106] width 8 height 7
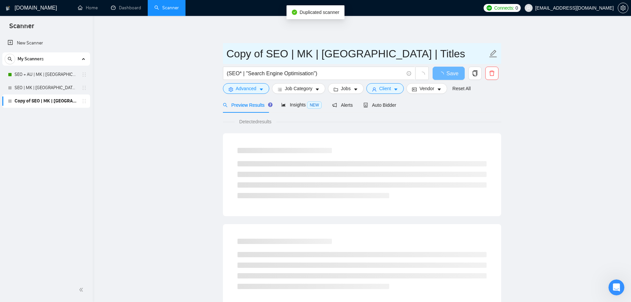
click at [275, 50] on input "Copy of SEO | MK | Oceania | Titles" at bounding box center [357, 53] width 261 height 17
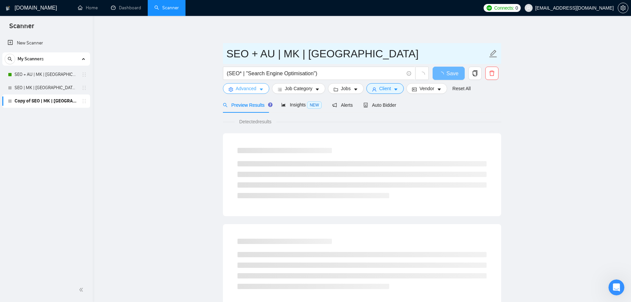
type input "SEO + AU | MK | [GEOGRAPHIC_DATA]"
click at [241, 85] on span "Advanced" at bounding box center [246, 88] width 21 height 7
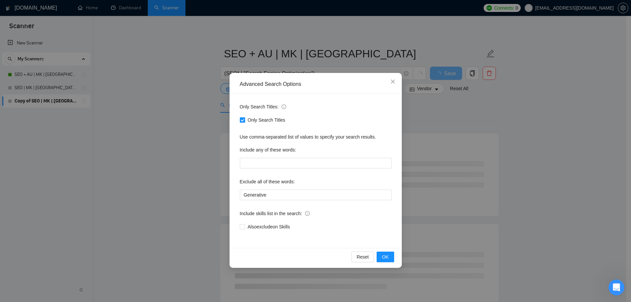
click at [273, 120] on span "Only Search Titles" at bounding box center [266, 119] width 43 height 7
click at [245, 120] on input "Only Search Titles" at bounding box center [242, 119] width 5 height 5
checkbox input "false"
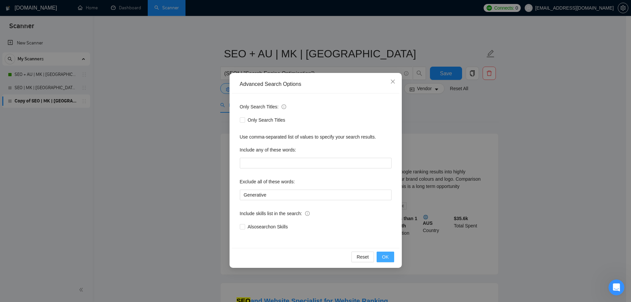
click at [387, 255] on span "OK" at bounding box center [385, 256] width 7 height 7
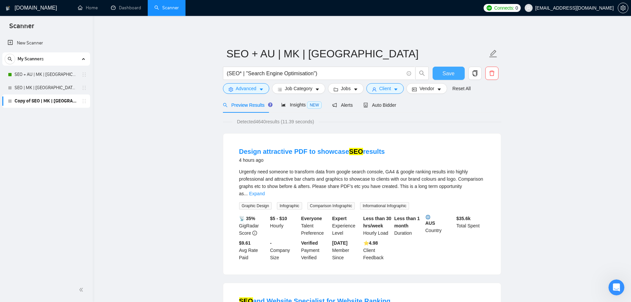
click at [450, 75] on span "Save" at bounding box center [449, 73] width 12 height 8
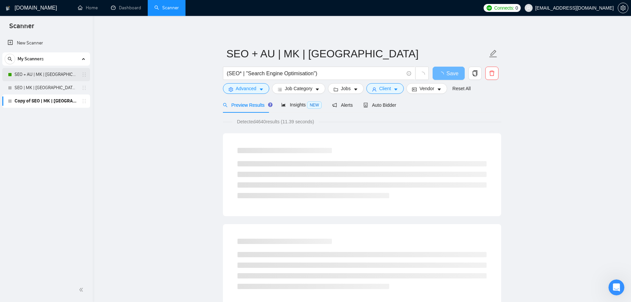
click at [41, 77] on link "SEO + AU | MK | [GEOGRAPHIC_DATA] | Titles" at bounding box center [46, 74] width 63 height 13
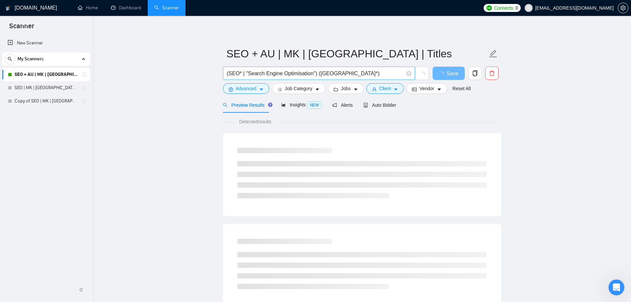
click at [315, 73] on input "(SEO* | "Search Engine Optimisation") ([GEOGRAPHIC_DATA]*)" at bounding box center [315, 73] width 177 height 8
click at [37, 101] on link "Copy of SEO | MK | Oceania | Titles" at bounding box center [46, 100] width 63 height 13
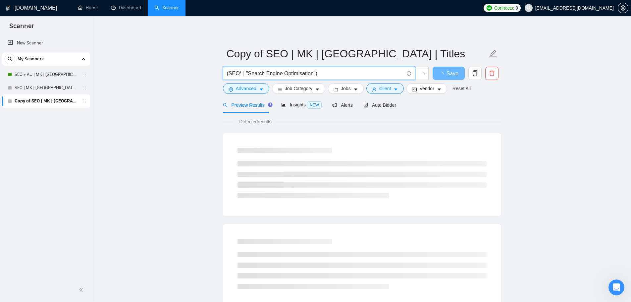
click at [331, 76] on input "(SEO* | "Search Engine Optimisation")" at bounding box center [315, 73] width 177 height 8
paste input "(Australia*)"
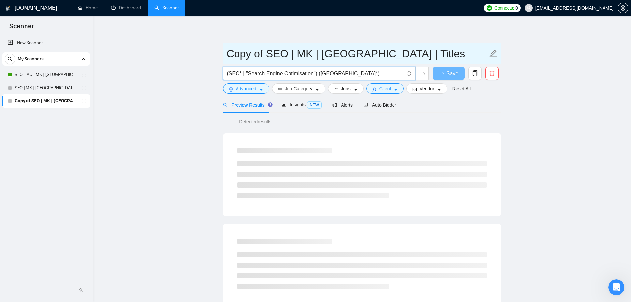
type input "(SEO* | "Search Engine Optimisation") ([GEOGRAPHIC_DATA]*)"
click at [269, 55] on input "Copy of SEO | MK | Oceania | Titles" at bounding box center [357, 53] width 261 height 17
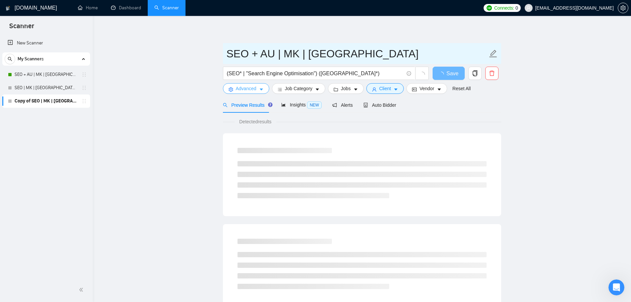
type input "SEO + AU | MK | [GEOGRAPHIC_DATA]"
click at [255, 84] on button "Advanced" at bounding box center [246, 88] width 46 height 11
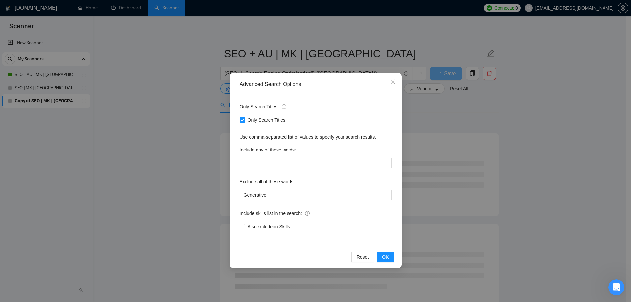
click at [256, 122] on span "Only Search Titles" at bounding box center [266, 119] width 43 height 7
click at [245, 122] on input "Only Search Titles" at bounding box center [242, 119] width 5 height 5
checkbox input "false"
click at [385, 256] on span "OK" at bounding box center [385, 256] width 7 height 7
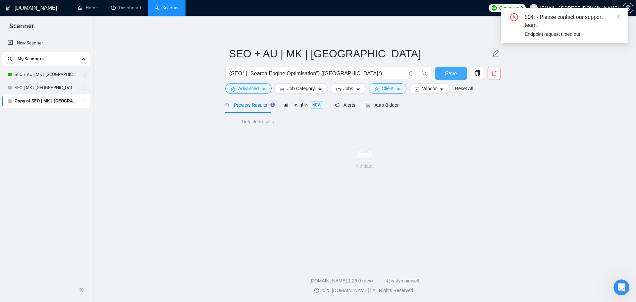
click at [455, 74] on span "Save" at bounding box center [451, 73] width 12 height 8
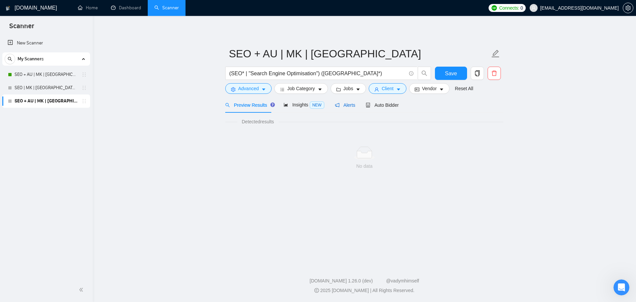
click at [337, 106] on icon "notification" at bounding box center [337, 105] width 5 height 5
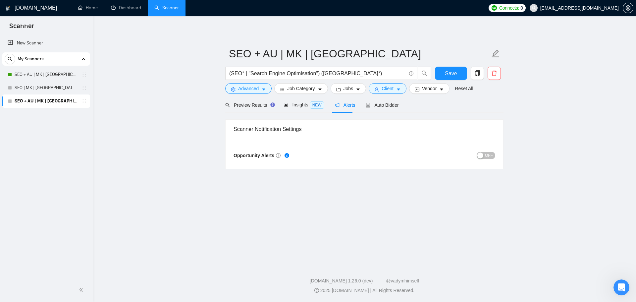
click at [491, 158] on span "OFF" at bounding box center [489, 155] width 8 height 7
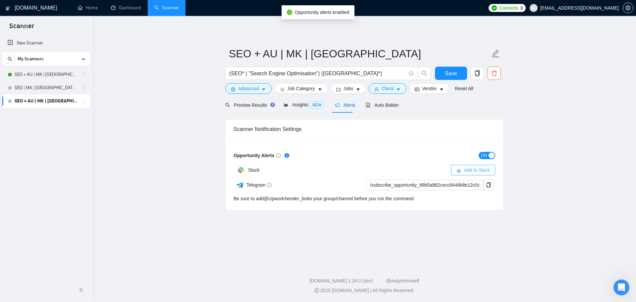
click at [471, 165] on button "Add to Slack" at bounding box center [473, 170] width 44 height 11
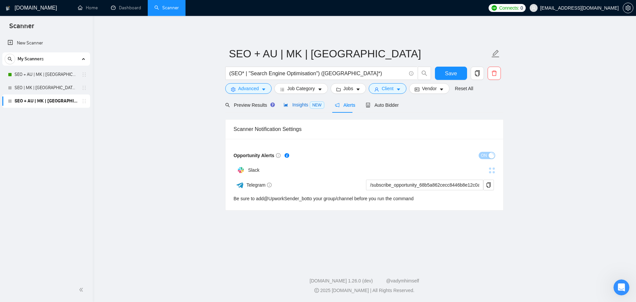
click at [294, 107] on span "Insights NEW" at bounding box center [304, 104] width 40 height 5
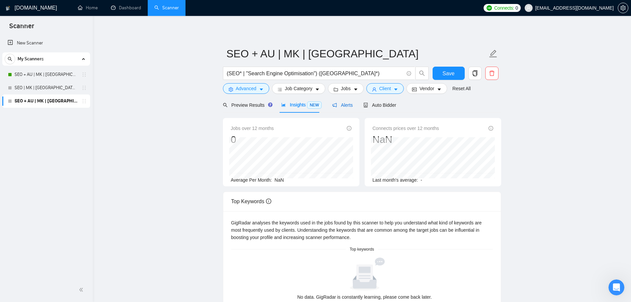
click at [340, 104] on span "Alerts" at bounding box center [342, 104] width 21 height 5
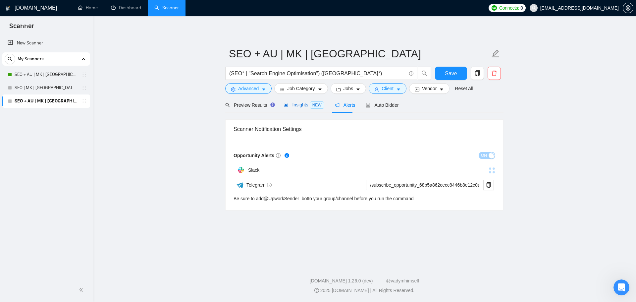
click at [284, 106] on icon "area-chart" at bounding box center [286, 105] width 4 height 4
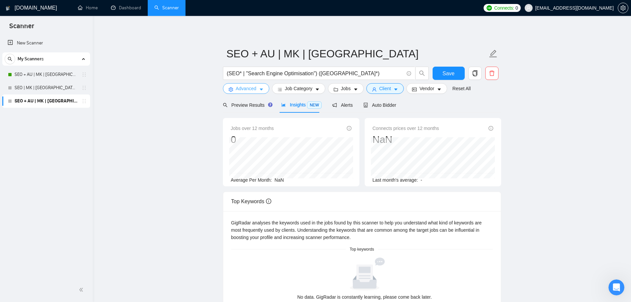
click at [241, 85] on span "Advanced" at bounding box center [246, 88] width 21 height 7
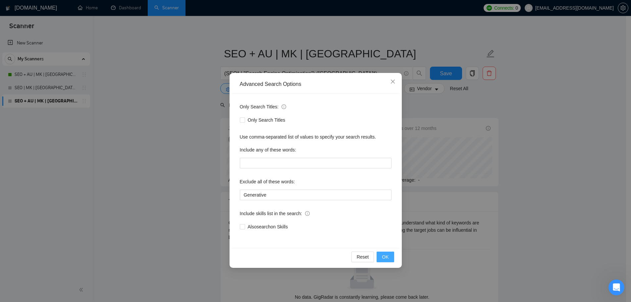
click at [385, 258] on span "OK" at bounding box center [385, 256] width 7 height 7
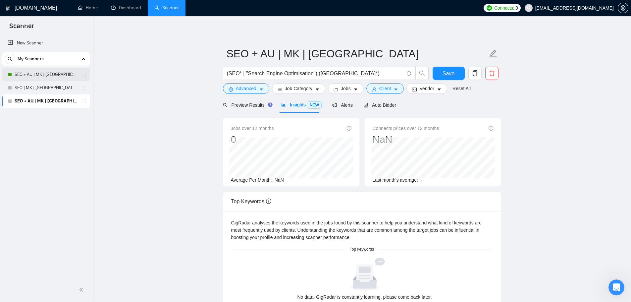
click at [59, 78] on link "SEO + AU | MK | [GEOGRAPHIC_DATA] | Titles" at bounding box center [46, 74] width 63 height 13
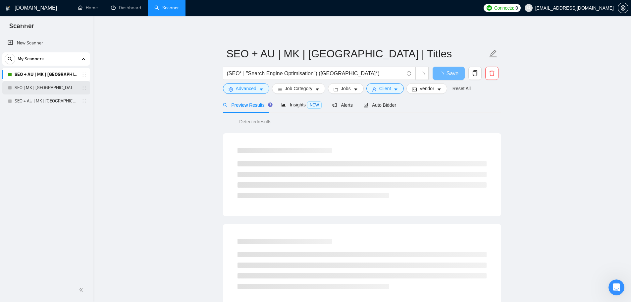
click at [46, 90] on link "SEO | MK | [GEOGRAPHIC_DATA] | Titles" at bounding box center [46, 87] width 63 height 13
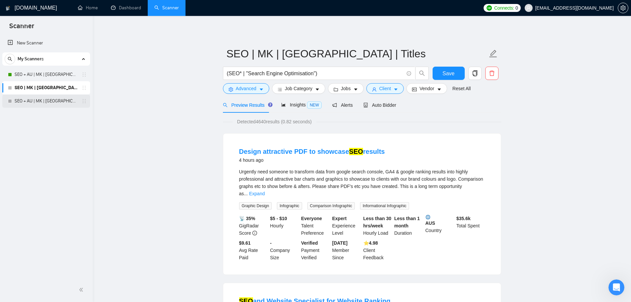
click at [43, 101] on link "SEO + AU | MK | [GEOGRAPHIC_DATA]" at bounding box center [46, 100] width 63 height 13
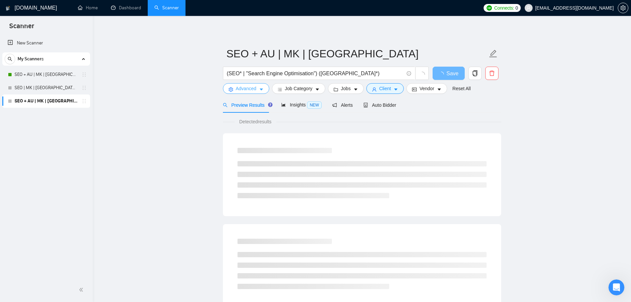
click at [235, 89] on button "Advanced" at bounding box center [246, 88] width 46 height 11
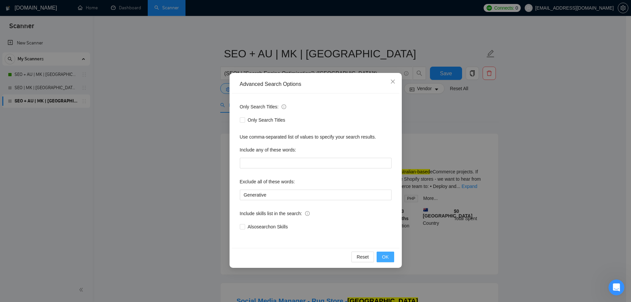
click at [383, 254] on span "OK" at bounding box center [385, 256] width 7 height 7
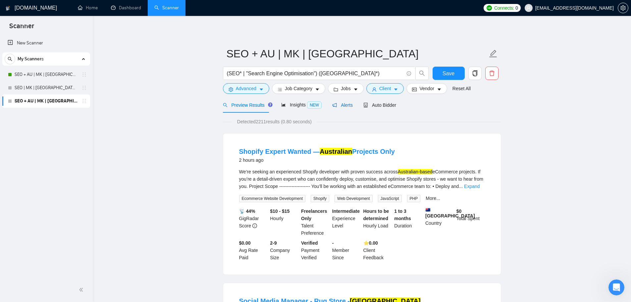
click at [340, 106] on span "Alerts" at bounding box center [342, 104] width 21 height 5
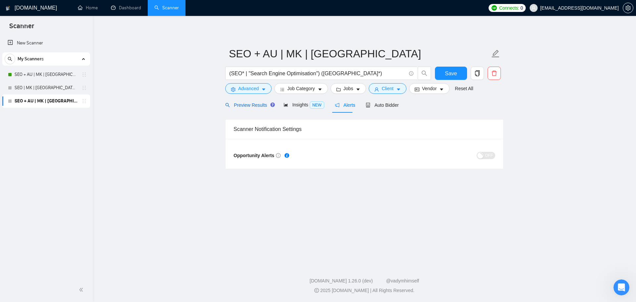
click at [246, 106] on span "Preview Results" at bounding box center [249, 104] width 48 height 5
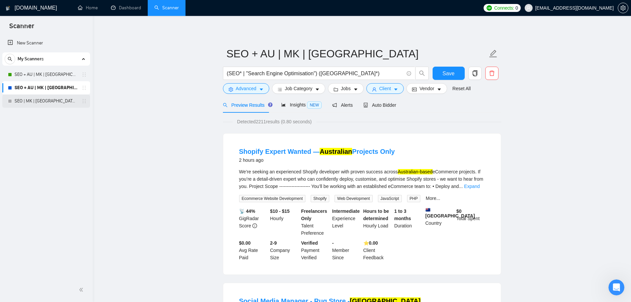
click at [56, 99] on link "SEO | MK | [GEOGRAPHIC_DATA] | Titles" at bounding box center [46, 100] width 63 height 13
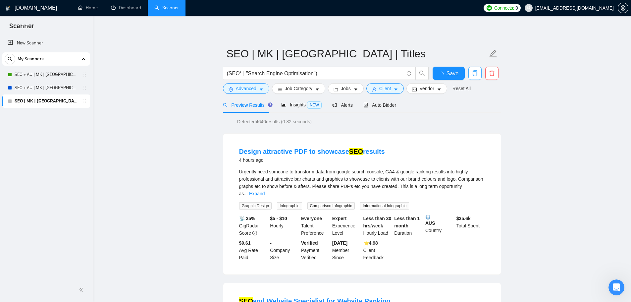
click at [477, 76] on icon "copy" at bounding box center [475, 73] width 6 height 6
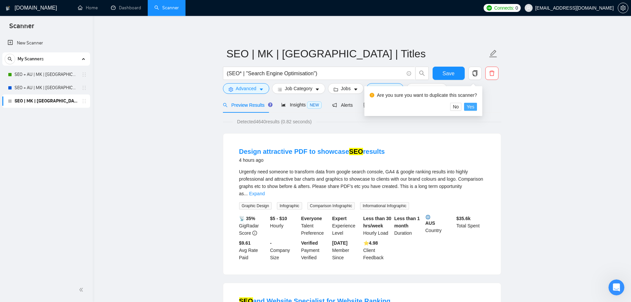
click at [473, 104] on span "Yes" at bounding box center [471, 106] width 8 height 7
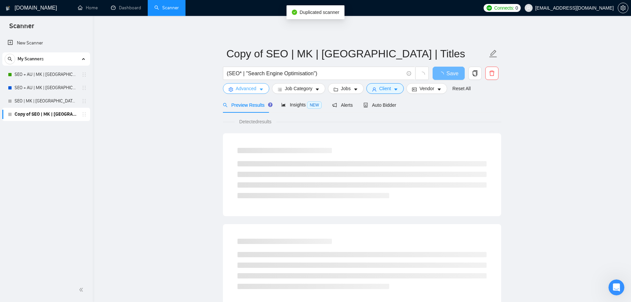
click at [239, 87] on span "Advanced" at bounding box center [246, 88] width 21 height 7
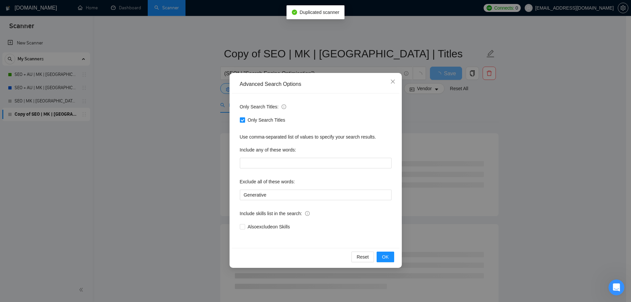
click at [248, 119] on span "Only Search Titles" at bounding box center [266, 119] width 43 height 7
click at [245, 119] on input "Only Search Titles" at bounding box center [242, 119] width 5 height 5
checkbox input "false"
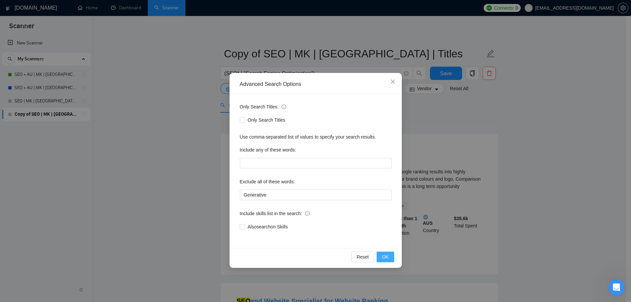
click at [384, 258] on span "OK" at bounding box center [385, 256] width 7 height 7
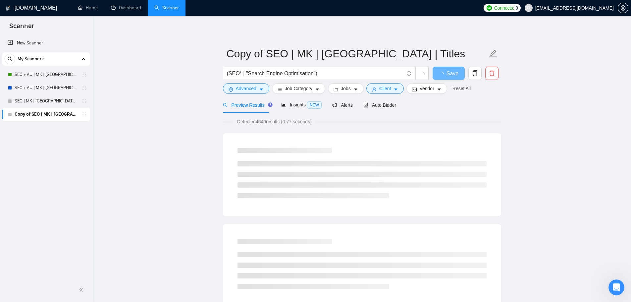
click at [373, 65] on form "Copy of SEO | MK | Oceania | Titles (SEO* | "Search Engine Optimisation") Save …" at bounding box center [362, 70] width 278 height 54
click at [384, 57] on input "Copy of SEO | MK | Oceania | Titles" at bounding box center [357, 53] width 261 height 17
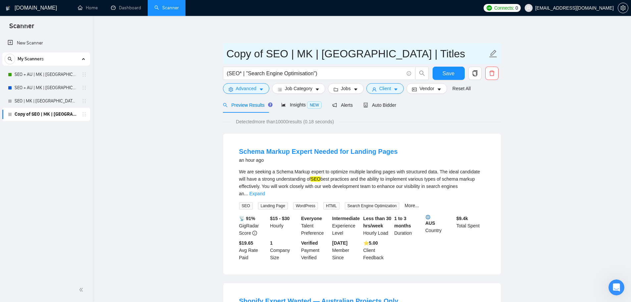
drag, startPoint x: 397, startPoint y: 54, endPoint x: 362, endPoint y: 51, distance: 35.0
click at [362, 51] on input "Copy of SEO | MK | Oceania | Titles" at bounding box center [357, 53] width 261 height 17
type input "SEO | MK | [GEOGRAPHIC_DATA]"
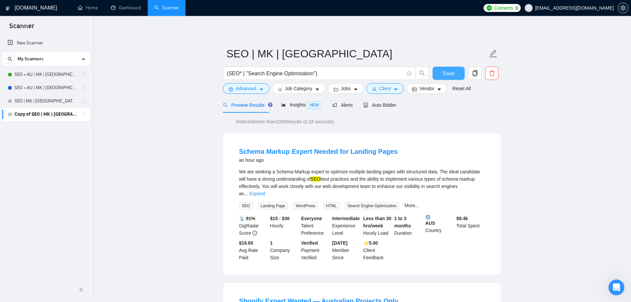
click at [443, 74] on button "Save" at bounding box center [449, 73] width 32 height 13
click at [440, 71] on button "Save" at bounding box center [449, 73] width 32 height 13
click at [335, 103] on span "Alerts" at bounding box center [342, 104] width 21 height 5
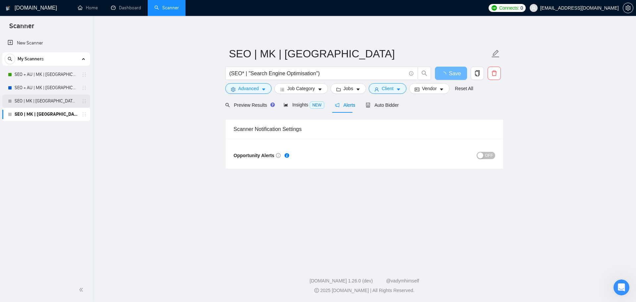
click at [61, 99] on link "SEO | MK | [GEOGRAPHIC_DATA] | Titles" at bounding box center [46, 100] width 63 height 13
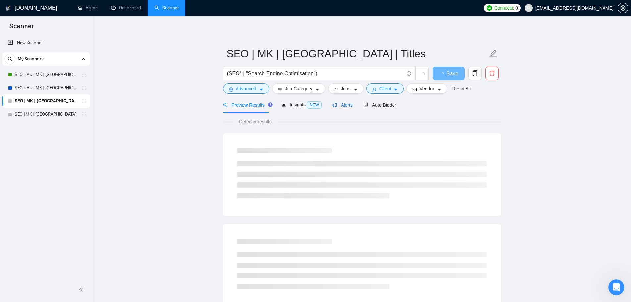
click at [342, 105] on span "Alerts" at bounding box center [342, 104] width 21 height 5
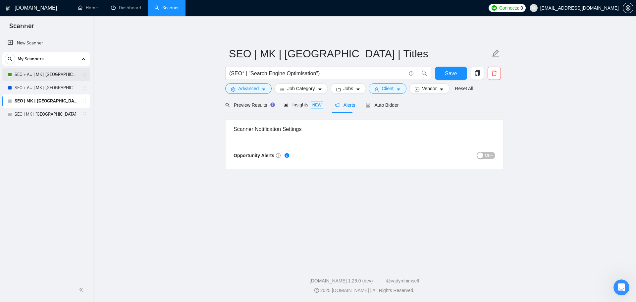
click at [51, 78] on link "SEO + AU | MK | [GEOGRAPHIC_DATA] | Titles" at bounding box center [46, 74] width 63 height 13
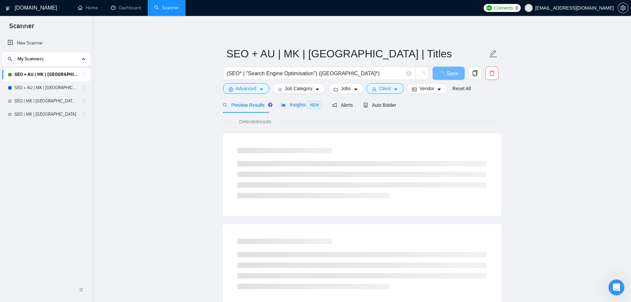
click at [293, 104] on span "Insights NEW" at bounding box center [301, 104] width 40 height 5
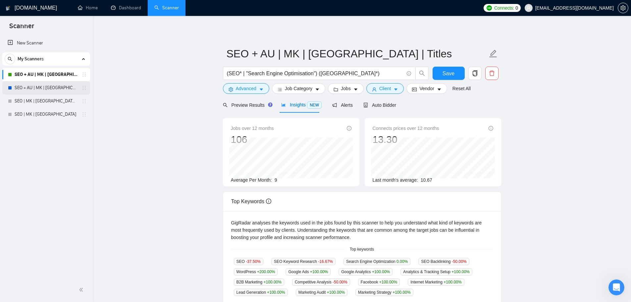
click at [48, 90] on link "SEO + AU | MK | [GEOGRAPHIC_DATA]" at bounding box center [46, 87] width 63 height 13
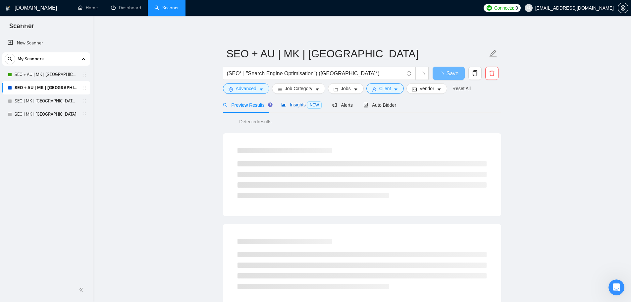
click at [307, 103] on span "NEW" at bounding box center [314, 104] width 15 height 7
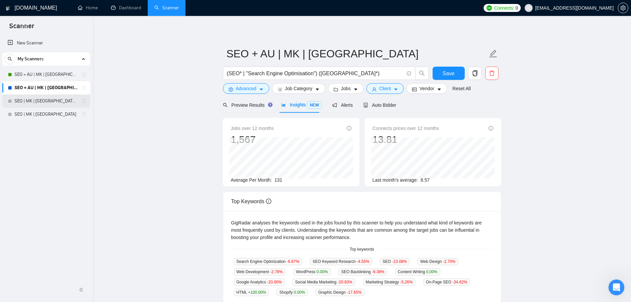
click at [45, 101] on link "SEO | MK | [GEOGRAPHIC_DATA] | Titles" at bounding box center [46, 100] width 63 height 13
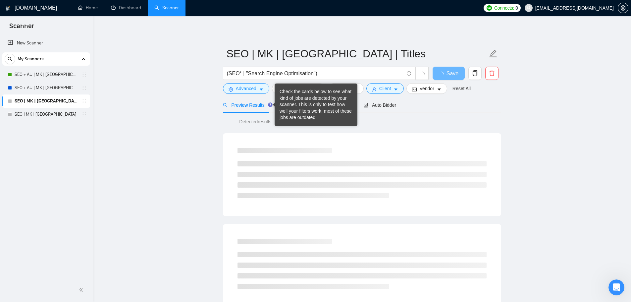
click at [224, 121] on div "Detected results" at bounding box center [362, 121] width 278 height 7
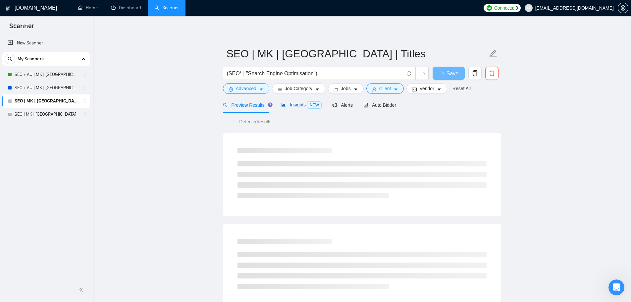
click at [291, 104] on span "Insights NEW" at bounding box center [301, 104] width 40 height 5
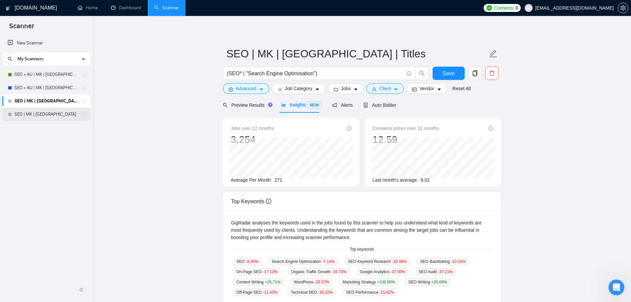
click at [35, 112] on link "SEO | MK | [GEOGRAPHIC_DATA]" at bounding box center [46, 114] width 63 height 13
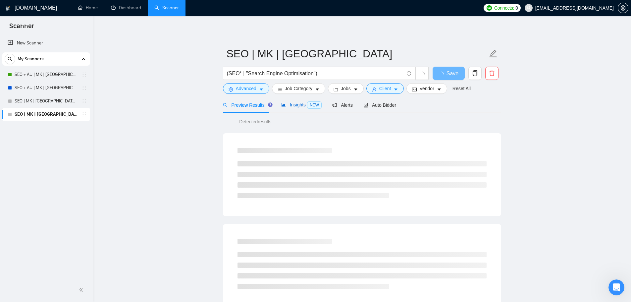
click at [299, 105] on span "Insights NEW" at bounding box center [301, 104] width 40 height 5
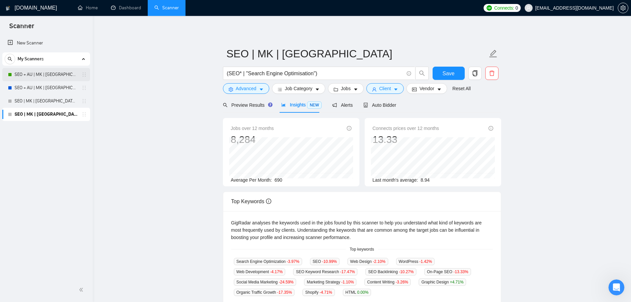
click at [66, 74] on link "SEO + AU | MK | [GEOGRAPHIC_DATA] | Titles" at bounding box center [46, 74] width 63 height 13
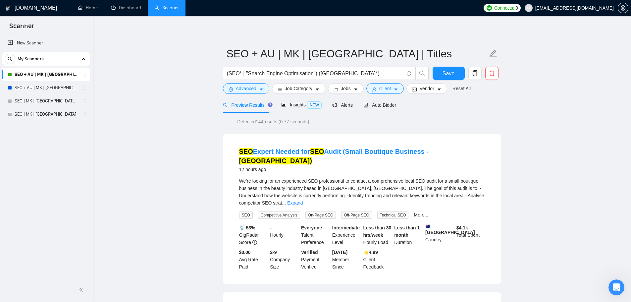
drag, startPoint x: 291, startPoint y: 100, endPoint x: 329, endPoint y: 105, distance: 38.5
click at [291, 100] on div "Insights NEW" at bounding box center [301, 105] width 40 height 16
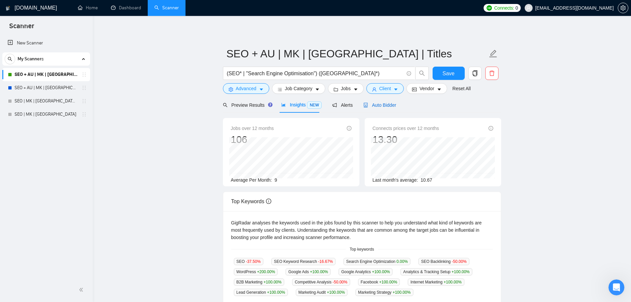
click at [377, 108] on div "Auto Bidder" at bounding box center [380, 104] width 33 height 7
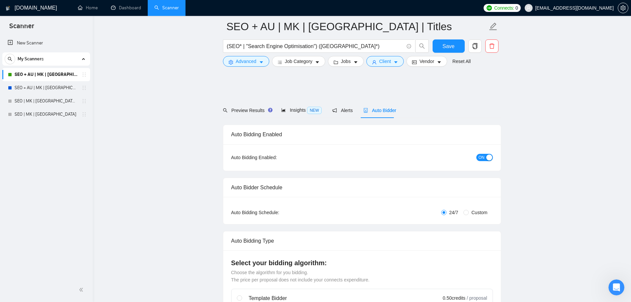
scroll to position [309, 0]
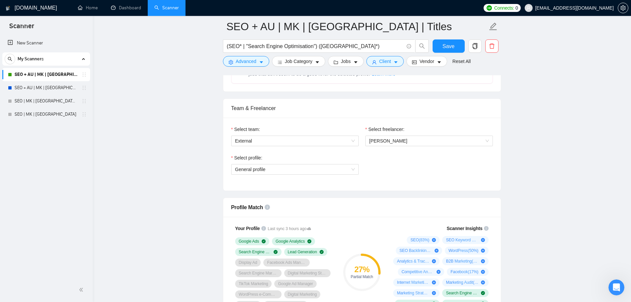
click at [313, 177] on div "Select profile: General profile" at bounding box center [295, 168] width 134 height 29
click at [305, 174] on div "Select profile: General profile" at bounding box center [295, 168] width 134 height 29
click at [296, 171] on span "General profile" at bounding box center [295, 169] width 120 height 10
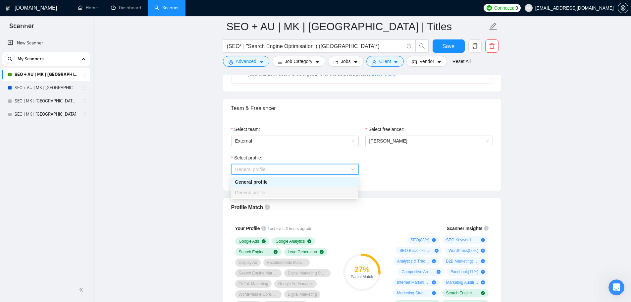
click at [286, 195] on div "General profile" at bounding box center [295, 192] width 120 height 7
click at [289, 161] on div "Select profile:" at bounding box center [295, 159] width 128 height 10
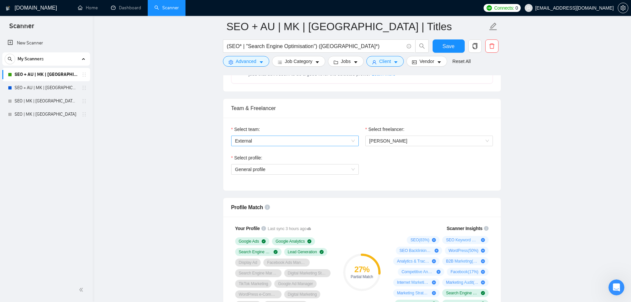
click at [290, 140] on span "External" at bounding box center [295, 141] width 120 height 10
click at [288, 141] on span "External" at bounding box center [295, 141] width 120 height 10
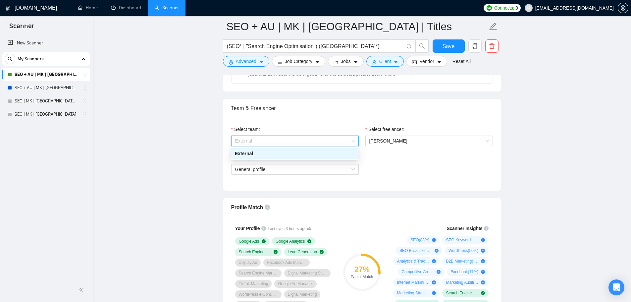
scroll to position [309, 0]
click at [320, 139] on span "External" at bounding box center [295, 141] width 120 height 10
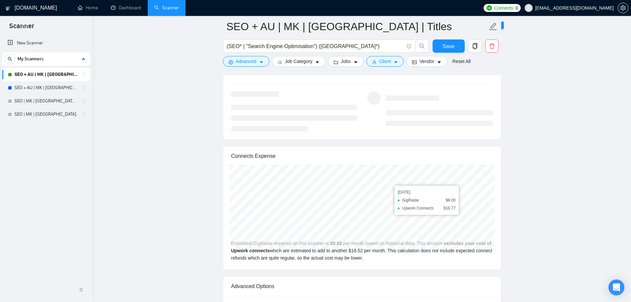
scroll to position [1160, 0]
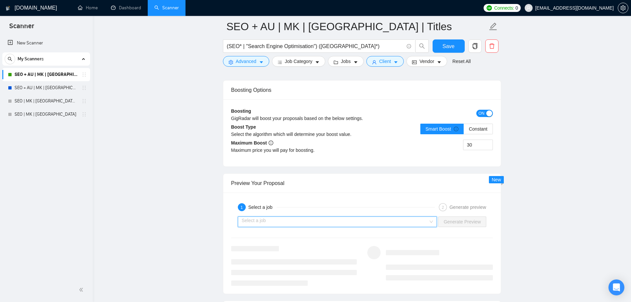
click at [303, 217] on input "search" at bounding box center [335, 222] width 187 height 10
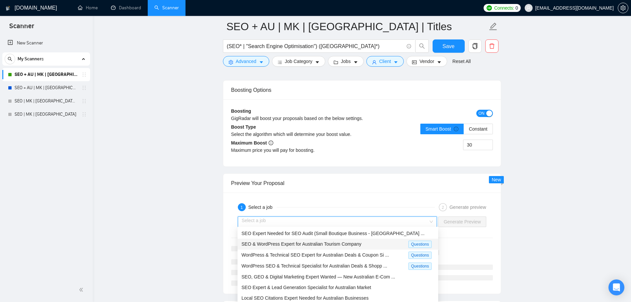
click at [312, 241] on span "SEO & WordPress Expert for Australian Tourism Company" at bounding box center [302, 243] width 120 height 5
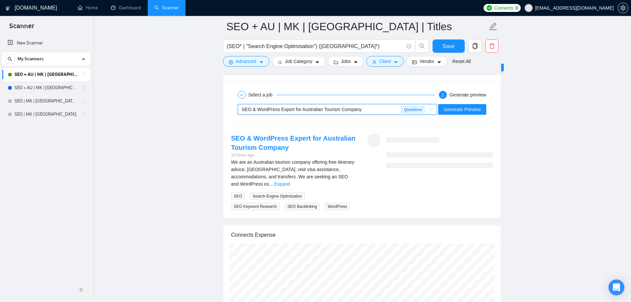
scroll to position [1314, 0]
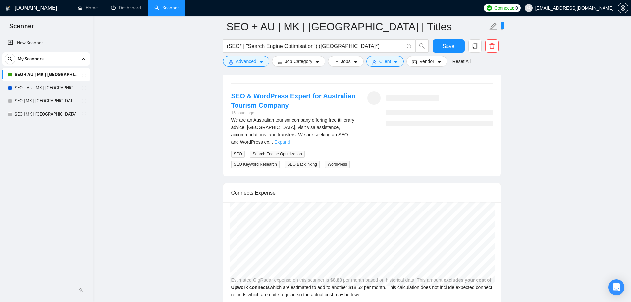
click at [290, 139] on link "Expand" at bounding box center [282, 141] width 16 height 5
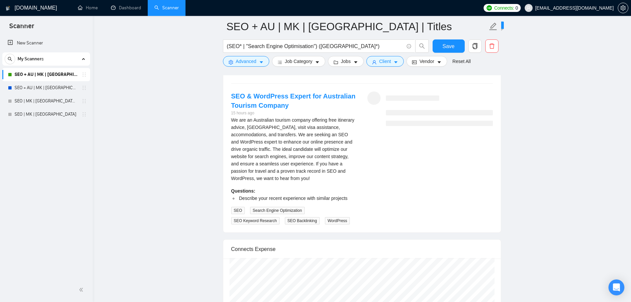
scroll to position [1237, 0]
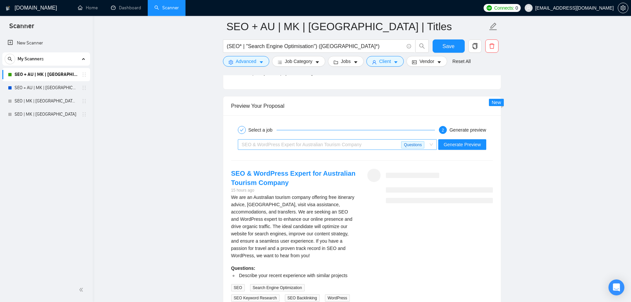
click at [427, 144] on div "Questions" at bounding box center [414, 145] width 26 height 10
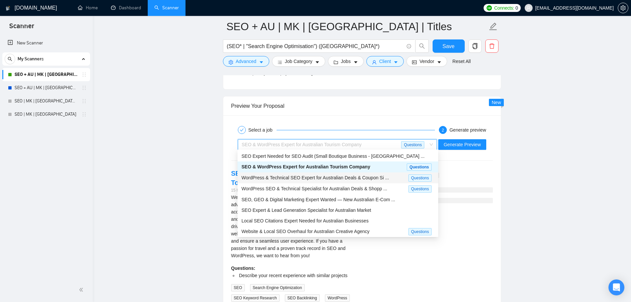
click at [407, 176] on div "WordPress & Technical SEO Expert for Australian Deals & Coupon Si ..." at bounding box center [325, 178] width 167 height 8
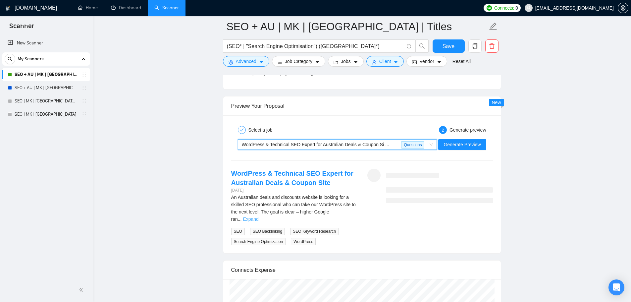
click at [259, 216] on link "Expand" at bounding box center [251, 218] width 16 height 5
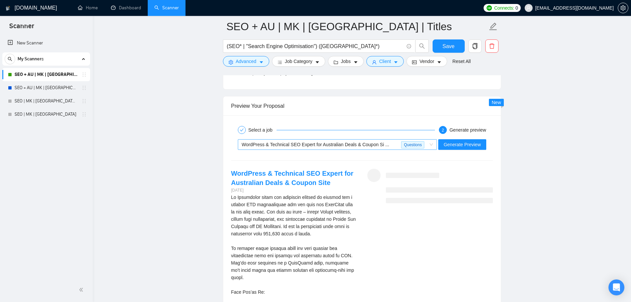
click at [430, 146] on span "WordPress & Technical SEO Expert for Australian Deals & Coupon Si ... Questions" at bounding box center [338, 145] width 192 height 10
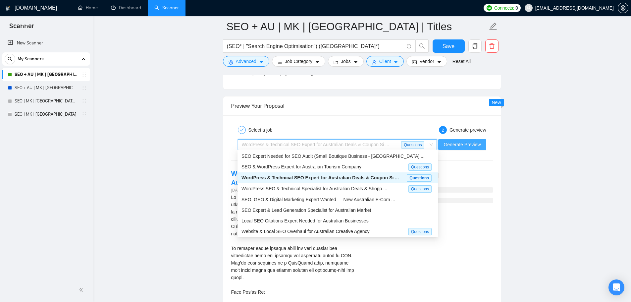
click at [465, 141] on span "Generate Preview" at bounding box center [462, 144] width 37 height 7
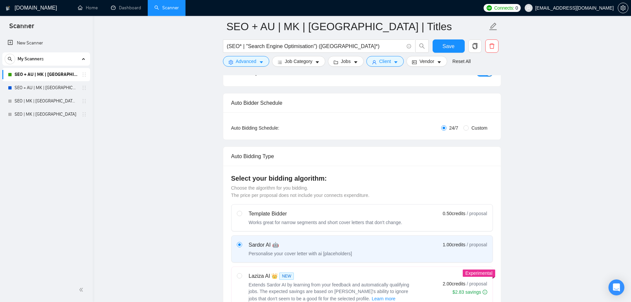
scroll to position [77, 0]
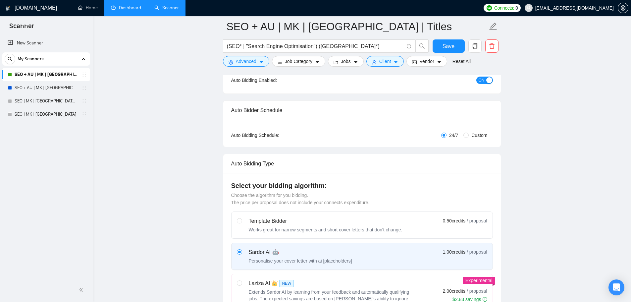
click at [135, 11] on link "Dashboard" at bounding box center [126, 8] width 30 height 6
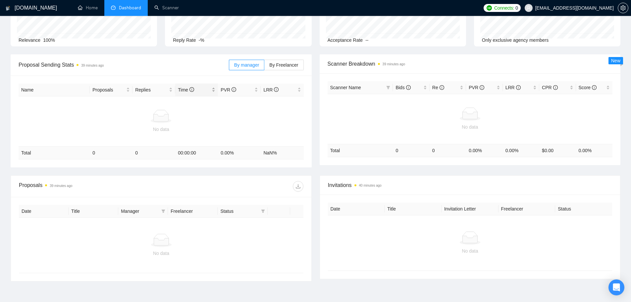
scroll to position [77, 0]
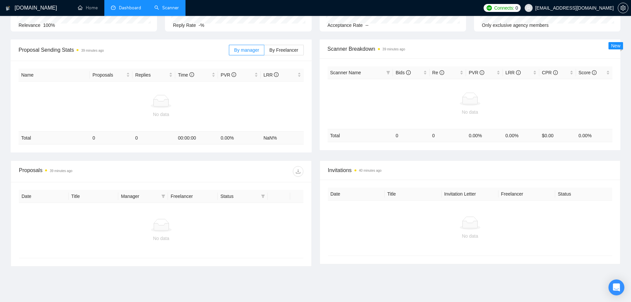
click at [159, 11] on link "Scanner" at bounding box center [166, 8] width 25 height 6
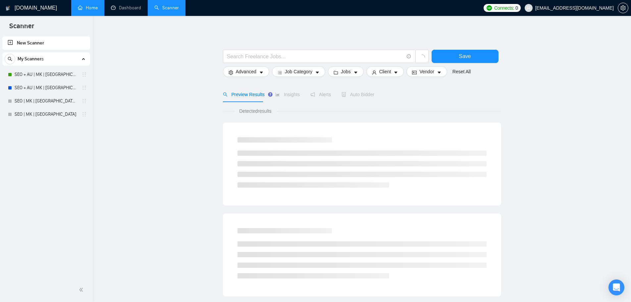
click at [97, 10] on link "Home" at bounding box center [88, 8] width 20 height 6
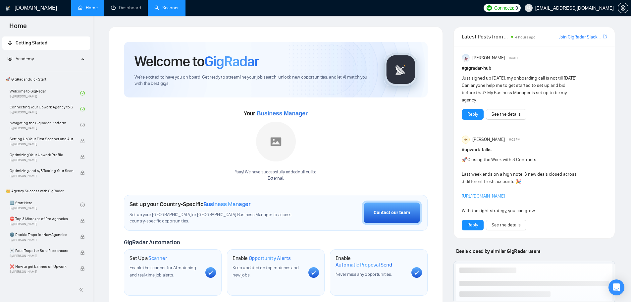
click at [172, 9] on link "Scanner" at bounding box center [166, 8] width 25 height 6
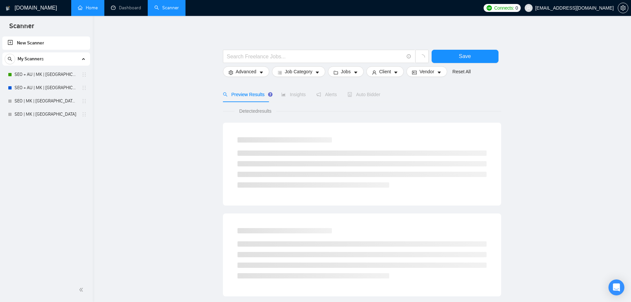
click at [96, 11] on link "Home" at bounding box center [88, 8] width 20 height 6
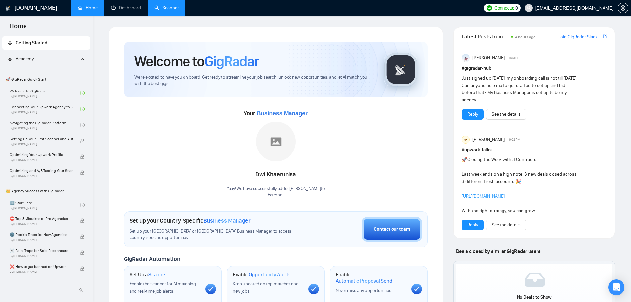
click at [161, 11] on link "Scanner" at bounding box center [166, 8] width 25 height 6
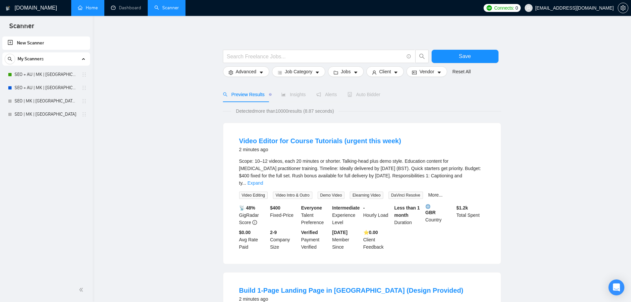
click at [49, 57] on div "My Scanners" at bounding box center [46, 58] width 83 height 13
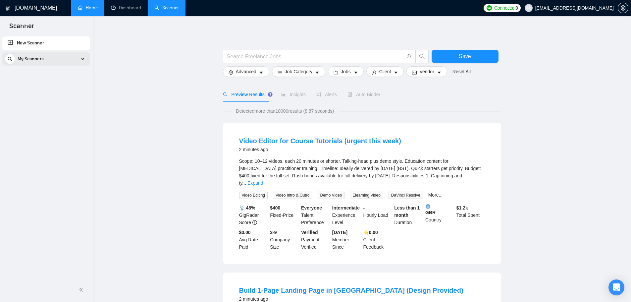
click at [49, 57] on div "My Scanners" at bounding box center [46, 58] width 83 height 13
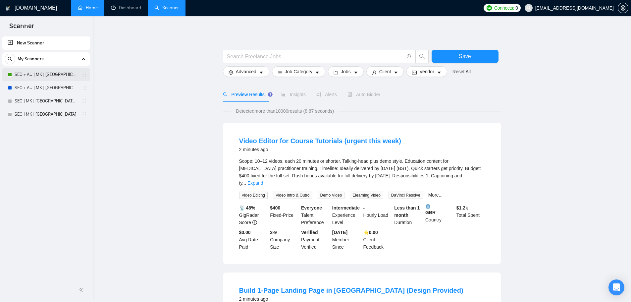
click at [66, 72] on link "SEO + AU | MK | [GEOGRAPHIC_DATA] | Titles" at bounding box center [46, 74] width 63 height 13
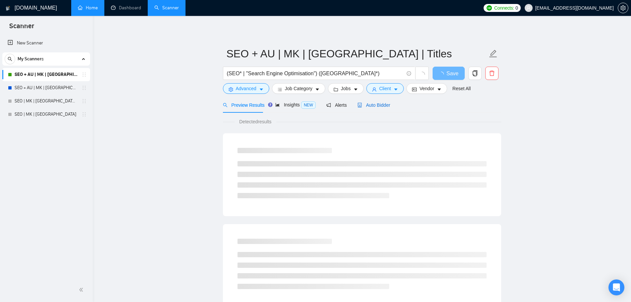
click at [366, 107] on span "Auto Bidder" at bounding box center [374, 104] width 33 height 5
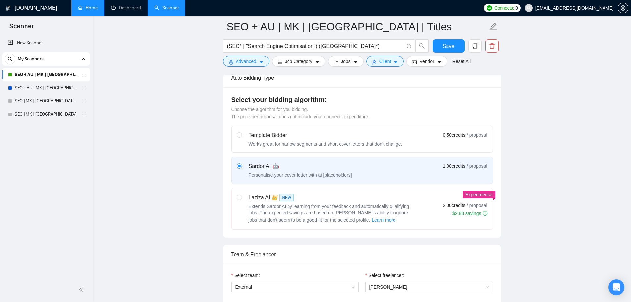
scroll to position [232, 0]
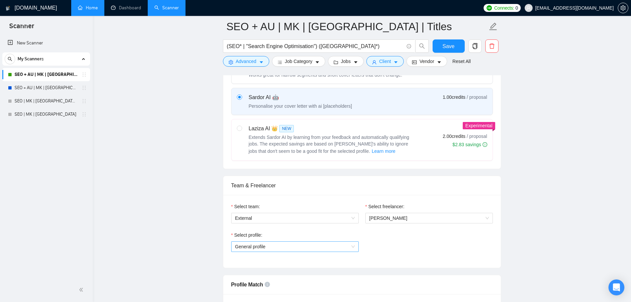
click at [276, 247] on span "General profile" at bounding box center [295, 247] width 120 height 10
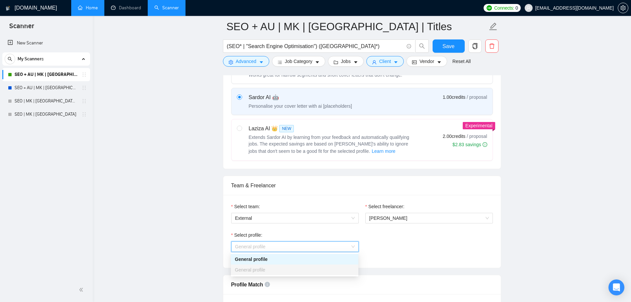
click at [269, 272] on div "General profile" at bounding box center [295, 269] width 120 height 7
click at [268, 272] on div "General profile" at bounding box center [295, 269] width 120 height 7
click at [277, 247] on span "General profile" at bounding box center [295, 247] width 120 height 10
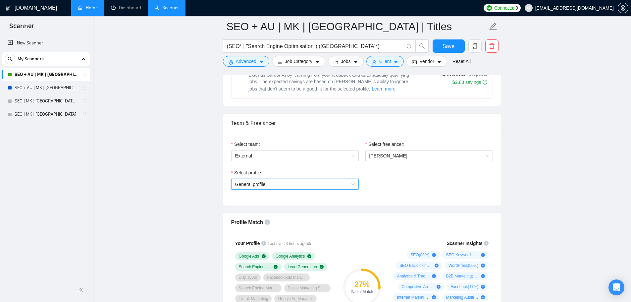
scroll to position [309, 0]
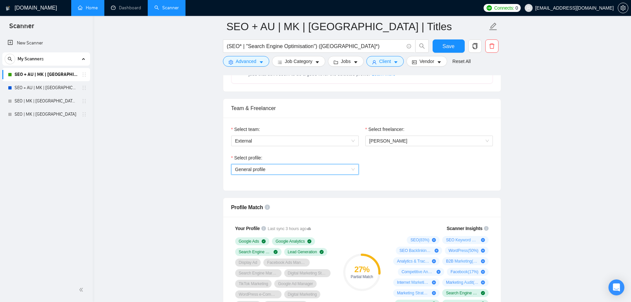
click at [287, 165] on span "General profile" at bounding box center [295, 169] width 120 height 10
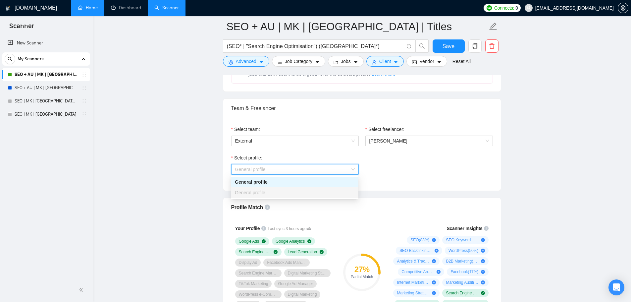
click at [257, 185] on div "General profile" at bounding box center [295, 181] width 120 height 7
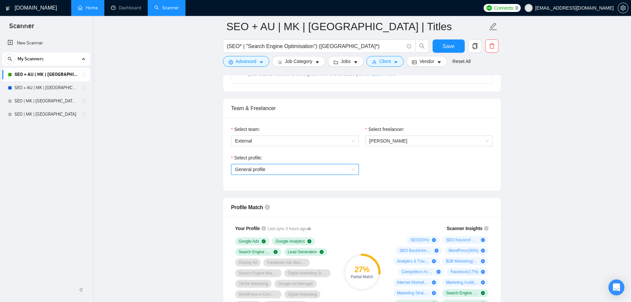
click at [290, 173] on span "General profile" at bounding box center [295, 169] width 120 height 10
click at [425, 146] on div "Select freelancer: Mitchell Kelly" at bounding box center [429, 140] width 134 height 29
click at [409, 137] on span "[PERSON_NAME]" at bounding box center [430, 141] width 120 height 10
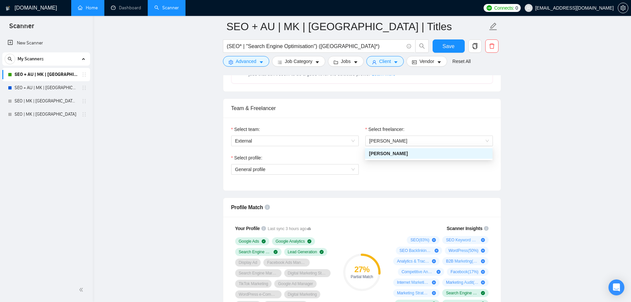
drag, startPoint x: 444, startPoint y: 182, endPoint x: 451, endPoint y: 196, distance: 15.3
click at [443, 183] on div "Select team: External Select freelancer: Mitchell Kelly Select profile: General…" at bounding box center [362, 154] width 278 height 73
click at [318, 177] on div "Select profile: General profile" at bounding box center [295, 168] width 134 height 29
click at [341, 171] on span "General profile" at bounding box center [295, 169] width 120 height 10
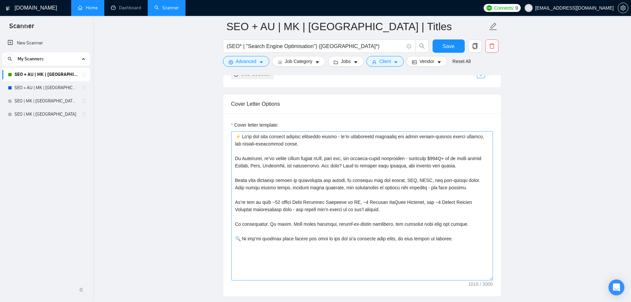
scroll to position [696, 0]
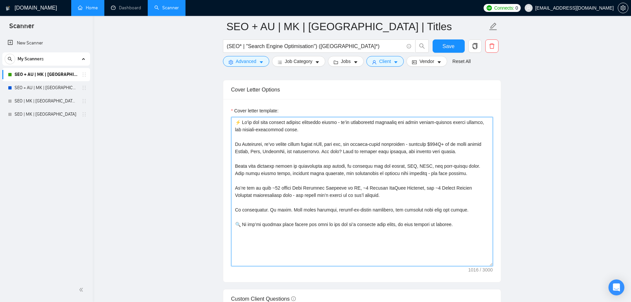
click at [287, 174] on textarea "Cover letter template:" at bounding box center [362, 191] width 262 height 149
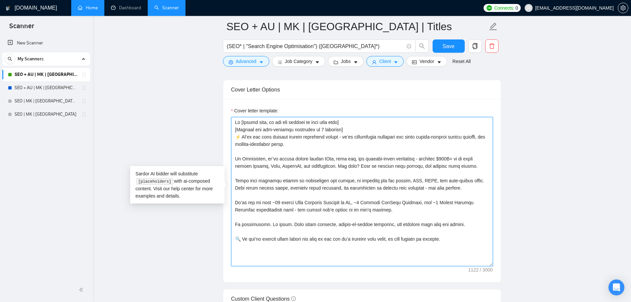
click at [341, 130] on textarea "Cover letter template:" at bounding box center [362, 191] width 262 height 149
click at [355, 130] on textarea "Cover letter template:" at bounding box center [362, 191] width 262 height 149
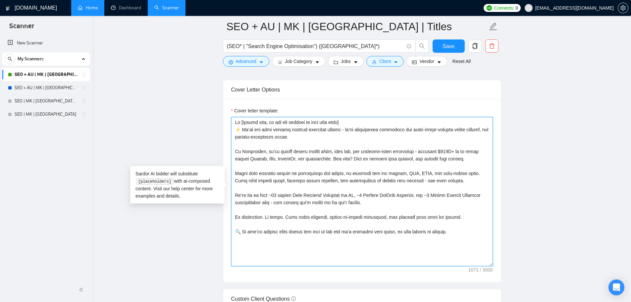
click at [295, 246] on textarea "Cover letter template:" at bounding box center [362, 191] width 262 height 149
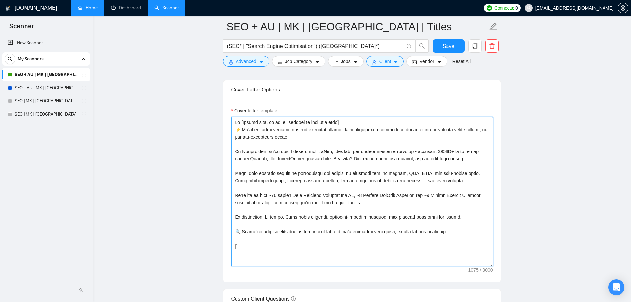
click at [320, 247] on textarea "Cover letter template:" at bounding box center [362, 191] width 262 height 149
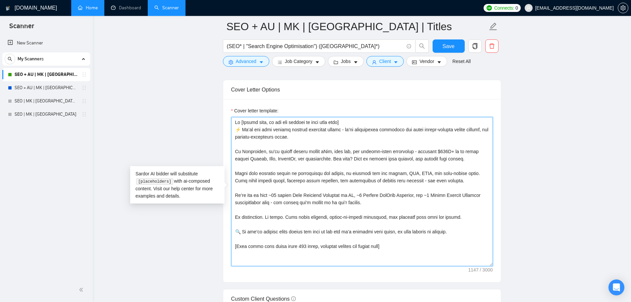
paste textarea "[Keep totla word count under 150 words, combined prompts and static text]"
click at [277, 254] on textarea "Cover letter template:" at bounding box center [362, 191] width 262 height 149
click at [369, 260] on textarea "Cover letter template:" at bounding box center [362, 191] width 262 height 149
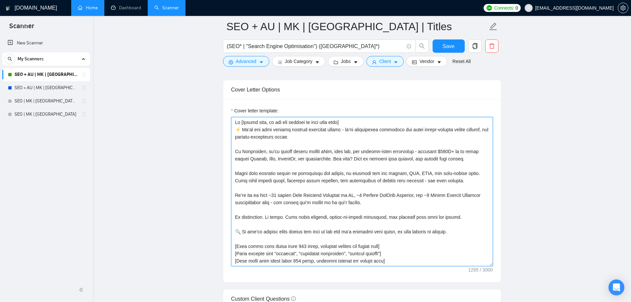
scroll to position [828, 0]
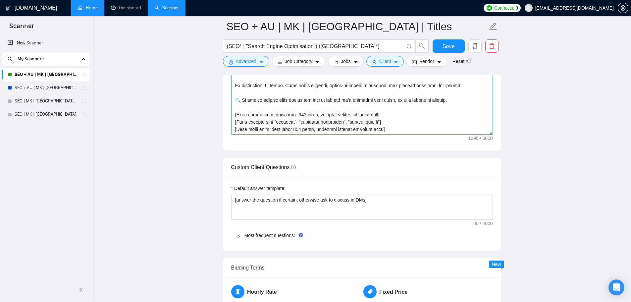
drag, startPoint x: 253, startPoint y: 121, endPoint x: 443, endPoint y: 161, distance: 194.1
click at [253, 121] on textarea "Cover letter template:" at bounding box center [362, 59] width 262 height 149
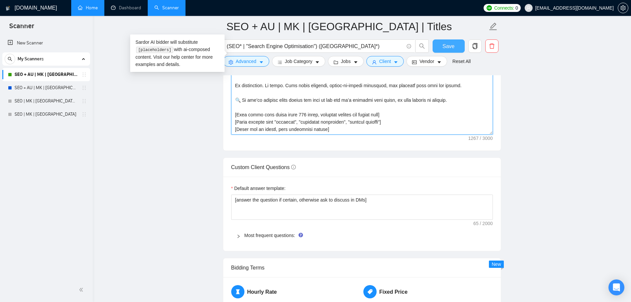
type textarea "Hi [Client name, do not use company or team name here] ⚡️ We’re not your typica…"
click at [455, 43] on button "Save" at bounding box center [449, 45] width 32 height 13
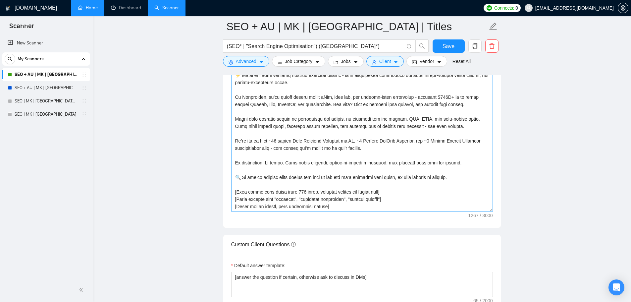
scroll to position [673, 0]
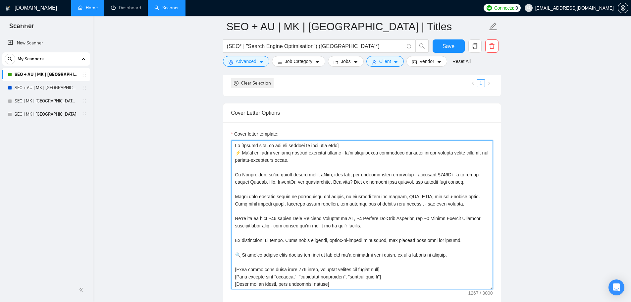
drag, startPoint x: 362, startPoint y: 256, endPoint x: 395, endPoint y: 240, distance: 36.8
click at [362, 256] on textarea "Cover letter template:" at bounding box center [362, 214] width 262 height 149
paste textarea "[Mention one job-specific challenge in 1 sentence]"
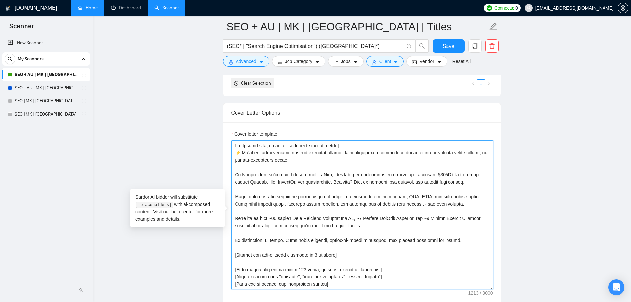
paste textarea "🔍 If you’re serious about growth and want to see how we’d approach your goals, …"
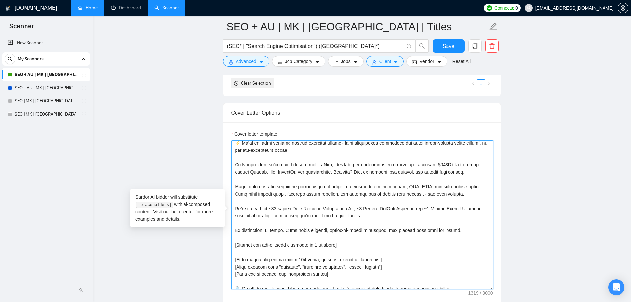
scroll to position [15, 0]
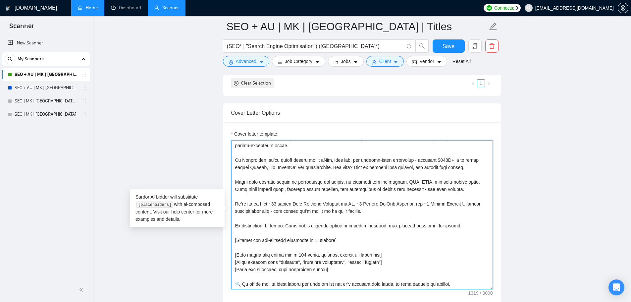
click at [243, 239] on textarea "Cover letter template:" at bounding box center [362, 214] width 262 height 149
click at [303, 236] on textarea "Cover letter template:" at bounding box center [362, 214] width 262 height 149
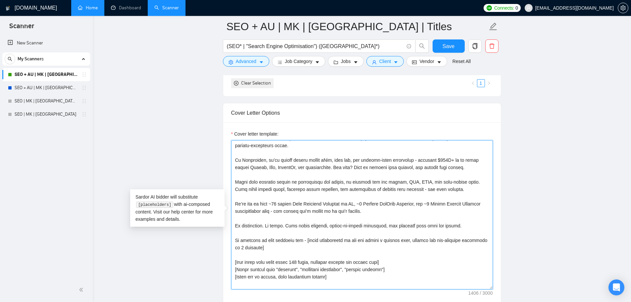
paste textarea "critical"
click at [438, 244] on textarea "Cover letter template:" at bounding box center [362, 214] width 262 height 149
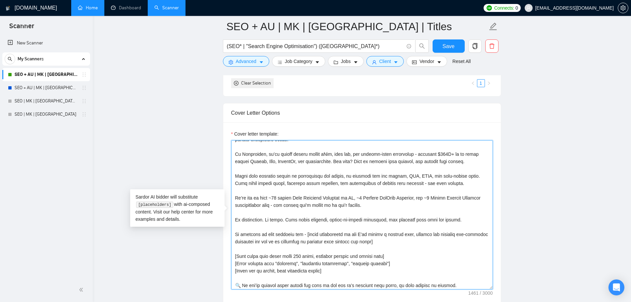
scroll to position [22, 0]
type textarea "Hi [Client name, do not use company or team name here] ⚡️ We’re not your typica…"
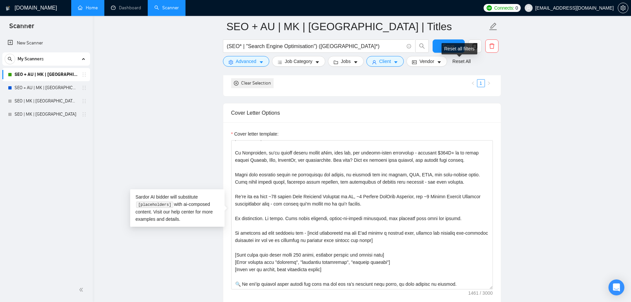
click at [448, 45] on div "Reset all filters" at bounding box center [460, 48] width 36 height 11
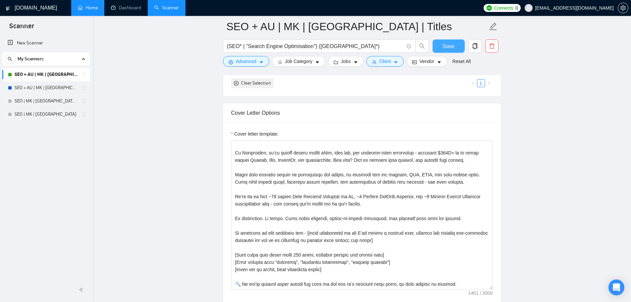
click at [450, 41] on button "Save" at bounding box center [449, 45] width 32 height 13
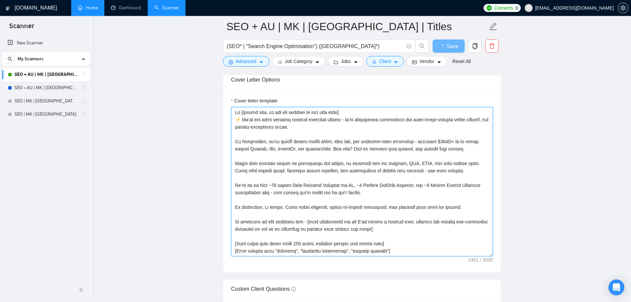
click at [391, 203] on textarea "Cover letter template:" at bounding box center [362, 181] width 262 height 149
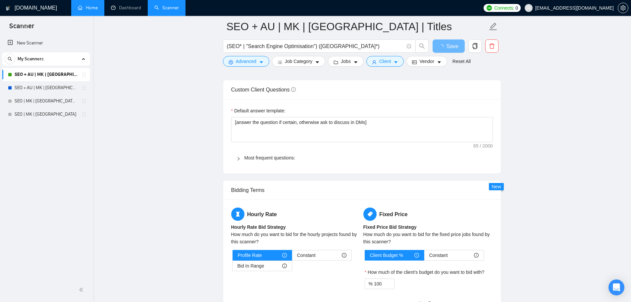
scroll to position [1137, 0]
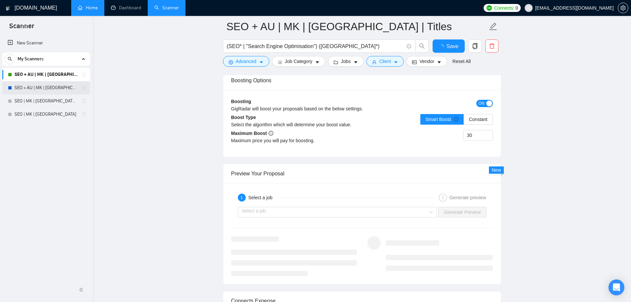
click at [55, 90] on link "SEO + AU | MK | [GEOGRAPHIC_DATA]" at bounding box center [46, 87] width 63 height 13
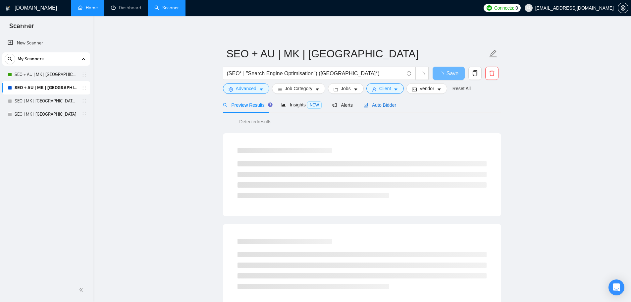
click at [391, 103] on span "Auto Bidder" at bounding box center [380, 104] width 33 height 5
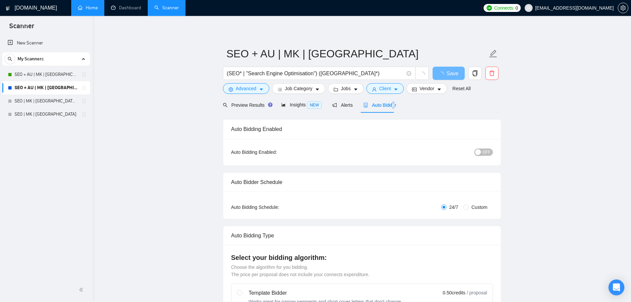
click at [483, 151] on button "OFF" at bounding box center [484, 151] width 19 height 7
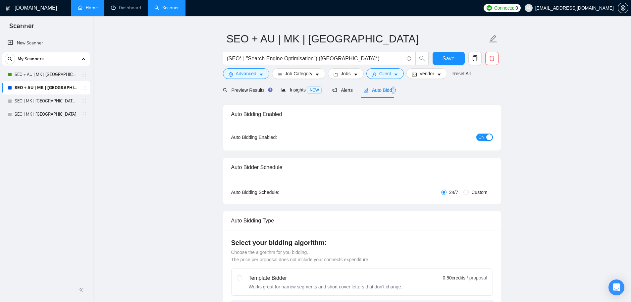
scroll to position [232, 0]
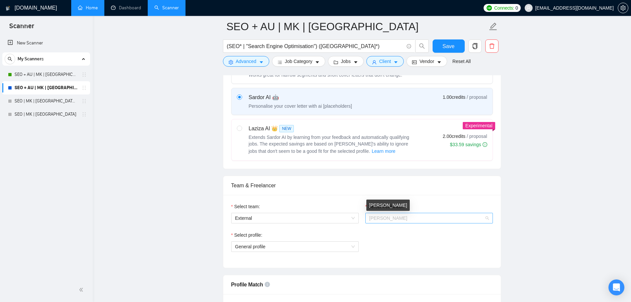
click at [391, 219] on span "[PERSON_NAME]" at bounding box center [389, 217] width 38 height 5
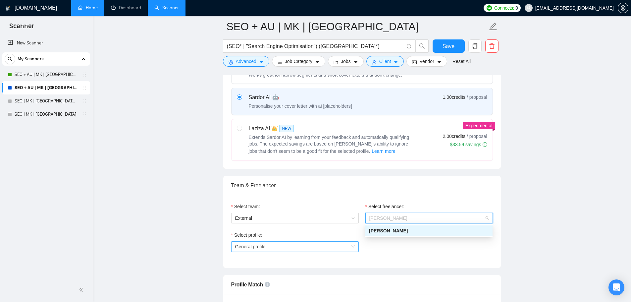
drag, startPoint x: 350, startPoint y: 249, endPoint x: 345, endPoint y: 249, distance: 5.6
click at [350, 249] on span "General profile" at bounding box center [295, 247] width 120 height 10
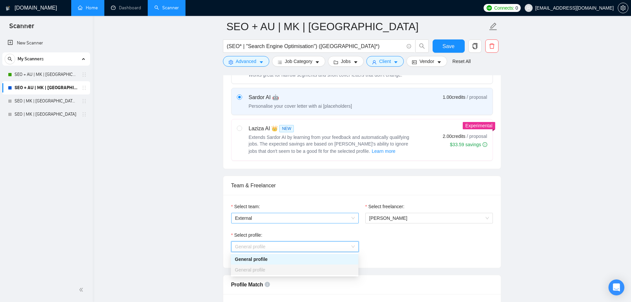
click at [267, 215] on span "External" at bounding box center [295, 218] width 120 height 10
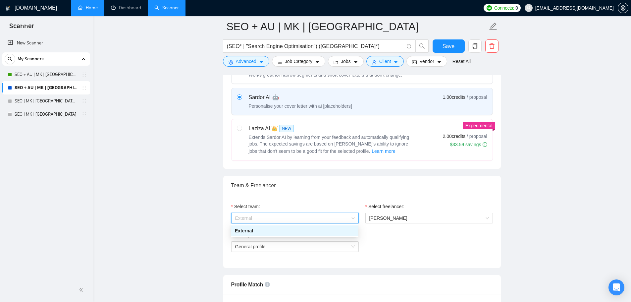
click at [267, 215] on span "External" at bounding box center [295, 218] width 120 height 10
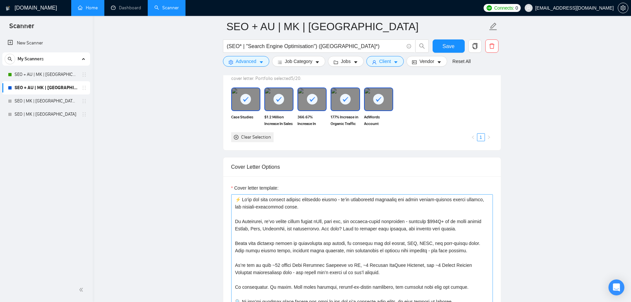
scroll to position [696, 0]
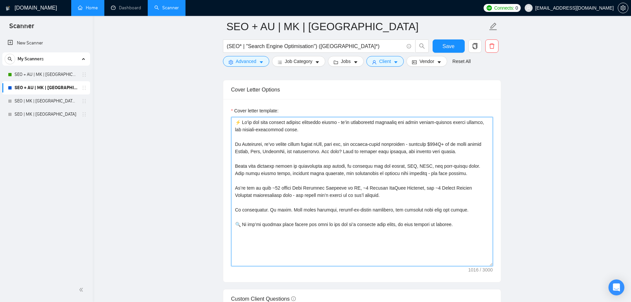
click at [364, 209] on textarea "Cover letter template:" at bounding box center [362, 191] width 262 height 149
paste textarea "Hi [Client name, do not use company or team name here] ⚡️ We’re not your typica…"
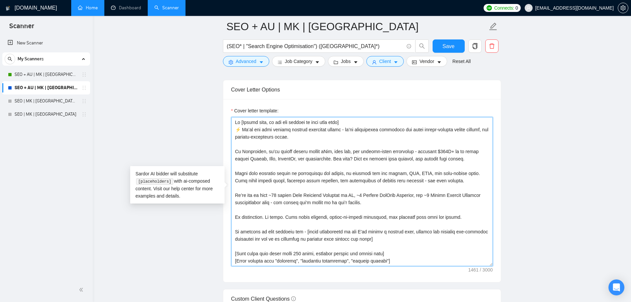
scroll to position [20, 0]
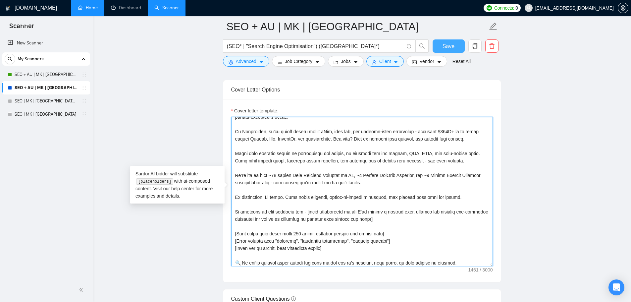
type textarea "Hi [Client name, do not use company or team name here] ⚡️ We’re not your typica…"
click at [442, 41] on button "Save" at bounding box center [449, 45] width 32 height 13
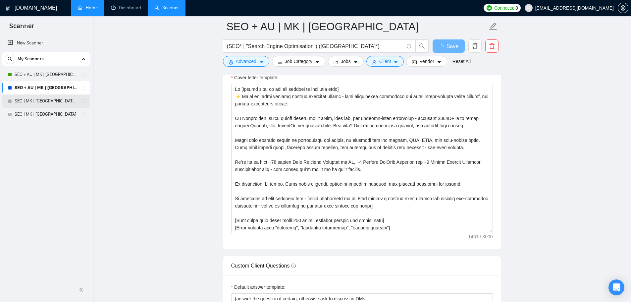
click at [44, 100] on link "SEO | MK | [GEOGRAPHIC_DATA] | Titles" at bounding box center [46, 100] width 63 height 13
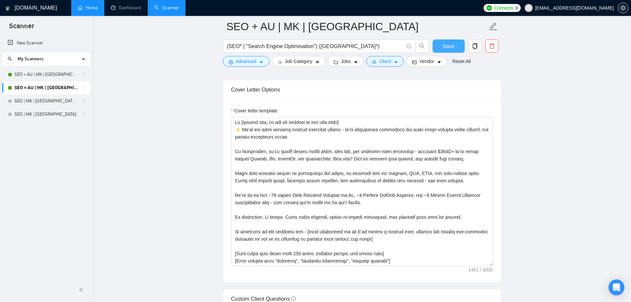
drag, startPoint x: 446, startPoint y: 42, endPoint x: 80, endPoint y: 130, distance: 375.9
click at [446, 42] on span "Save" at bounding box center [449, 46] width 12 height 8
click at [51, 98] on link "SEO | MK | [GEOGRAPHIC_DATA] | Titles" at bounding box center [46, 100] width 63 height 13
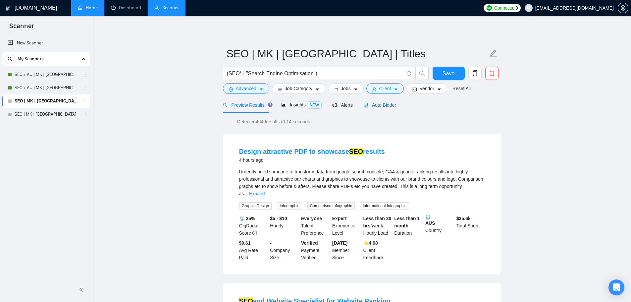
click at [367, 103] on span "Auto Bidder" at bounding box center [380, 104] width 33 height 5
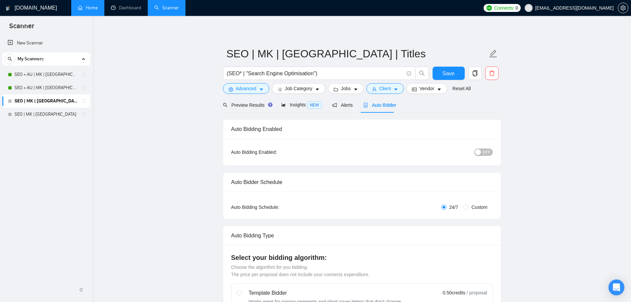
click at [484, 149] on span "OFF" at bounding box center [487, 151] width 8 height 7
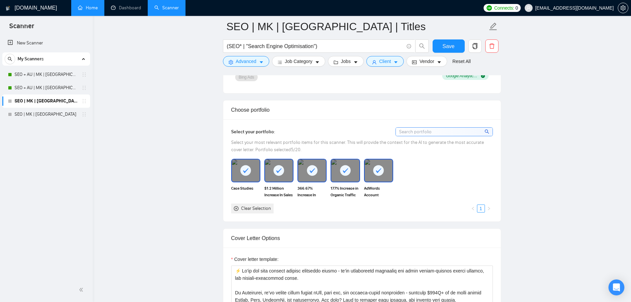
scroll to position [773, 0]
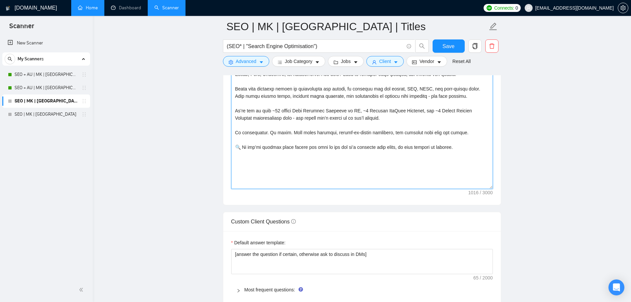
click at [302, 144] on textarea "Cover letter template:" at bounding box center [362, 114] width 262 height 149
paste textarea "Hi [Client name, do not use company or team name here] ⚡️ We’re not your typica…"
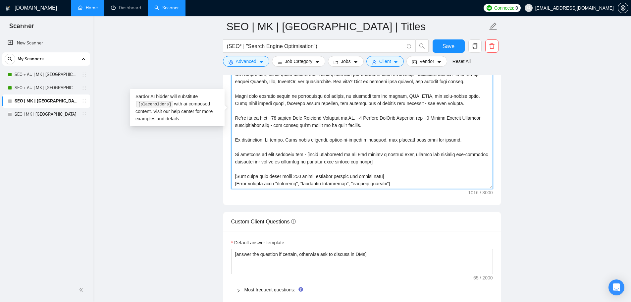
scroll to position [20, 0]
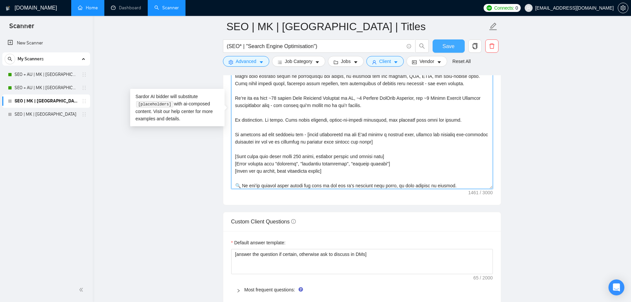
type textarea "Hi [Client name, do not use company or team name here] ⚡️ We’re not your typica…"
click at [447, 50] on button "Save" at bounding box center [449, 45] width 32 height 13
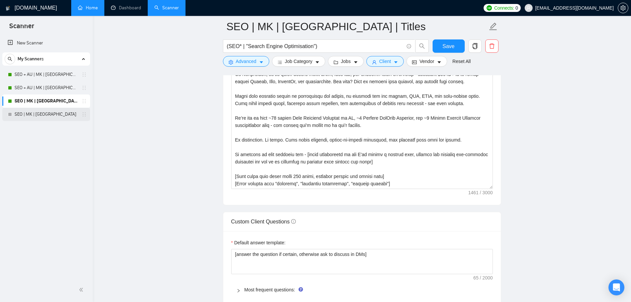
click at [34, 111] on link "SEO | MK | [GEOGRAPHIC_DATA]" at bounding box center [46, 114] width 63 height 13
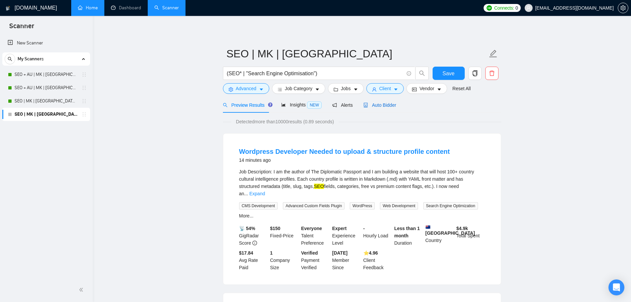
click at [370, 102] on span "Auto Bidder" at bounding box center [380, 104] width 33 height 5
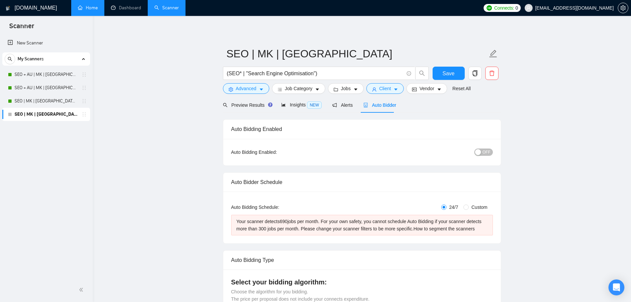
click at [495, 148] on div "Auto Bidding Enabled: OFF" at bounding box center [362, 152] width 278 height 27
click at [488, 150] on span "OFF" at bounding box center [487, 151] width 8 height 7
click at [487, 154] on div "button" at bounding box center [490, 152] width 6 height 6
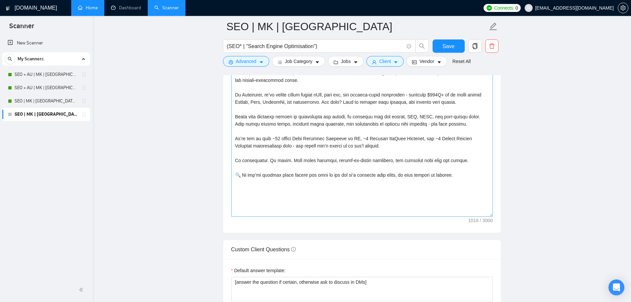
scroll to position [773, 0]
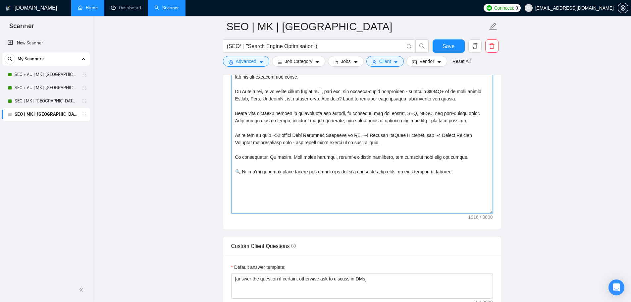
click at [310, 158] on textarea "Cover letter template:" at bounding box center [362, 138] width 262 height 149
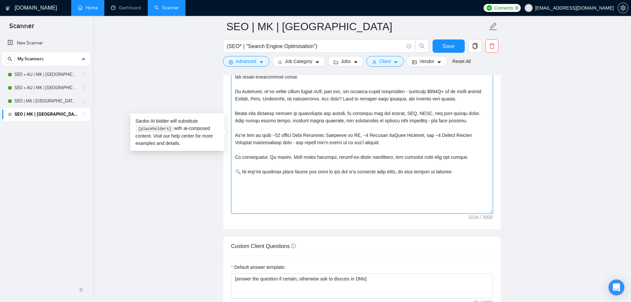
paste textarea "Hi [Client name, do not use company or team name here] ⚡️ We’re not your typica…"
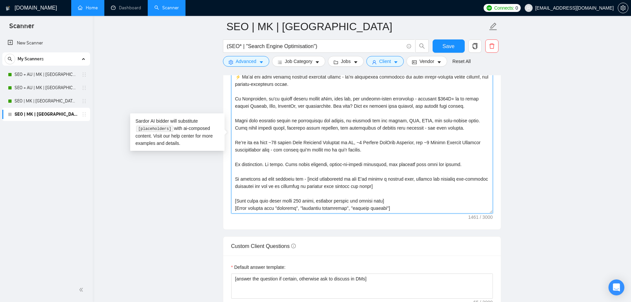
scroll to position [20, 0]
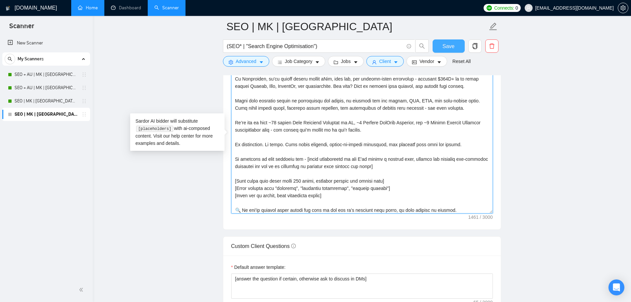
type textarea "Hi [Client name, do not use company or team name here] ⚡️ We’re not your typica…"
click at [451, 43] on span "Save" at bounding box center [449, 46] width 12 height 8
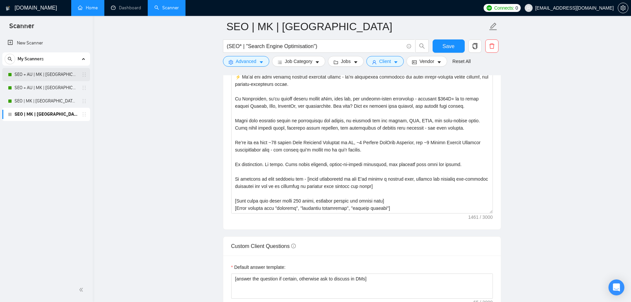
click at [55, 77] on link "SEO + AU | MK | [GEOGRAPHIC_DATA] | Titles" at bounding box center [46, 74] width 63 height 13
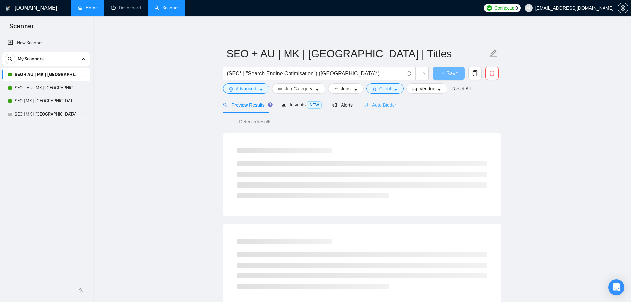
click at [374, 109] on div "Auto Bidder" at bounding box center [380, 105] width 33 height 16
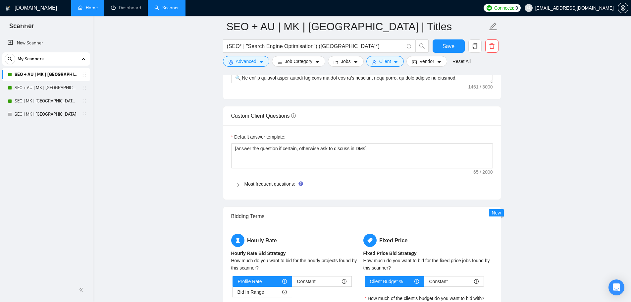
scroll to position [798, 0]
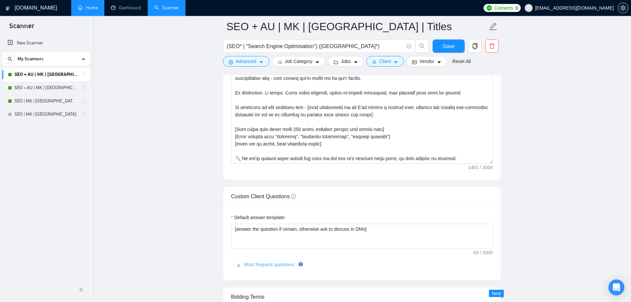
click at [292, 262] on link "Most frequent questions:" at bounding box center [270, 264] width 51 height 5
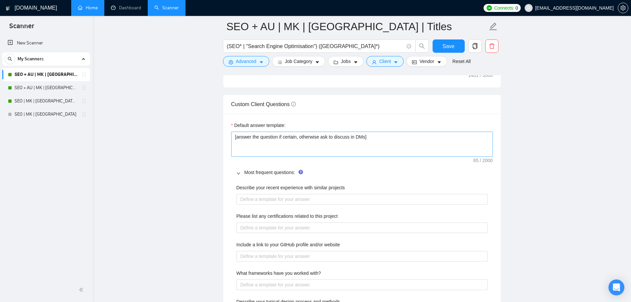
scroll to position [876, 0]
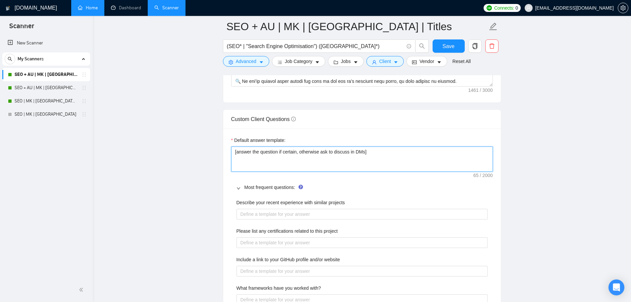
click at [270, 165] on textarea "[answer the question if certain, otherwise ask to discuss in DMs]" at bounding box center [362, 158] width 262 height 25
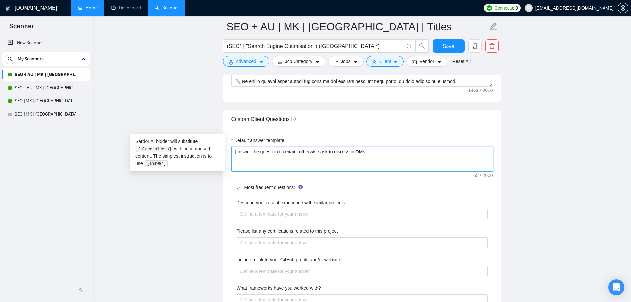
type textarea "[answer the question if certain, otherwise ask to discuss in DMs]"
type textarea "[answer the question if certain, otherwise ask to discuss in DMs] B"
type textarea "[answer the question if certain, otherwise ask to discuss in DMs] Ba"
type textarea "[answer the question if certain, otherwise ask to discuss in DMs] Bas"
type textarea "[answer the question if certain, otherwise ask to discuss in DMs] Base"
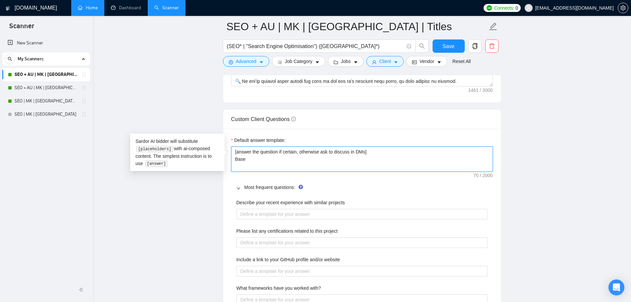
type textarea "[answer the question if certain, otherwise ask to discuss in DMs] Based"
type textarea "[answer the question if certain, otherwise ask to discuss in DMs] Based o"
type textarea "[answer the question if certain, otherwise ask to discuss in DMs] Based on"
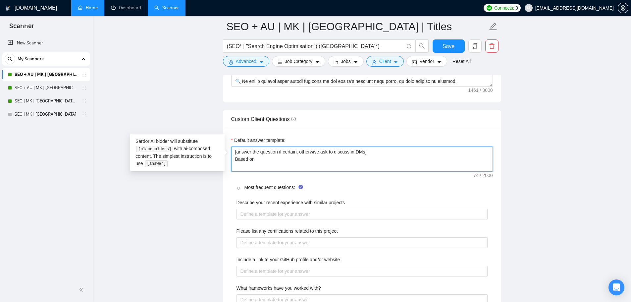
type textarea "[answer the question if certain, otherwise ask to discuss in DMs] Based on t"
type textarea "[answer the question if certain, otherwise ask to discuss in DMs] Based on th"
type textarea "[answer the question if certain, otherwise ask to discuss in DMs] Based on the"
type textarea "[answer the question if certain, otherwise ask to discuss in DMs] Based on the p"
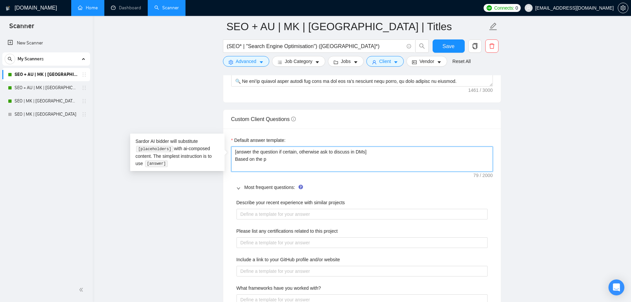
type textarea "[answer the question if certain, otherwise ask to discuss in DMs] Based on the …"
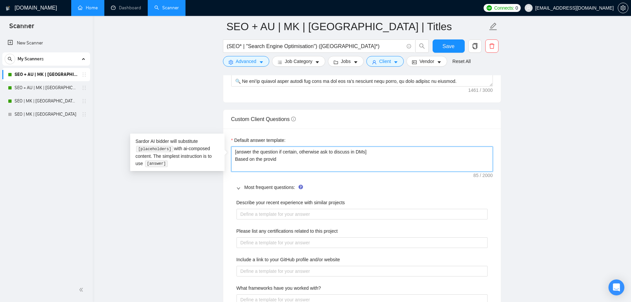
type textarea "[answer the question if certain, otherwise ask to discuss in DMs] Based on the …"
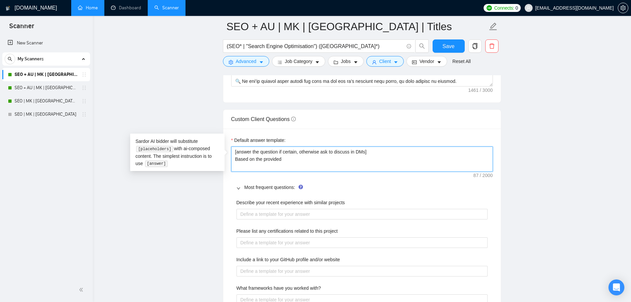
type textarea "[answer the question if certain, otherwise ask to discuss in DMs] Based on the …"
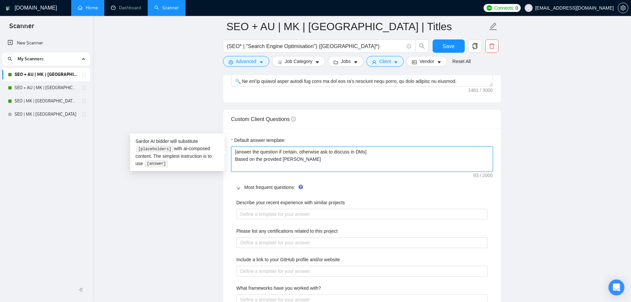
type textarea "[answer the question if certain, otherwise ask to discuss in DMs] Based on the …"
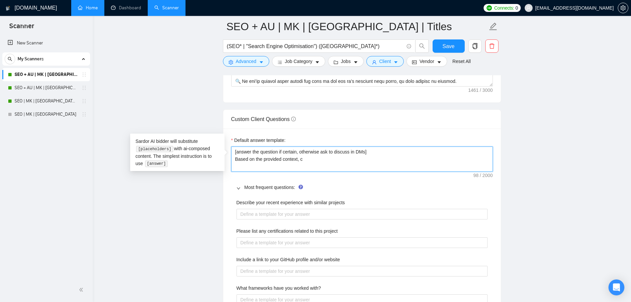
type textarea "[answer the question if certain, otherwise ask to discuss in DMs] Based on the …"
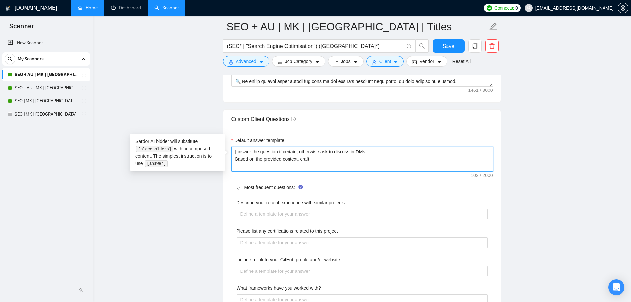
type textarea "[answer the question if certain, otherwise ask to discuss in DMs] Based on the …"
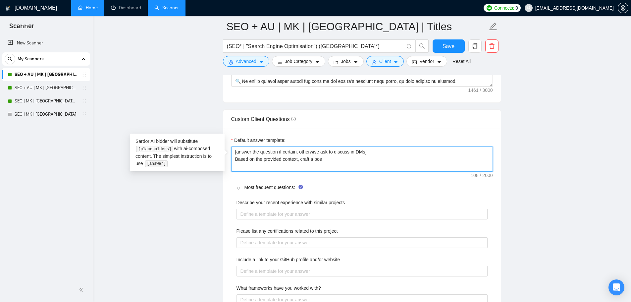
type textarea "[answer the question if certain, otherwise ask to discuss in DMs] Based on the …"
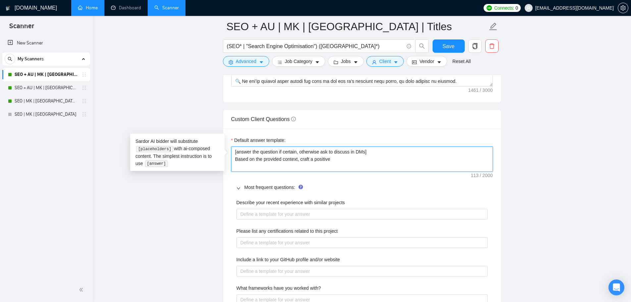
type textarea "[answer the question if certain, otherwise ask to discuss in DMs] Based on the …"
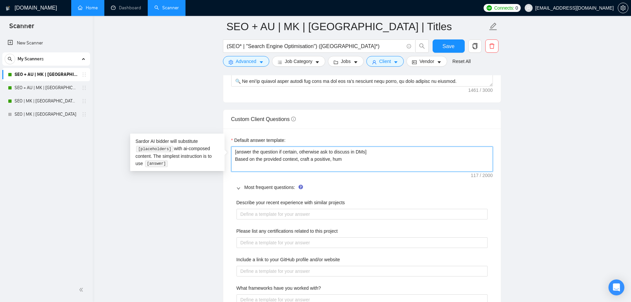
type textarea "[answer the question if certain, otherwise ask to discuss in DMs] Based on the …"
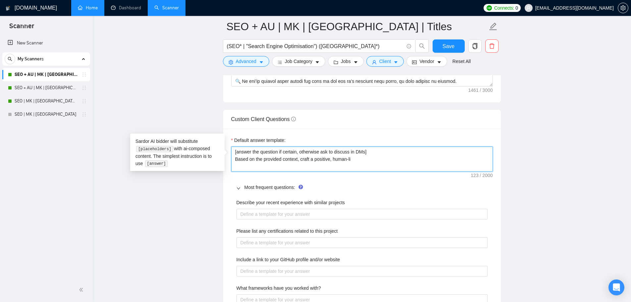
type textarea "[answer the question if certain, otherwise ask to discuss in DMs] Based on the …"
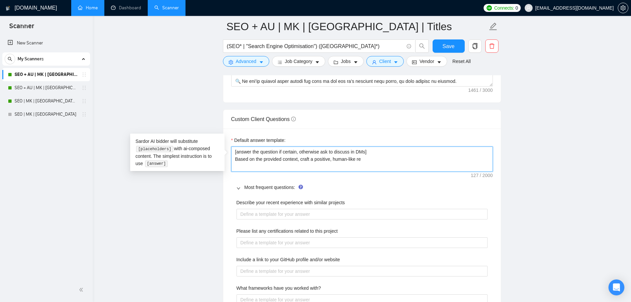
type textarea "[answer the question if certain, otherwise ask to discuss in DMs] Based on the …"
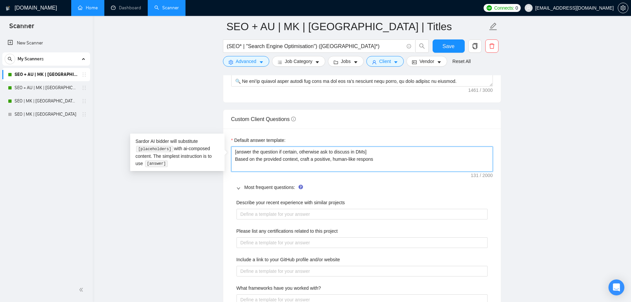
type textarea "[answer the question if certain, otherwise ask to discuss in DMs] Based on the …"
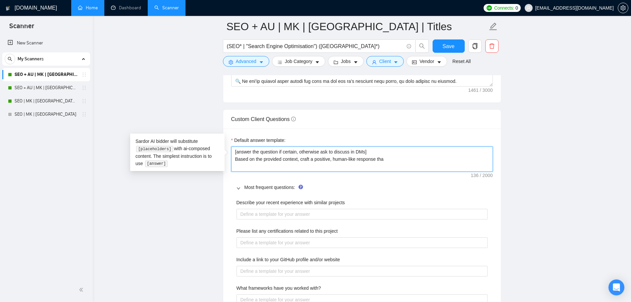
type textarea "[answer the question if certain, otherwise ask to discuss in DMs] Based on the …"
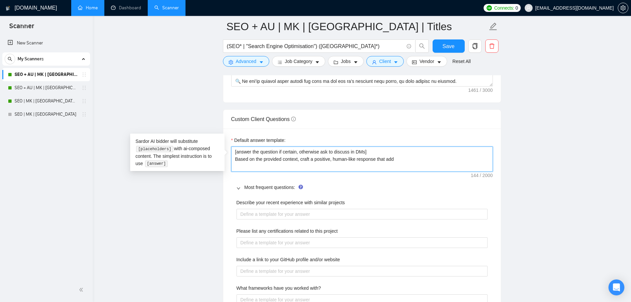
type textarea "[answer the question if certain, otherwise ask to discuss in DMs] Based on the …"
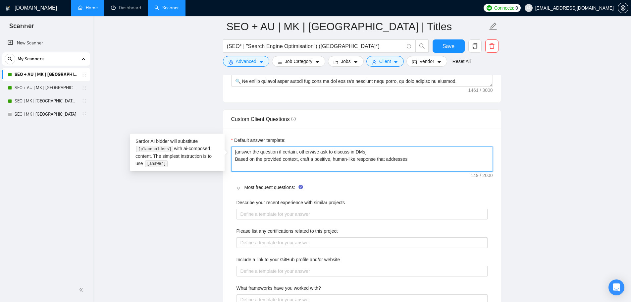
type textarea "[answer the question if certain, otherwise ask to discuss in DMs] Based on the …"
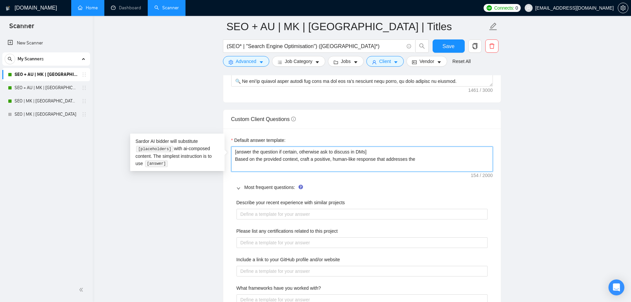
type textarea "[answer the question if certain, otherwise ask to discuss in DMs] Based on the …"
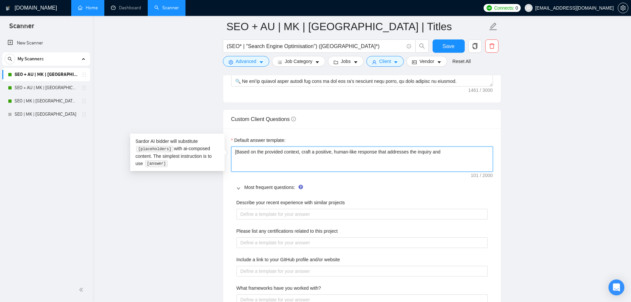
paste textarea "otherwise ask to discuss in DMs]"
click at [449, 46] on span "Save" at bounding box center [449, 46] width 12 height 8
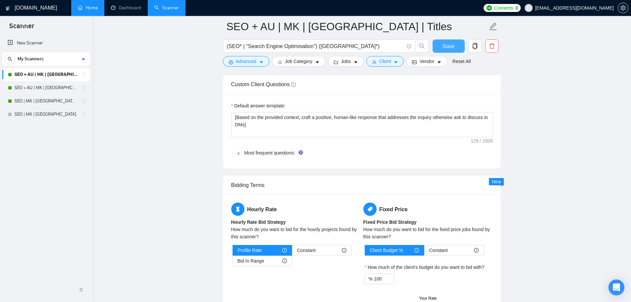
scroll to position [953, 0]
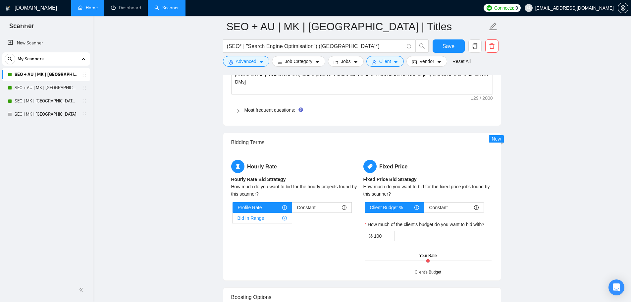
click at [256, 215] on span "Bid In Range" at bounding box center [251, 218] width 27 height 10
click at [233, 220] on input "Bid In Range" at bounding box center [233, 220] width 0 height 0
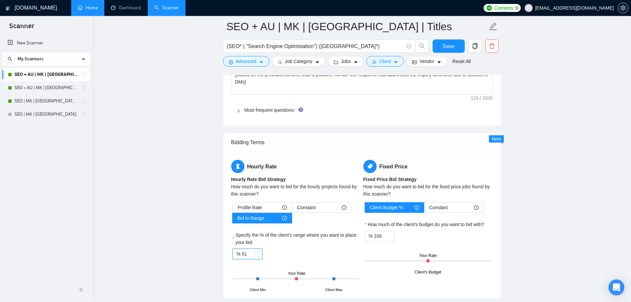
drag, startPoint x: 257, startPoint y: 251, endPoint x: 241, endPoint y: 254, distance: 15.9
click at [242, 254] on div "51" at bounding box center [252, 254] width 20 height 10
drag, startPoint x: 243, startPoint y: 254, endPoint x: 255, endPoint y: 254, distance: 12.6
click at [255, 254] on div "51" at bounding box center [252, 254] width 20 height 10
click at [448, 45] on span "Save" at bounding box center [449, 46] width 12 height 8
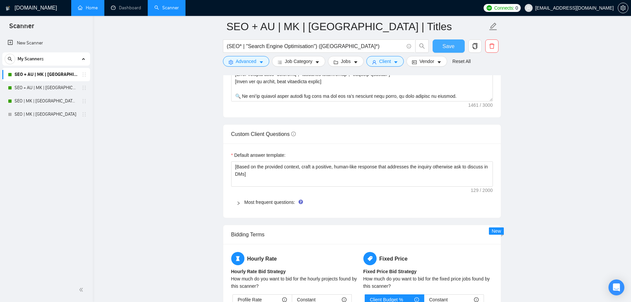
scroll to position [876, 0]
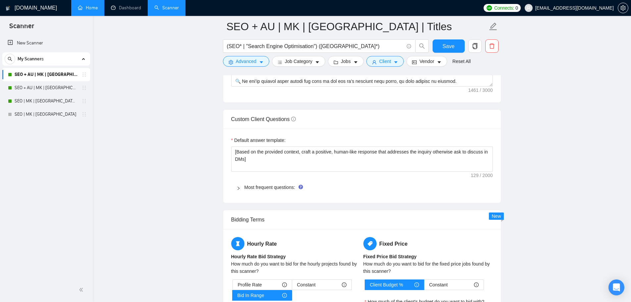
click at [255, 191] on div "Most frequent questions:" at bounding box center [362, 187] width 262 height 15
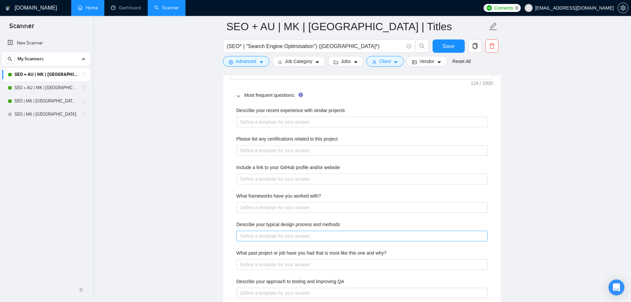
scroll to position [953, 0]
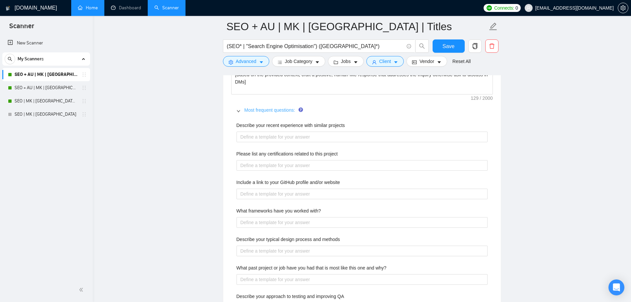
click at [276, 109] on link "Most frequent questions:" at bounding box center [270, 109] width 51 height 5
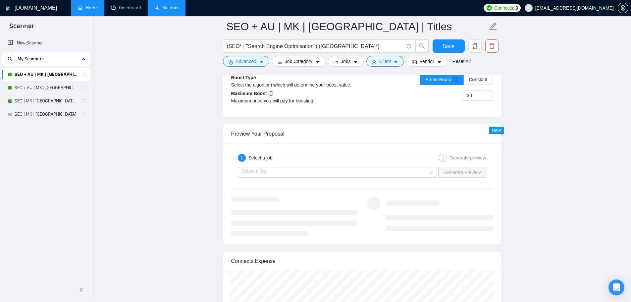
scroll to position [1262, 0]
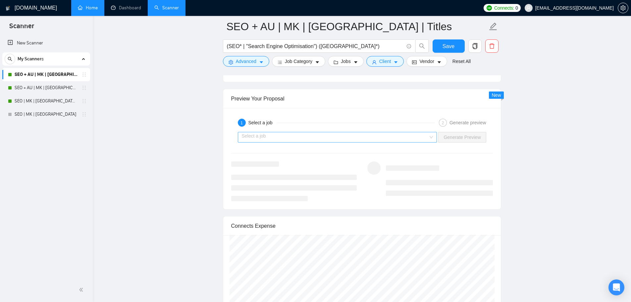
click at [404, 139] on input "search" at bounding box center [335, 137] width 187 height 10
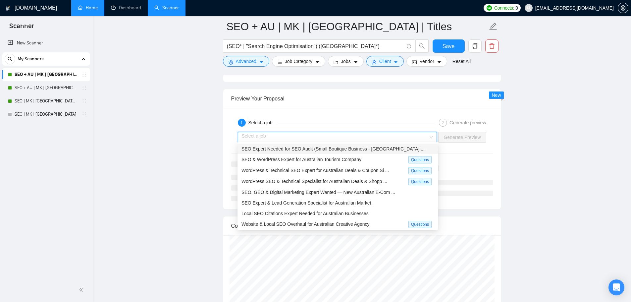
click at [397, 152] on div "SEO Expert Needed for SEO Audit (Small Boutique Business - Austra ..." at bounding box center [338, 148] width 193 height 7
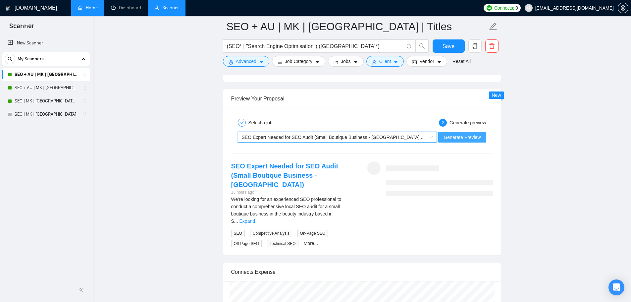
click at [453, 136] on span "Generate Preview" at bounding box center [462, 137] width 37 height 7
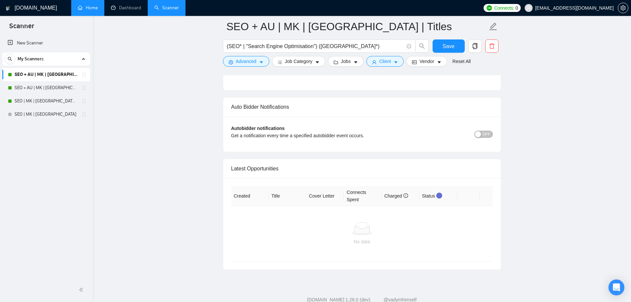
scroll to position [1541, 0]
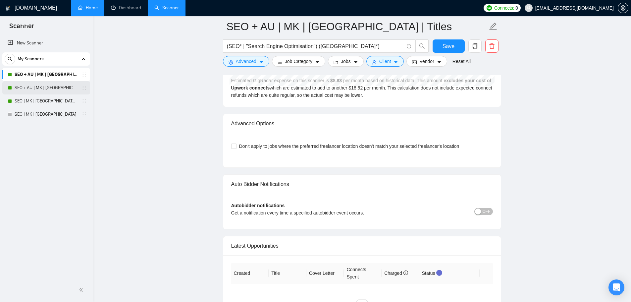
click at [34, 90] on link "SEO + AU | MK | [GEOGRAPHIC_DATA]" at bounding box center [46, 87] width 63 height 13
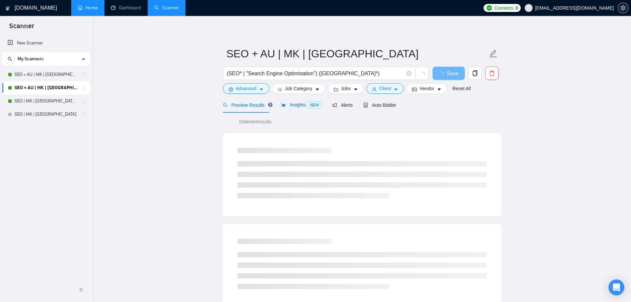
click at [303, 107] on span "Insights NEW" at bounding box center [301, 104] width 40 height 5
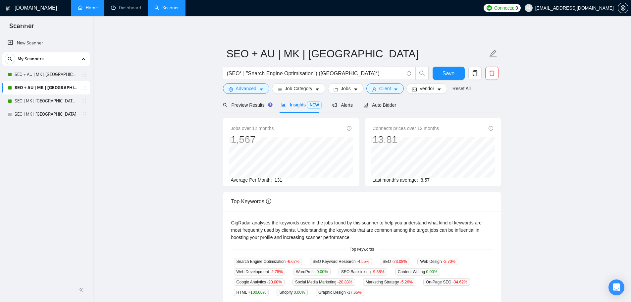
click at [559, 8] on span "[EMAIL_ADDRESS][DOMAIN_NAME]" at bounding box center [575, 8] width 79 height 0
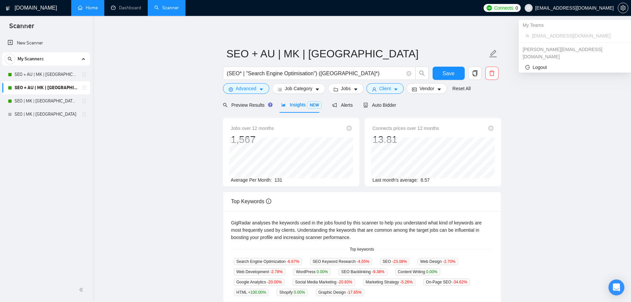
click at [561, 50] on div "dave@pathfindermarketing.com.au" at bounding box center [575, 53] width 112 height 18
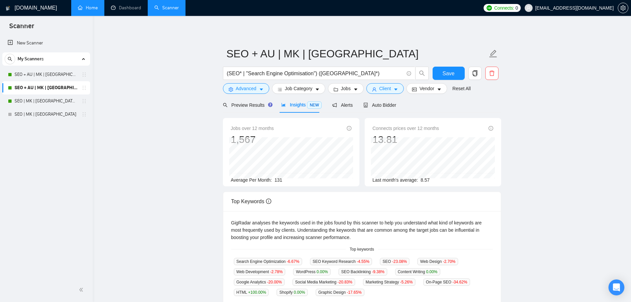
drag, startPoint x: 630, startPoint y: 10, endPoint x: 623, endPoint y: 9, distance: 6.3
click at [629, 10] on div "Connects: 0 accounts@pathfindermarketing.com.au" at bounding box center [556, 8] width 151 height 16
click at [623, 9] on icon "setting" at bounding box center [623, 7] width 5 height 5
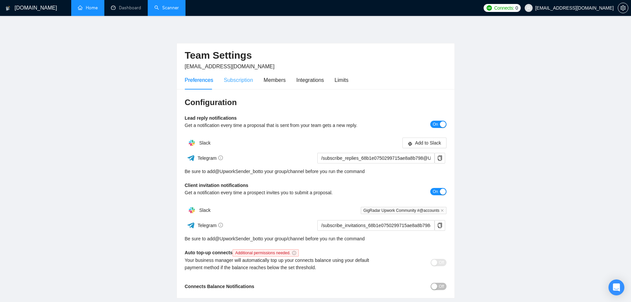
click at [239, 89] on div "Subscription" at bounding box center [238, 80] width 29 height 19
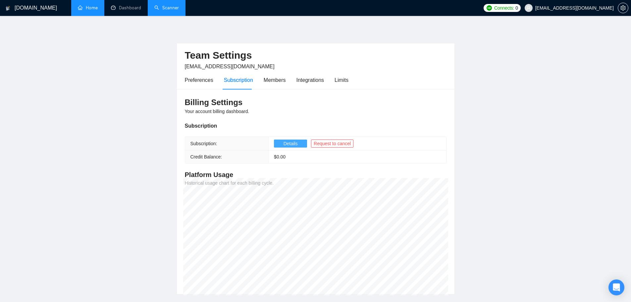
click at [287, 146] on span "Details" at bounding box center [291, 143] width 14 height 7
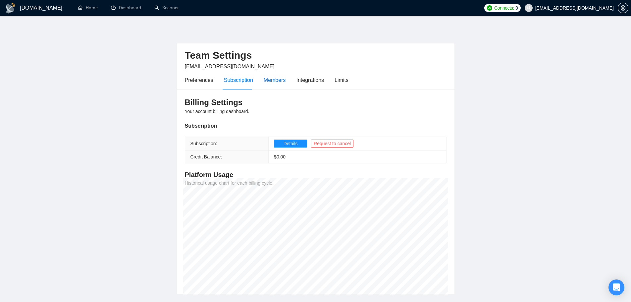
click at [270, 79] on div "Members" at bounding box center [275, 80] width 22 height 8
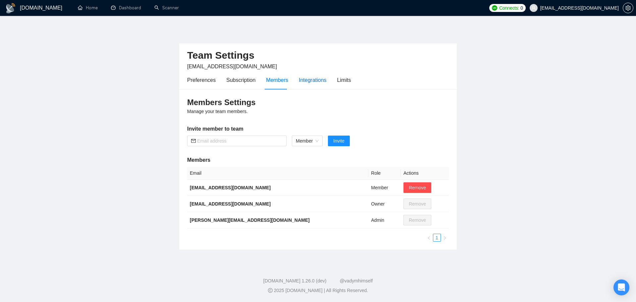
click at [303, 76] on div "Integrations" at bounding box center [313, 80] width 28 height 8
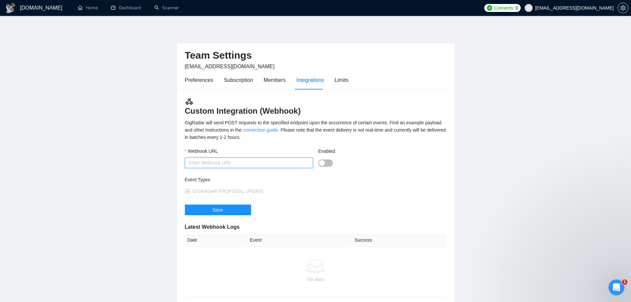
click at [284, 159] on input "Webhook URL" at bounding box center [249, 162] width 128 height 11
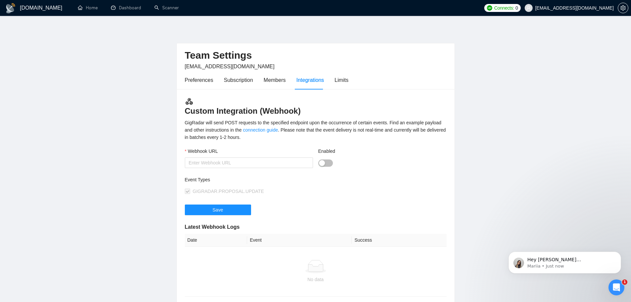
click at [315, 159] on div "Webhook URL" at bounding box center [249, 161] width 134 height 29
click at [319, 162] on div "button" at bounding box center [322, 163] width 6 height 6
click at [326, 162] on div "button" at bounding box center [329, 163] width 6 height 6
drag, startPoint x: 335, startPoint y: 132, endPoint x: 433, endPoint y: 146, distance: 99.1
click at [447, 140] on div "Custom Integration (Webhook) GigRadar will send POST requests to the specified …" at bounding box center [316, 222] width 278 height 267
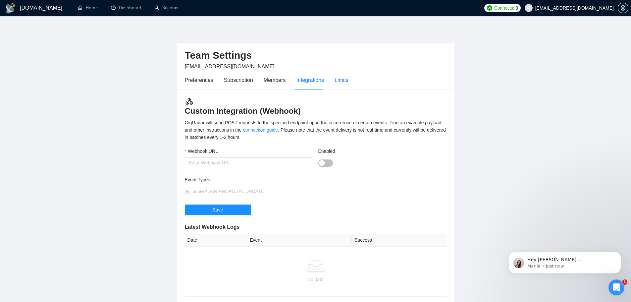
click at [336, 83] on div "Limits" at bounding box center [342, 80] width 14 height 8
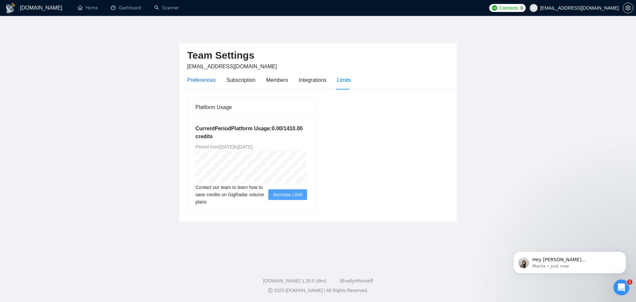
click at [192, 81] on div "Preferences" at bounding box center [201, 80] width 29 height 8
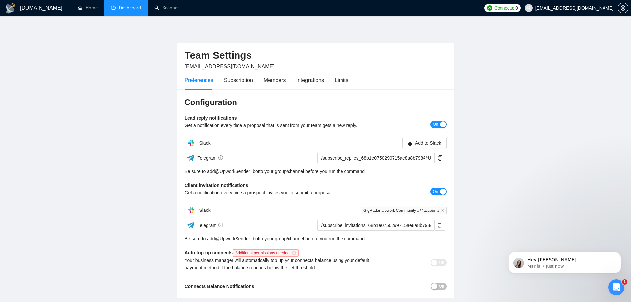
click at [111, 5] on link "Dashboard" at bounding box center [126, 8] width 30 height 6
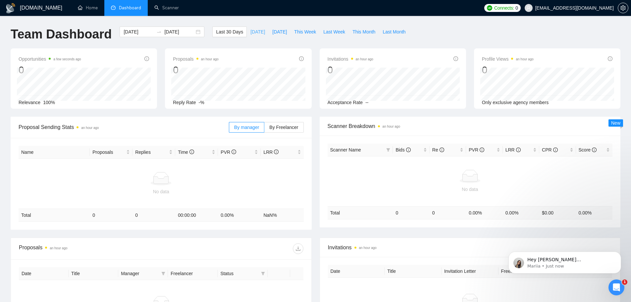
click at [251, 34] on span "[DATE]" at bounding box center [258, 31] width 15 height 7
click at [235, 33] on span "Last 30 Days" at bounding box center [229, 31] width 27 height 7
type input "[DATE]"
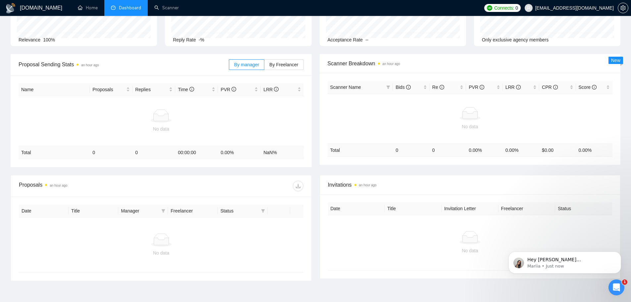
scroll to position [101, 0]
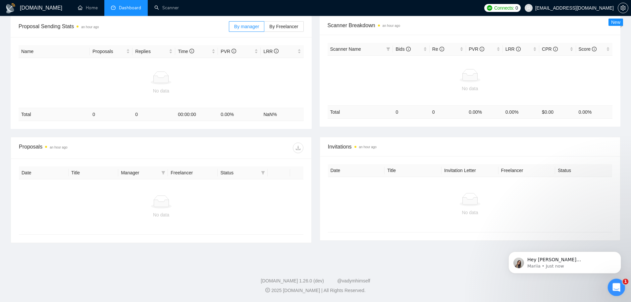
click at [617, 293] on div "Open Intercom Messenger" at bounding box center [616, 286] width 22 height 22
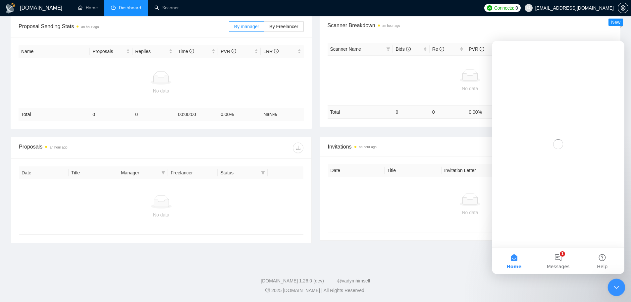
scroll to position [0, 0]
click at [546, 262] on button "1 Messages" at bounding box center [558, 261] width 44 height 27
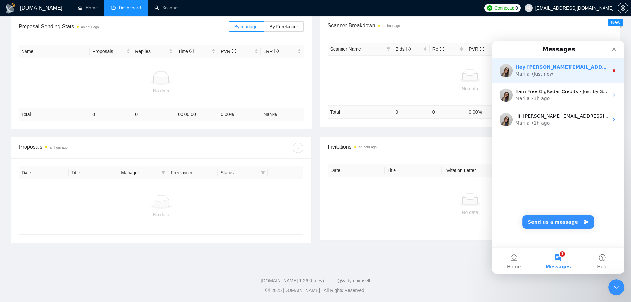
click at [559, 73] on div "Mariia • Just now" at bounding box center [562, 74] width 93 height 7
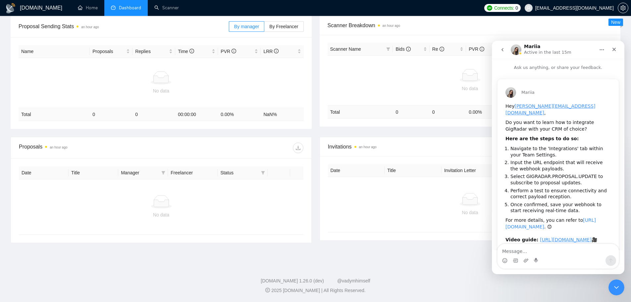
click at [549, 221] on link "https://help.gigradar.io/en/articles/8803619-connect-gigradar-to-your-crm-or-ot…" at bounding box center [551, 223] width 90 height 12
click at [516, 7] on span "0" at bounding box center [517, 7] width 3 height 7
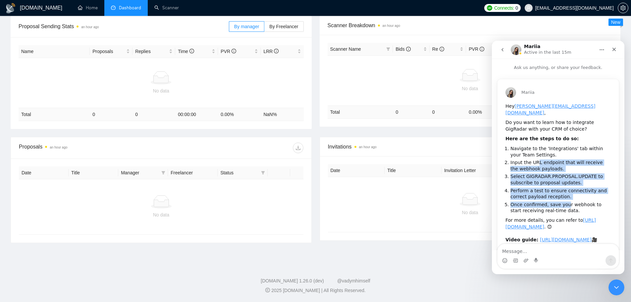
drag, startPoint x: 563, startPoint y: 197, endPoint x: 536, endPoint y: 154, distance: 51.0
click at [536, 154] on ol "Navigate to the 'Integrations' tab within your Team Settings. Input the URL end…" at bounding box center [558, 179] width 105 height 68
click at [545, 173] on li "Select GIGRADAR.PROPOSAL.UPDATE to subscribe to proposal updates." at bounding box center [561, 179] width 100 height 12
click at [526, 201] on li "Once confirmed, save your webhook to start receiving real-time data." at bounding box center [561, 207] width 100 height 12
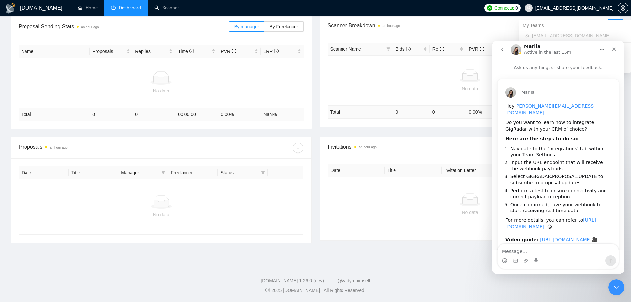
click at [620, 7] on span "setting" at bounding box center [623, 7] width 10 height 5
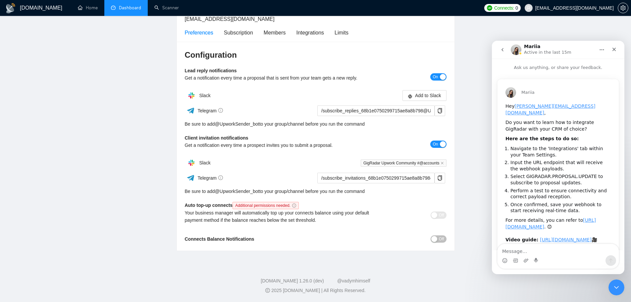
scroll to position [47, 0]
click at [341, 31] on div "Limits" at bounding box center [342, 33] width 14 height 8
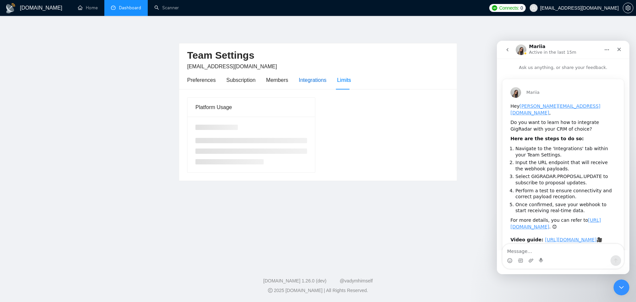
click at [323, 79] on div "Integrations" at bounding box center [313, 80] width 28 height 8
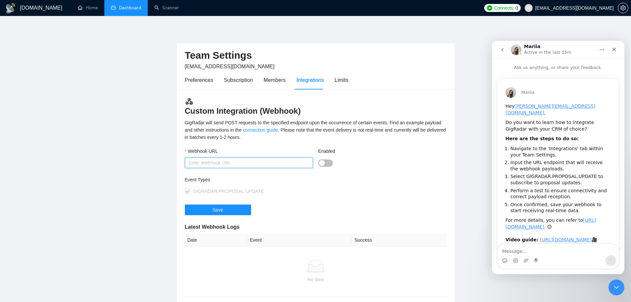
click at [280, 159] on input "Webhook URL" at bounding box center [249, 162] width 128 height 11
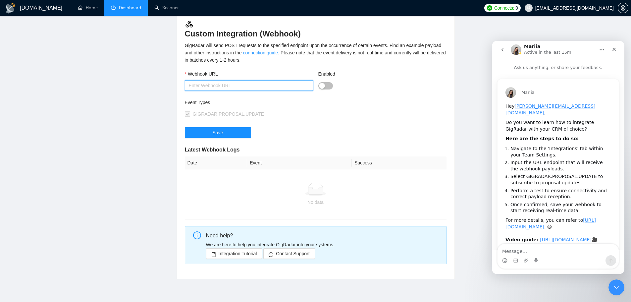
click at [295, 83] on input "Webhook URL" at bounding box center [249, 85] width 128 height 11
paste input "GET https://webhook.site/dc306064-d90b-48df-833a-116003be477b"
click at [326, 86] on button "Enabled" at bounding box center [325, 85] width 15 height 7
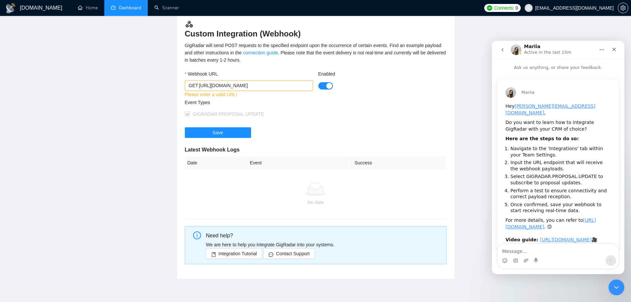
click at [250, 79] on div "Webhook URL" at bounding box center [249, 75] width 128 height 10
click at [272, 85] on input "GET https://webhook.site/dc306064-d90b-48df-833a-116003be477b" at bounding box center [249, 85] width 128 height 11
type input "https://webhook.site/dc306064-d90b-48df-833a-116003be477b"
click at [276, 112] on div "GIGRADAR.PROPOSAL.UPDATE" at bounding box center [250, 113] width 131 height 7
click at [244, 128] on button "Save" at bounding box center [218, 132] width 66 height 11
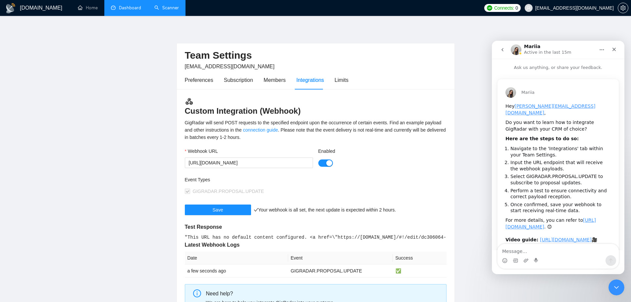
click at [161, 5] on link "Scanner" at bounding box center [166, 8] width 25 height 6
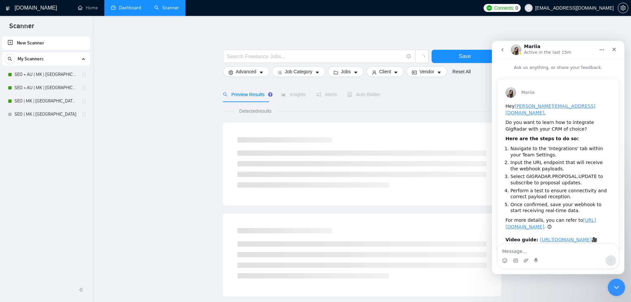
click at [616, 284] on icon "Close Intercom Messenger" at bounding box center [616, 286] width 8 height 8
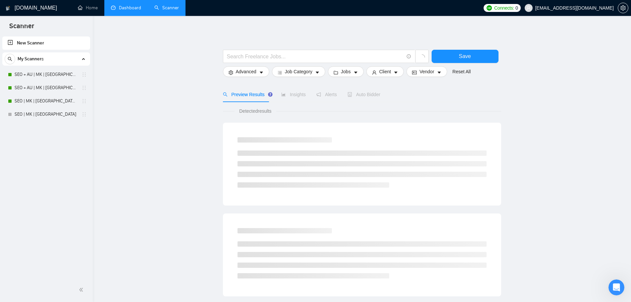
scroll to position [60, 0]
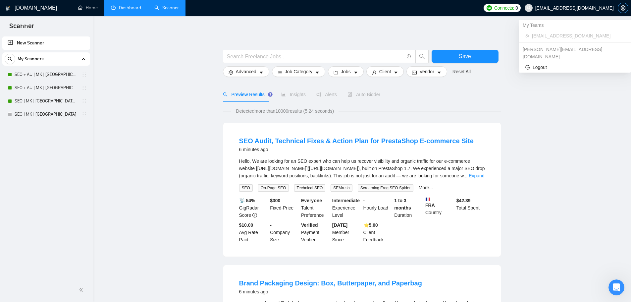
click at [621, 7] on icon "setting" at bounding box center [623, 7] width 5 height 5
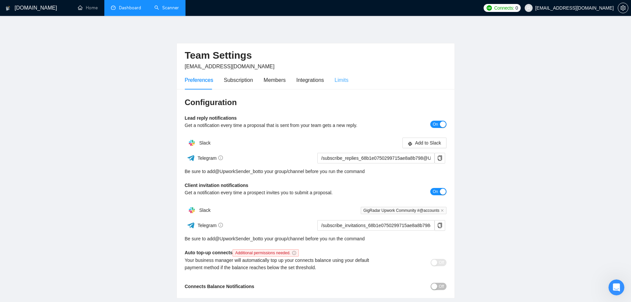
click at [339, 75] on div "Limits" at bounding box center [342, 80] width 14 height 19
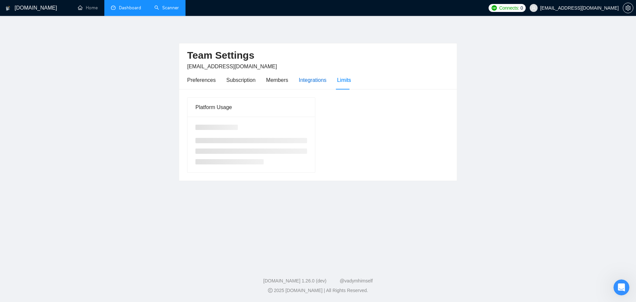
click at [313, 80] on div "Integrations" at bounding box center [313, 80] width 28 height 8
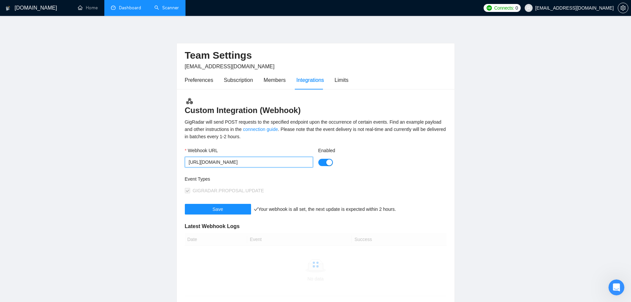
click at [287, 159] on input "https://webhook.site/dc306064-d90b-48df-833a-116003be477b" at bounding box center [249, 162] width 128 height 11
paste input "n8n.pathfindermarketing.com.au/webhook-test/dd44736a-ae16-4bab-9efb-6cceca2e1edf"
click at [320, 159] on button "Enabled" at bounding box center [325, 162] width 15 height 7
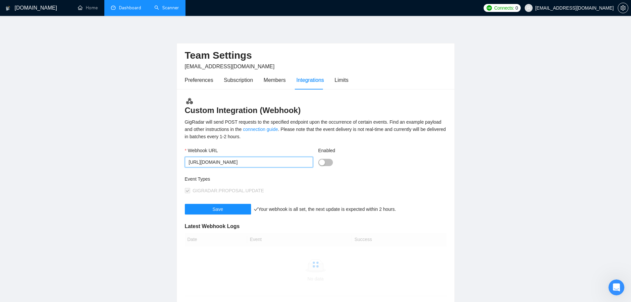
click at [272, 163] on input "https://n8n.pathfindermarketing.com.au/webhook-test/dd44736a-ae16-4bab-9efb-6cc…" at bounding box center [249, 162] width 128 height 11
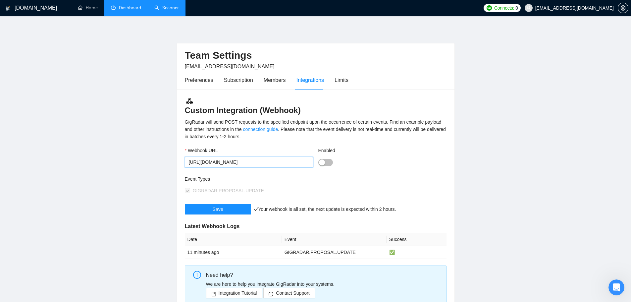
scroll to position [0, 78]
click at [324, 164] on div "button" at bounding box center [322, 162] width 6 height 6
click at [233, 209] on button "Save" at bounding box center [218, 209] width 66 height 11
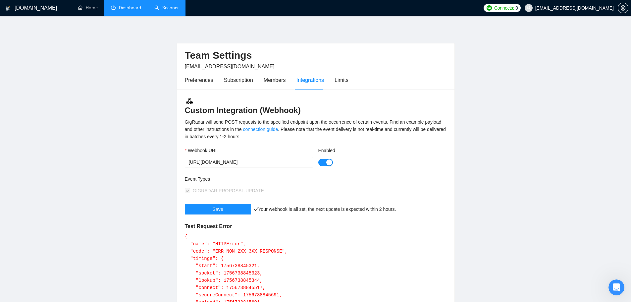
click at [329, 161] on div "button" at bounding box center [329, 162] width 6 height 6
click at [324, 162] on button "Enabled" at bounding box center [325, 162] width 15 height 7
click at [239, 209] on button "Save" at bounding box center [218, 209] width 66 height 11
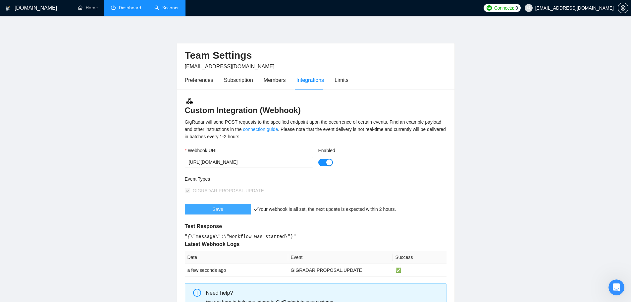
scroll to position [77, 0]
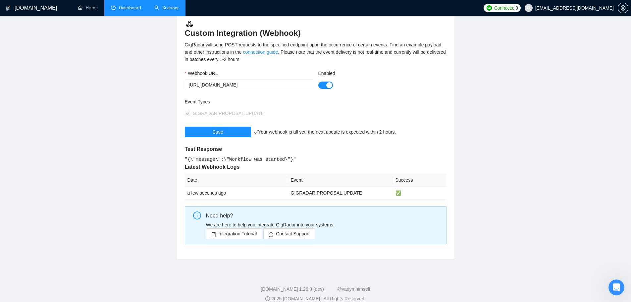
drag, startPoint x: 300, startPoint y: 74, endPoint x: 300, endPoint y: 79, distance: 4.7
click at [300, 74] on div "Webhook URL" at bounding box center [249, 75] width 128 height 10
click at [300, 80] on div "Webhook URL https://n8n.pathfindermarketing.com.au/webhook-test/dd44736a-ae16-4…" at bounding box center [249, 80] width 128 height 21
click at [314, 86] on div "Webhook URL https://n8n.pathfindermarketing.com.au/webhook-test/dd44736a-ae16-4…" at bounding box center [249, 84] width 134 height 29
click at [302, 86] on input "https://n8n.pathfindermarketing.com.au/webhook-test/dd44736a-ae16-4bab-9efb-6cc…" at bounding box center [249, 85] width 128 height 11
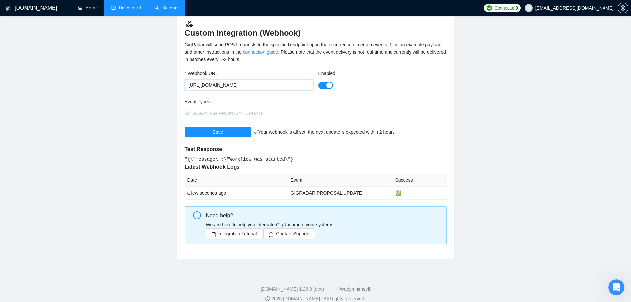
paste input "text"
type input "https://n8n.pathfindermarketing.com.au/webhook/dd44736a-ae16-4bab-9efb-6cceca2e…"
click at [237, 129] on button "Save" at bounding box center [218, 132] width 66 height 11
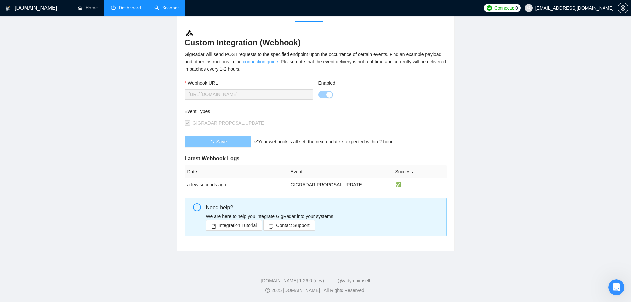
scroll to position [77, 0]
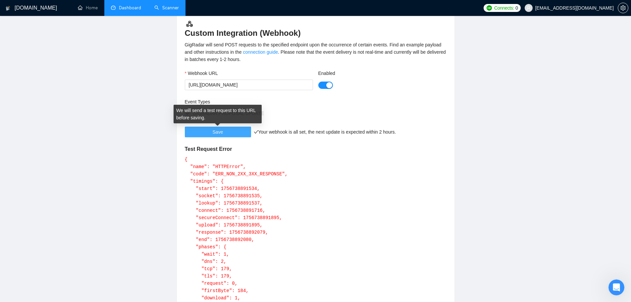
click at [228, 130] on button "Save" at bounding box center [218, 132] width 66 height 11
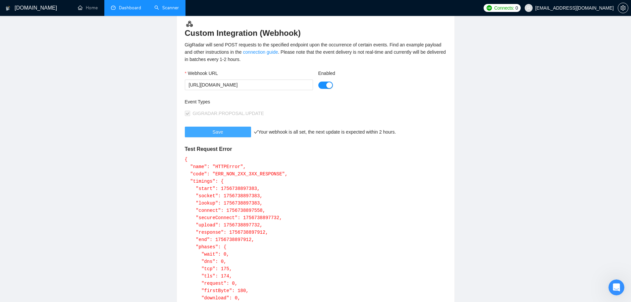
click at [215, 132] on span "Save" at bounding box center [218, 131] width 11 height 7
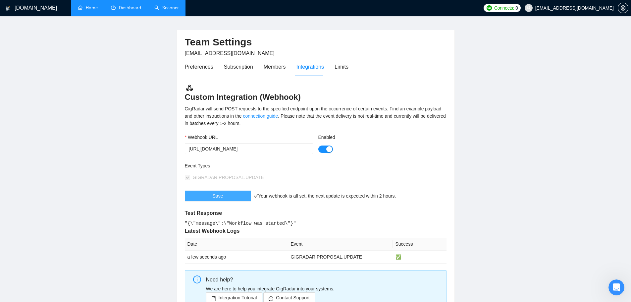
scroll to position [0, 0]
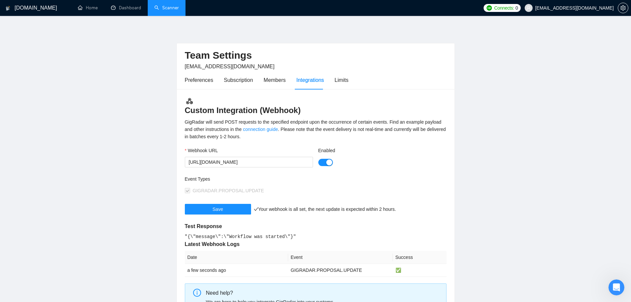
click at [164, 9] on link "Scanner" at bounding box center [166, 8] width 25 height 6
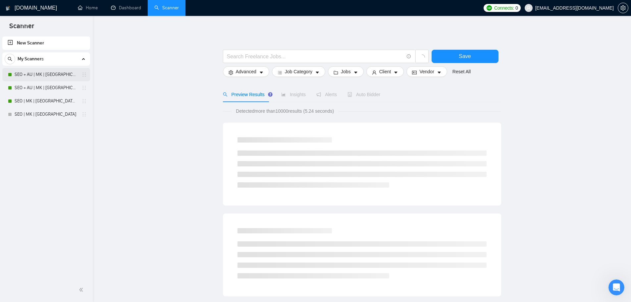
click at [58, 73] on link "SEO + AU | MK | [GEOGRAPHIC_DATA] | Titles" at bounding box center [46, 74] width 63 height 13
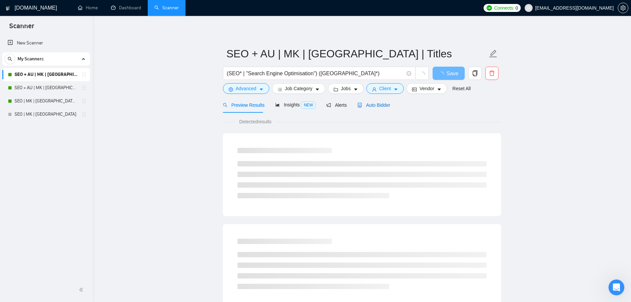
click at [384, 104] on span "Auto Bidder" at bounding box center [374, 104] width 33 height 5
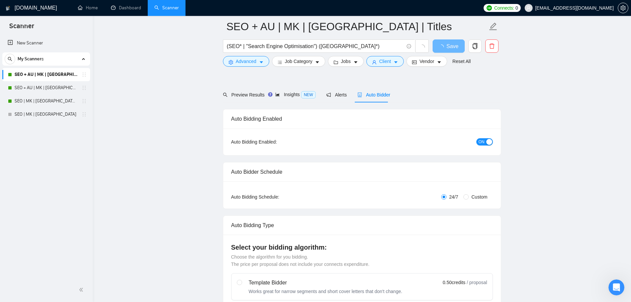
scroll to position [232, 0]
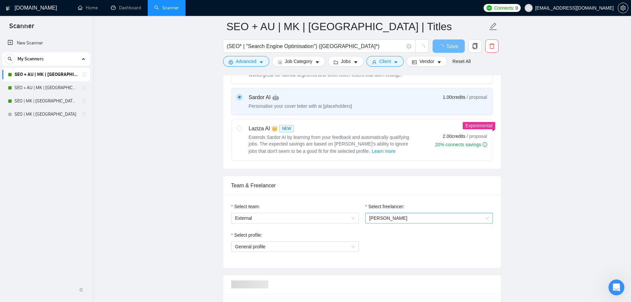
click at [401, 221] on span "[PERSON_NAME]" at bounding box center [430, 218] width 120 height 10
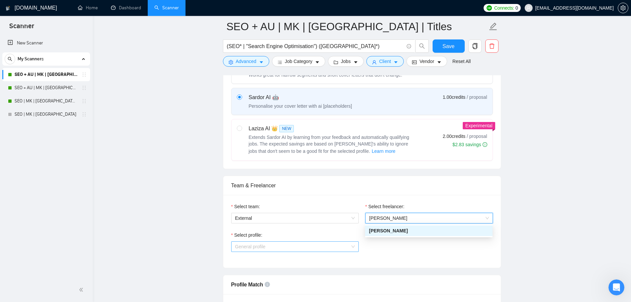
click at [307, 246] on span "General profile" at bounding box center [295, 247] width 120 height 10
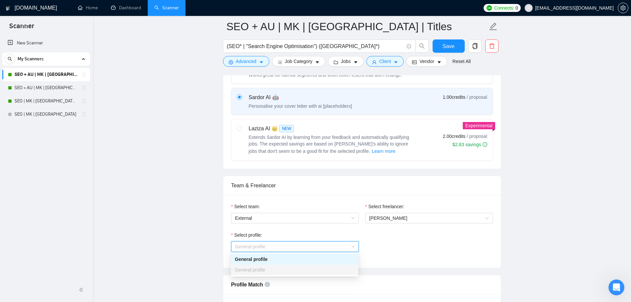
click at [307, 246] on span "General profile" at bounding box center [295, 247] width 120 height 10
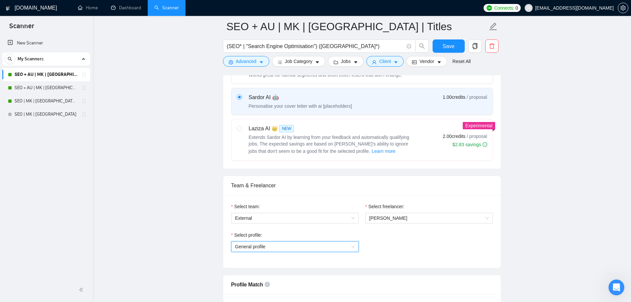
click at [596, 8] on span "[EMAIL_ADDRESS][DOMAIN_NAME]" at bounding box center [575, 8] width 79 height 0
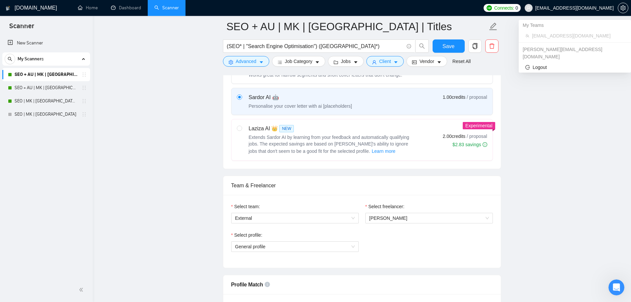
click at [559, 8] on span "[EMAIL_ADDRESS][DOMAIN_NAME]" at bounding box center [575, 8] width 79 height 0
click at [538, 64] on span "Logout" at bounding box center [575, 67] width 99 height 7
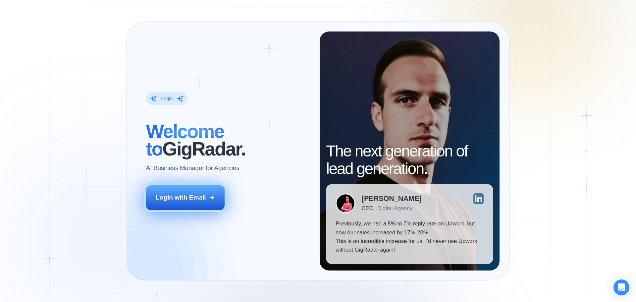
click at [200, 199] on div "Login with Email" at bounding box center [181, 197] width 50 height 9
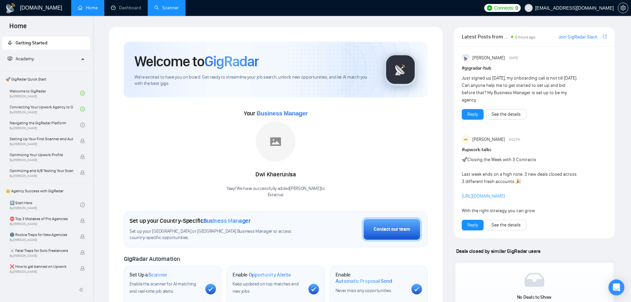
click at [177, 6] on link "Scanner" at bounding box center [166, 8] width 25 height 6
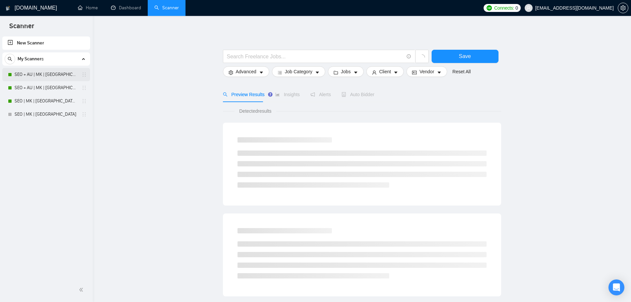
click at [54, 75] on link "SEO + AU | MK | [GEOGRAPHIC_DATA] | Titles" at bounding box center [46, 74] width 63 height 13
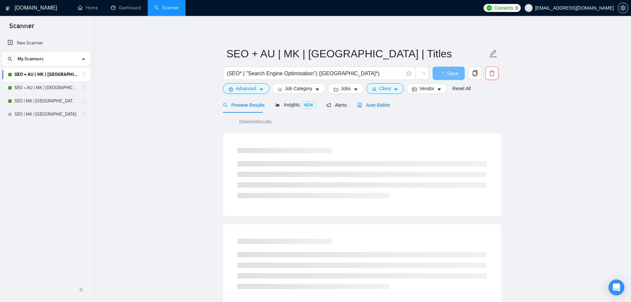
click at [369, 102] on span "Auto Bidder" at bounding box center [374, 104] width 33 height 5
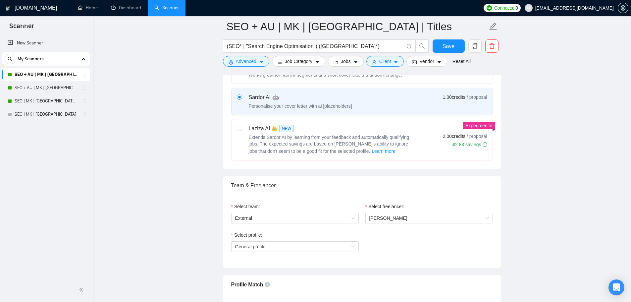
scroll to position [309, 0]
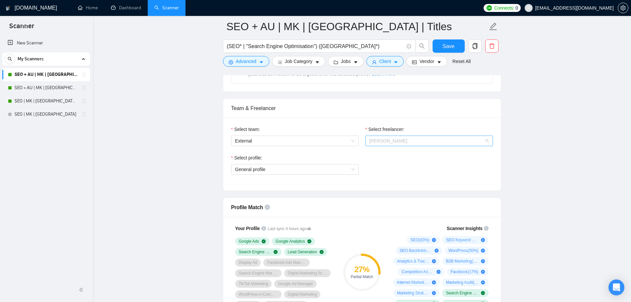
click at [399, 141] on span "[PERSON_NAME]" at bounding box center [430, 141] width 120 height 10
click at [340, 143] on span "External" at bounding box center [295, 141] width 120 height 10
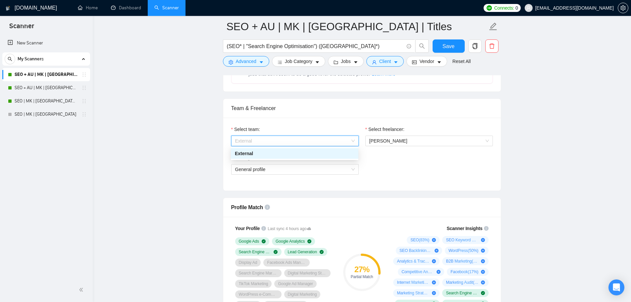
click at [319, 154] on div "External" at bounding box center [295, 153] width 120 height 7
click at [405, 142] on span "[PERSON_NAME]" at bounding box center [430, 141] width 120 height 10
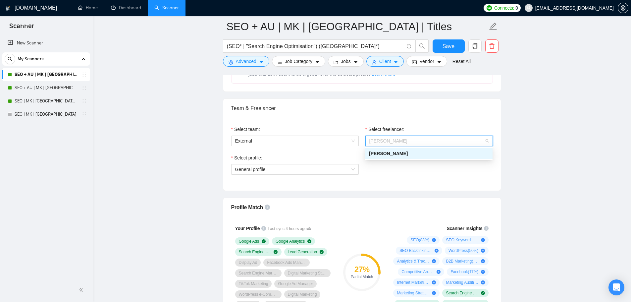
click at [392, 151] on span "[PERSON_NAME]" at bounding box center [388, 153] width 39 height 5
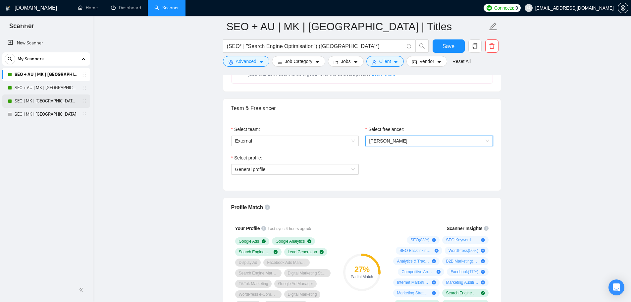
click at [39, 101] on link "SEO | MK | [GEOGRAPHIC_DATA] | Titles" at bounding box center [46, 100] width 63 height 13
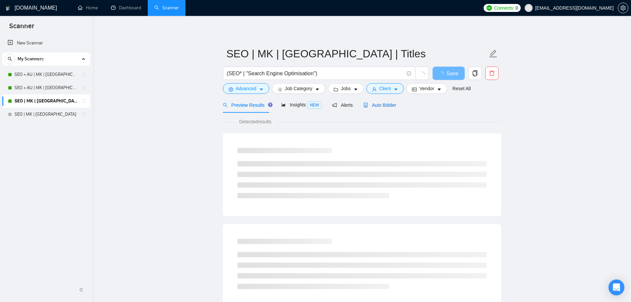
click at [391, 108] on div "Auto Bidder" at bounding box center [380, 104] width 33 height 7
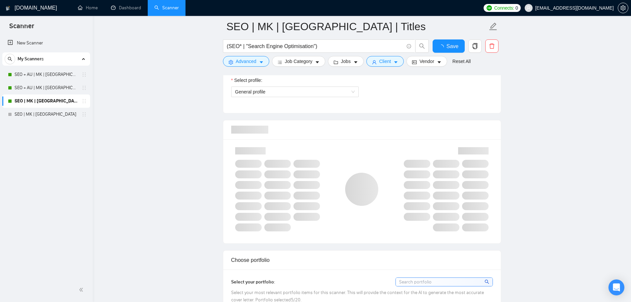
scroll to position [232, 0]
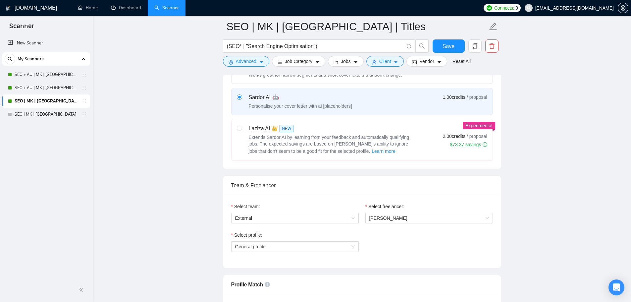
click at [285, 211] on div "Select team:" at bounding box center [295, 208] width 128 height 10
click at [285, 216] on span "External" at bounding box center [295, 218] width 120 height 10
click at [309, 219] on span "External" at bounding box center [295, 218] width 120 height 10
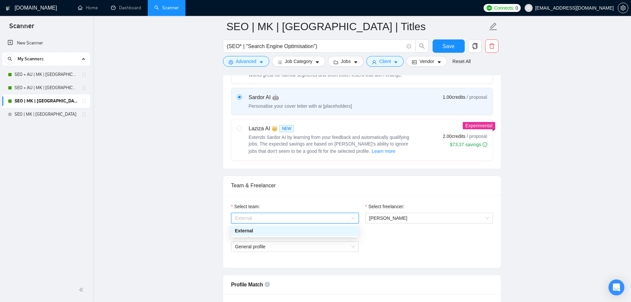
click at [291, 233] on div "External" at bounding box center [295, 230] width 120 height 7
click at [297, 247] on span "General profile" at bounding box center [295, 247] width 120 height 10
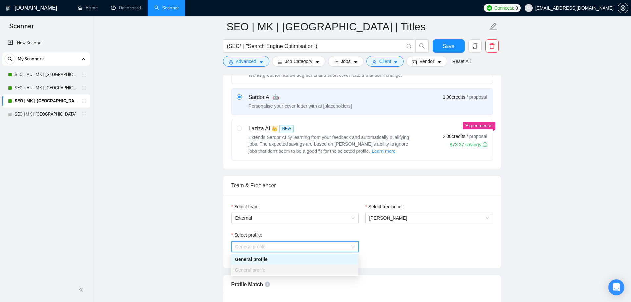
click at [289, 268] on div "General profile" at bounding box center [295, 269] width 120 height 7
click at [43, 40] on link "New Scanner" at bounding box center [46, 42] width 77 height 13
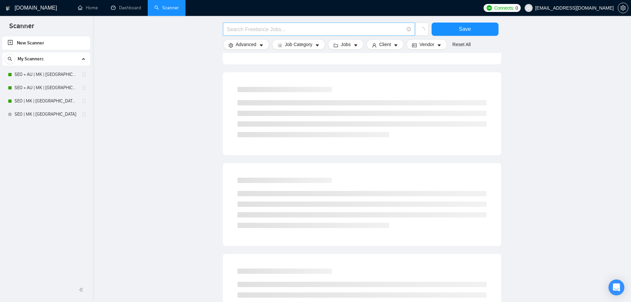
click at [262, 27] on input "text" at bounding box center [315, 29] width 177 height 8
type input "test"
click at [458, 29] on button "Save" at bounding box center [465, 29] width 67 height 13
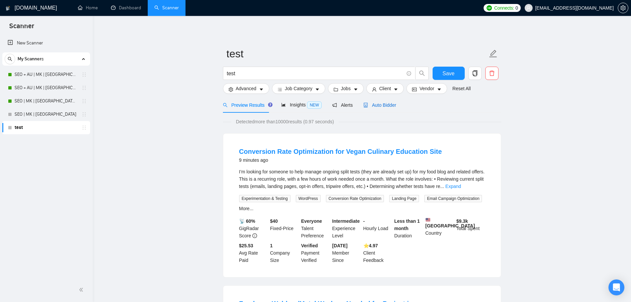
click at [380, 105] on span "Auto Bidder" at bounding box center [380, 104] width 33 height 5
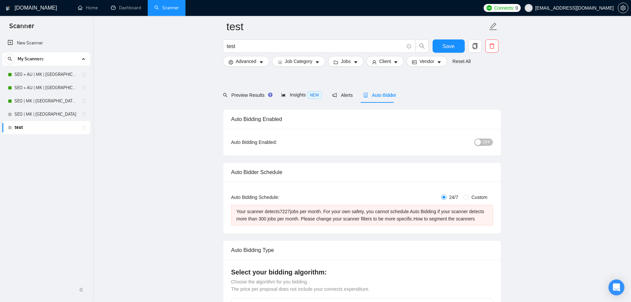
scroll to position [309, 0]
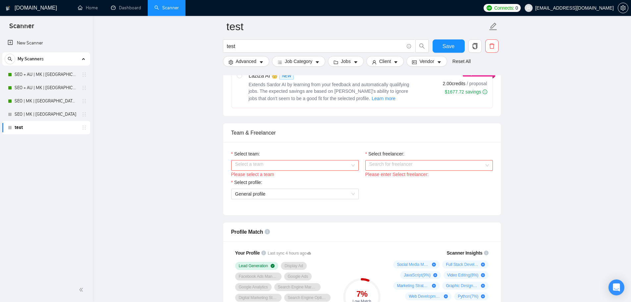
click at [318, 165] on input "Select team:" at bounding box center [292, 165] width 115 height 10
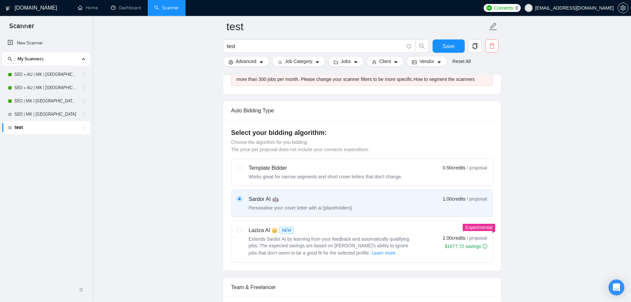
click at [491, 44] on icon "delete" at bounding box center [491, 45] width 5 height 5
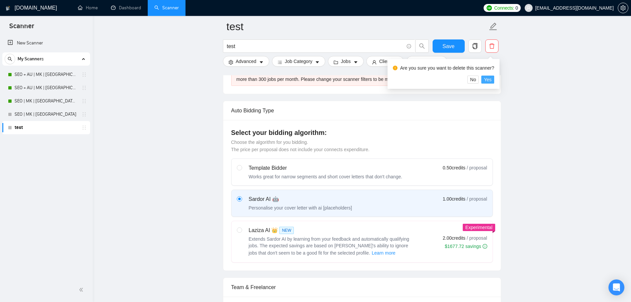
click at [489, 80] on span "Yes" at bounding box center [488, 79] width 8 height 7
